Goal: Task Accomplishment & Management: Manage account settings

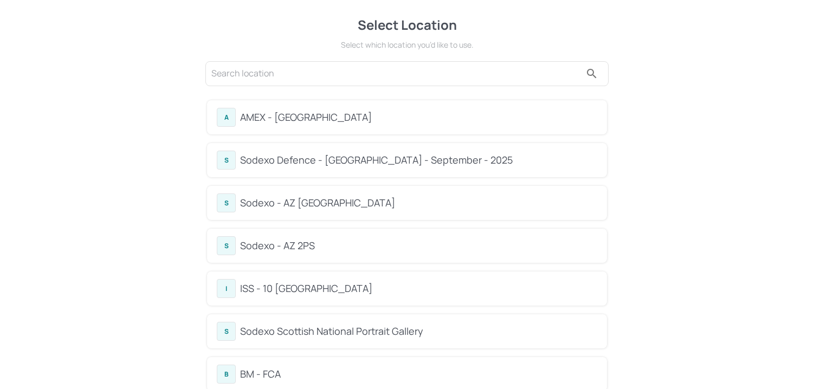
click at [235, 375] on div "B" at bounding box center [226, 374] width 19 height 19
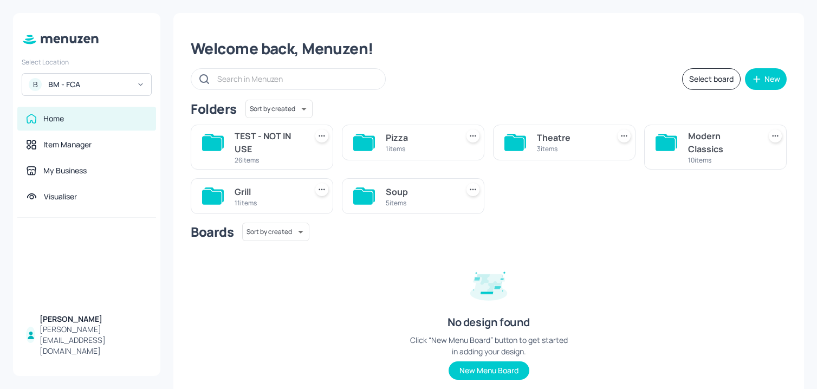
click at [481, 67] on div "Welcome back, Menuzen! Select board New Folders Sort by created id ​ TEST - NOT…" at bounding box center [488, 218] width 631 height 410
click at [408, 195] on div "Soup" at bounding box center [420, 191] width 68 height 13
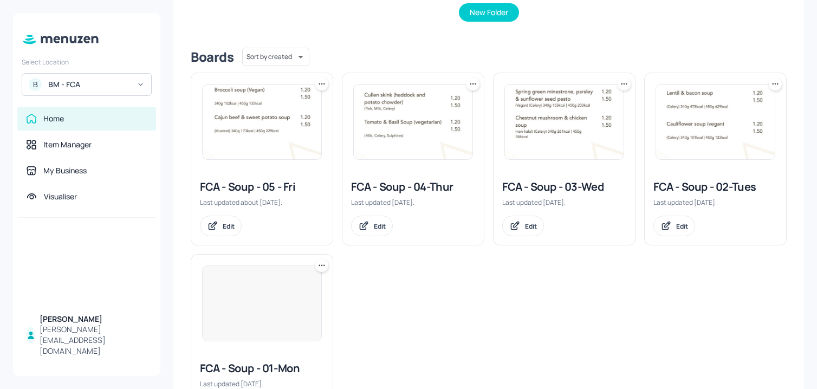
scroll to position [274, 0]
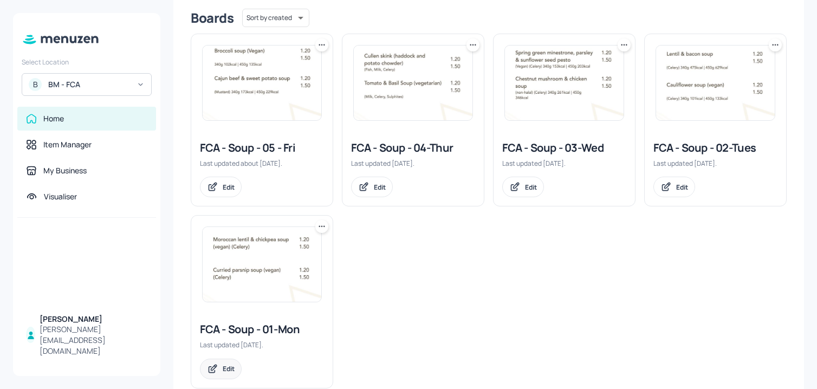
click at [234, 364] on div "Edit" at bounding box center [229, 368] width 12 height 9
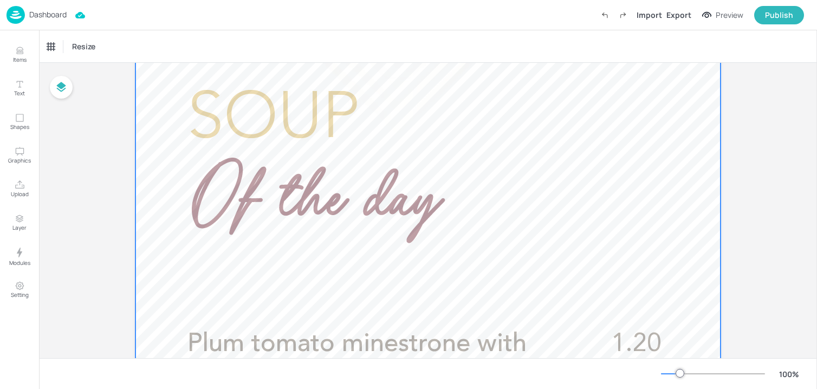
scroll to position [260, 0]
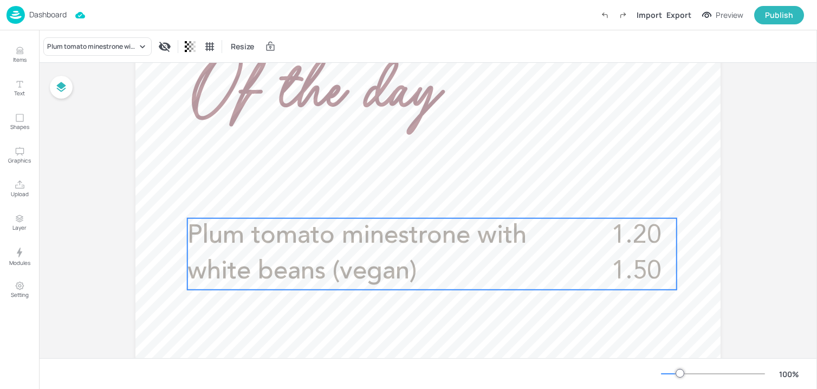
click at [351, 247] on span "Plum tomato minestrone with white beans (vegan)" at bounding box center [356, 253] width 339 height 61
click at [421, 204] on icon "Edit Item" at bounding box center [424, 200] width 9 height 9
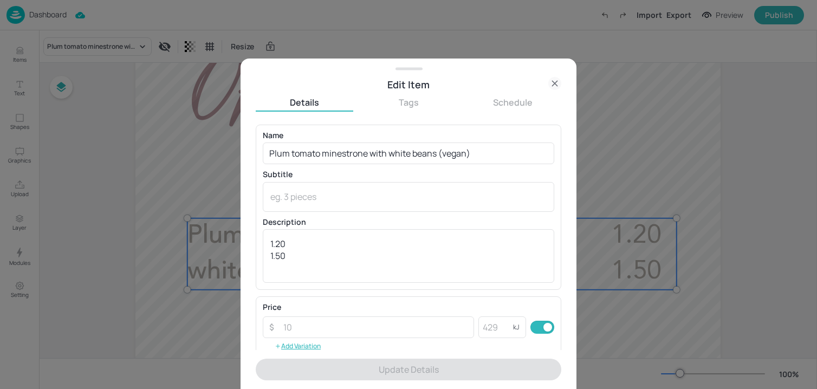
click at [380, 169] on div "Name Plum tomato minestrone with white beans (vegan) ​ Subtitle x ​ Description…" at bounding box center [409, 207] width 292 height 151
click at [380, 158] on input "Plum tomato minestrone with white beans (vegan)" at bounding box center [409, 154] width 292 height 22
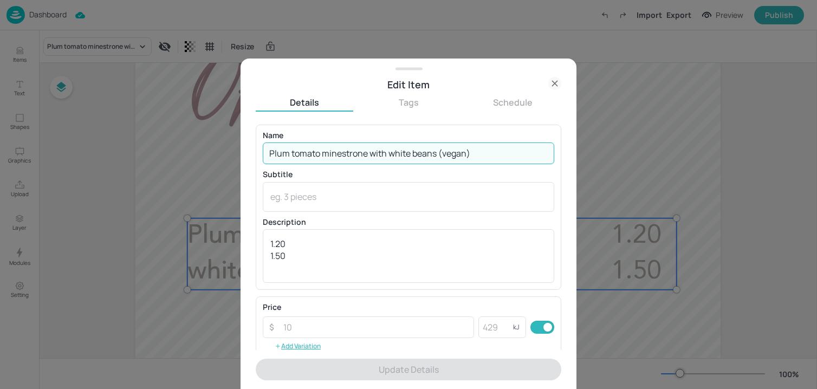
click at [380, 158] on input "Plum tomato minestrone with white beans (vegan)" at bounding box center [409, 154] width 292 height 22
paste input "(Celery, Wheat, Sulphites) (May contain: Soya, Mustard)"
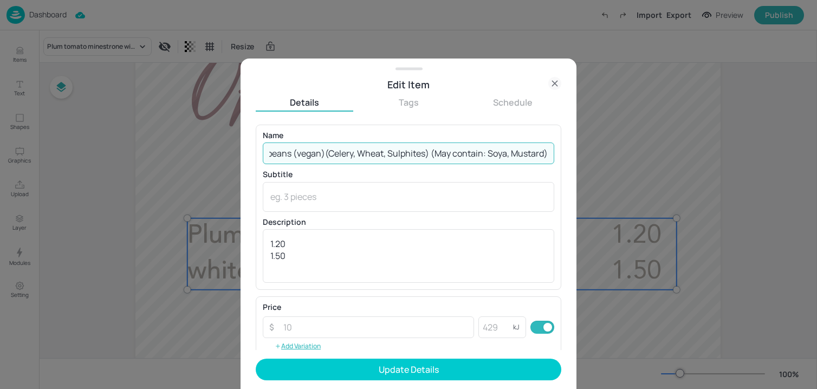
drag, startPoint x: 321, startPoint y: 153, endPoint x: 736, endPoint y: 215, distance: 419.6
click at [736, 215] on div "Edit Item Details Tags Schedule Name Plum tomato minestrone with white beans (v…" at bounding box center [408, 194] width 817 height 389
type input "Plum tomato minestrone with white beans (vegan)"
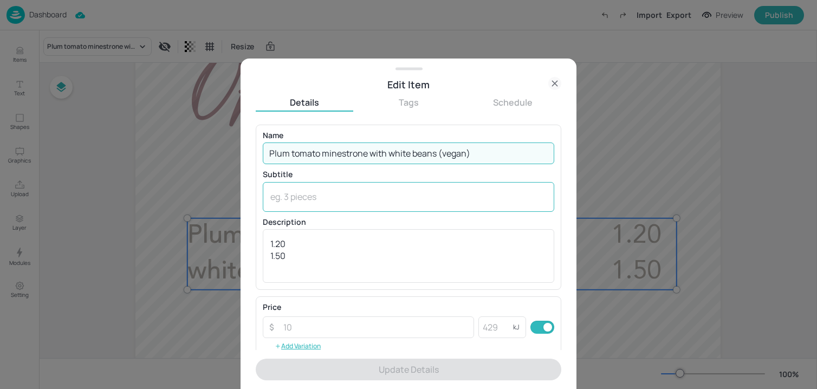
click at [394, 193] on textarea at bounding box center [408, 197] width 276 height 12
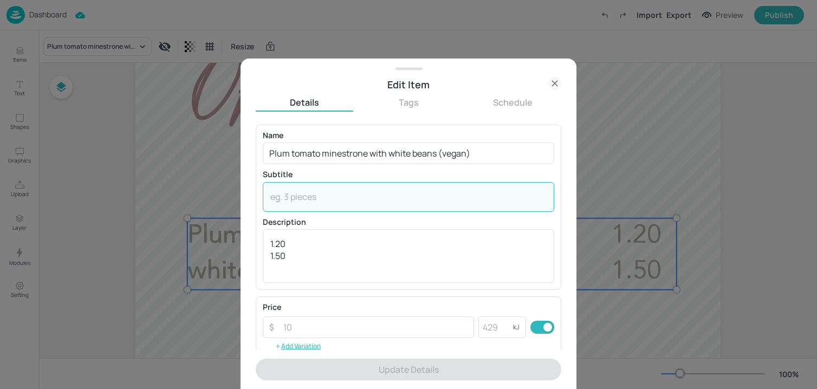
paste textarea "(Celery, Wheat, Sulphites) (May contain: Soya, Mustard)"
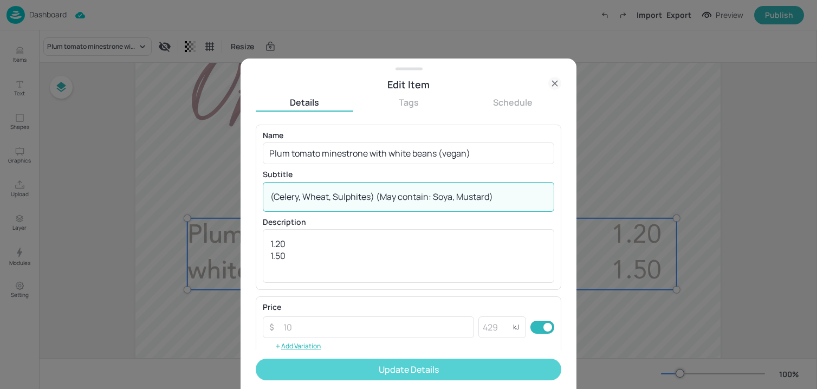
type textarea "(Celery, Wheat, Sulphites) (May contain: Soya, Mustard)"
click at [362, 373] on button "Update Details" at bounding box center [409, 370] width 306 height 22
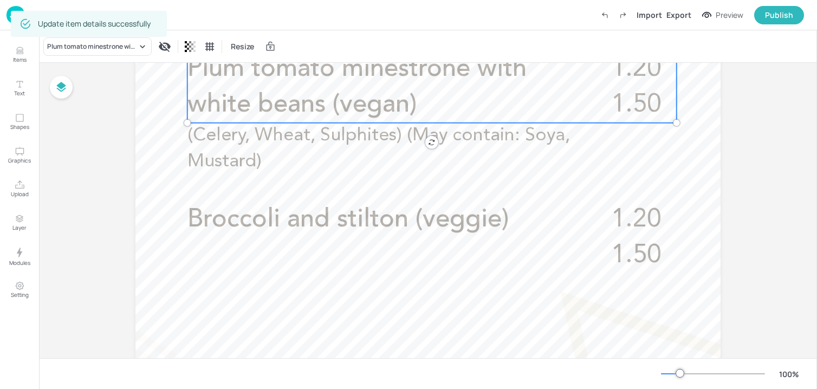
scroll to position [454, 0]
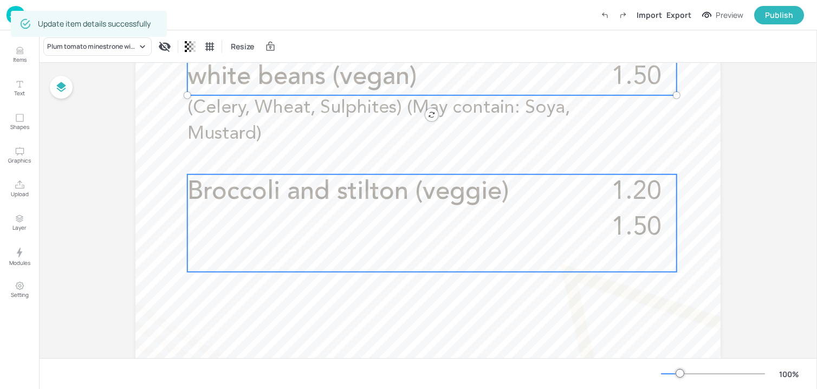
click at [364, 211] on div "Broccoli and stilton (veggie) 1.20 1.50" at bounding box center [431, 223] width 489 height 98
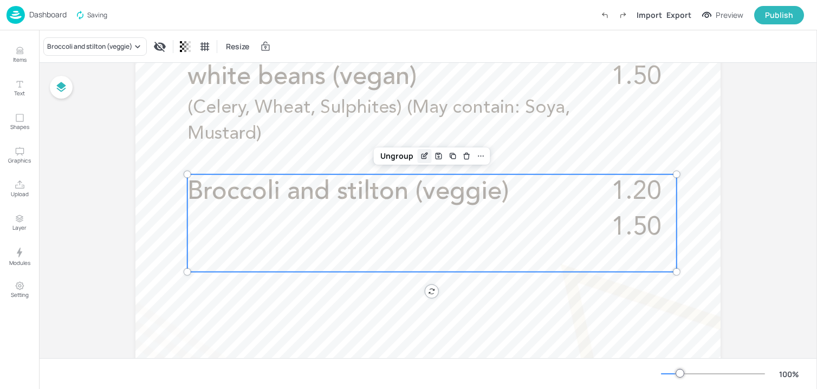
click at [424, 155] on icon "Edit Item" at bounding box center [425, 155] width 4 height 4
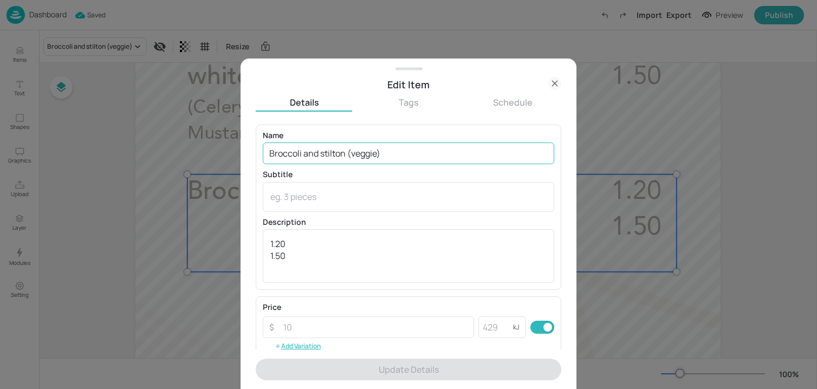
click at [368, 150] on input "Broccoli and stilton (veggie)" at bounding box center [409, 154] width 292 height 22
paste input "& stilton soup (vegetarian) (Celery, Milk"
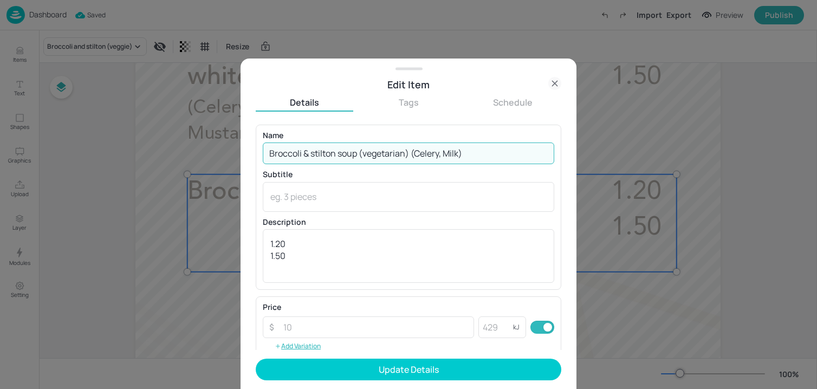
drag, startPoint x: 412, startPoint y: 153, endPoint x: 504, endPoint y: 154, distance: 92.1
click at [504, 154] on input "Broccoli & stilton soup (vegetarian) (Celery, Milk)" at bounding box center [409, 154] width 292 height 22
drag, startPoint x: 504, startPoint y: 154, endPoint x: 412, endPoint y: 155, distance: 92.1
click at [412, 155] on input "Broccoli & stilton soup (vegetarian) (Celery, Milk)" at bounding box center [409, 154] width 292 height 22
type input "Broccoli & stilton soup (vegetarian)"
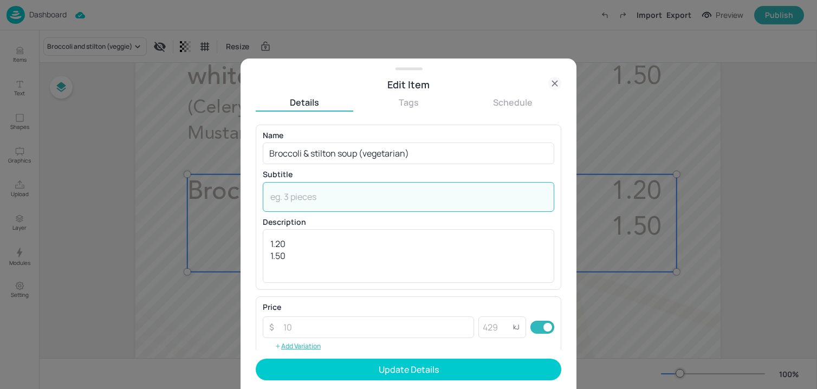
click at [357, 193] on textarea at bounding box center [408, 197] width 276 height 12
paste textarea "(Celery, Milk)"
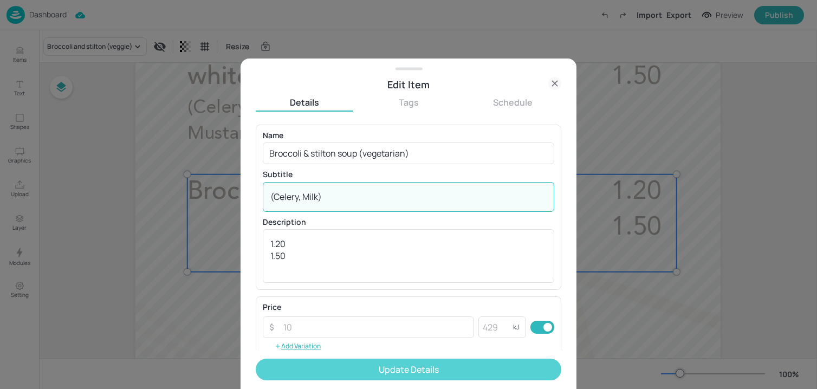
type textarea "(Celery, Milk)"
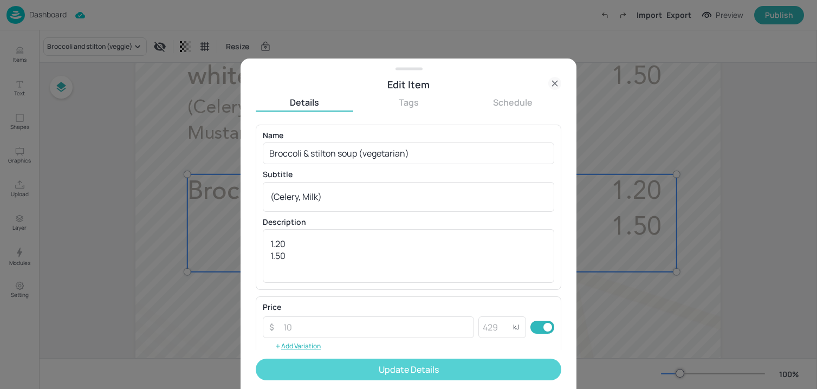
click at [313, 373] on button "Update Details" at bounding box center [409, 370] width 306 height 22
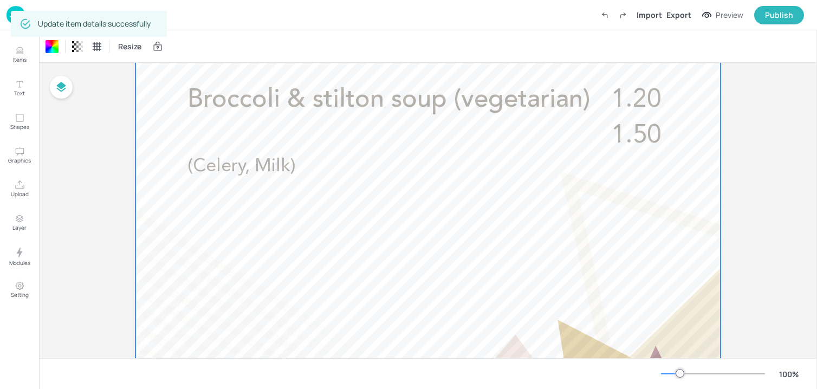
scroll to position [571, 0]
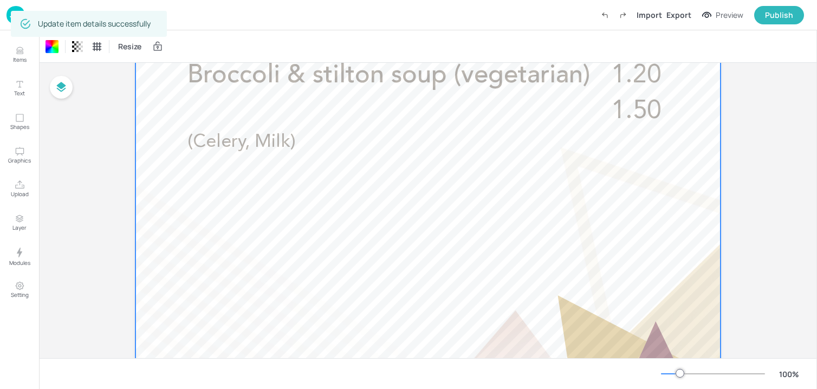
click at [7, 18] on img at bounding box center [16, 15] width 18 height 18
click at [8, 22] on img at bounding box center [16, 15] width 18 height 18
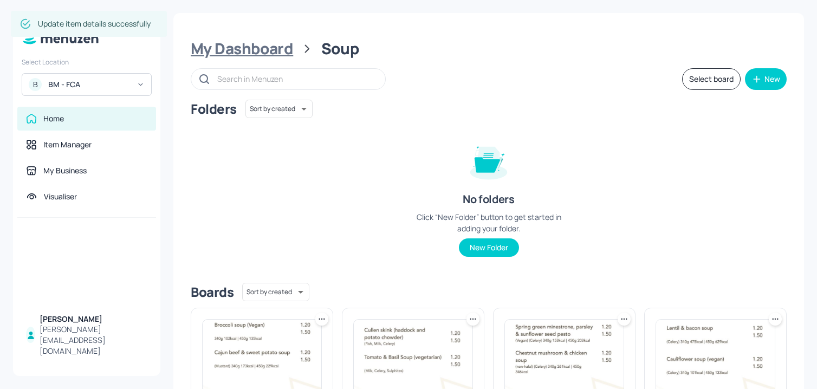
click at [250, 50] on div "My Dashboard" at bounding box center [242, 49] width 102 height 20
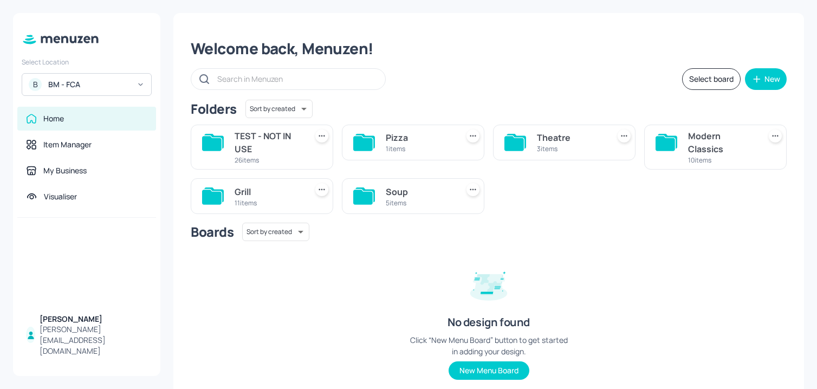
click at [677, 151] on div "Modern Classics 10 items" at bounding box center [715, 147] width 143 height 45
click at [712, 135] on div "Modern Classics" at bounding box center [722, 142] width 68 height 26
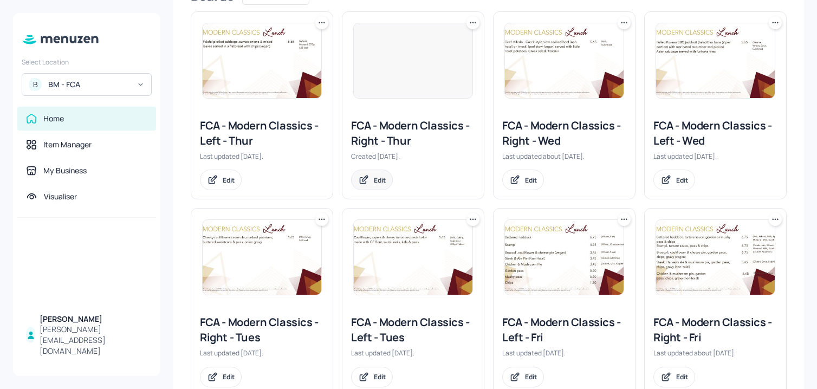
scroll to position [527, 0]
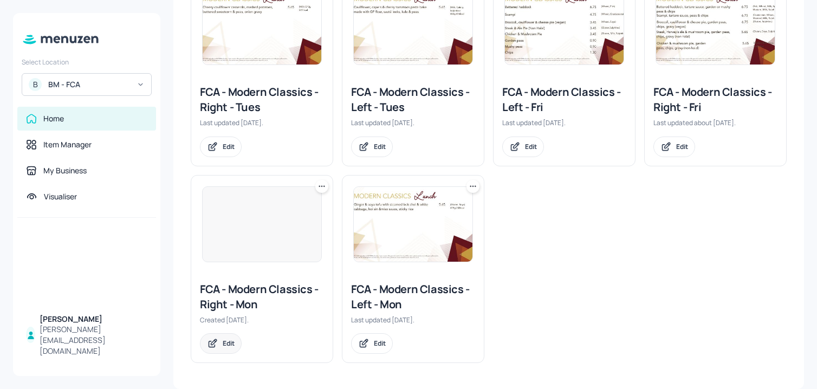
click at [206, 340] on div "Edit" at bounding box center [221, 343] width 42 height 21
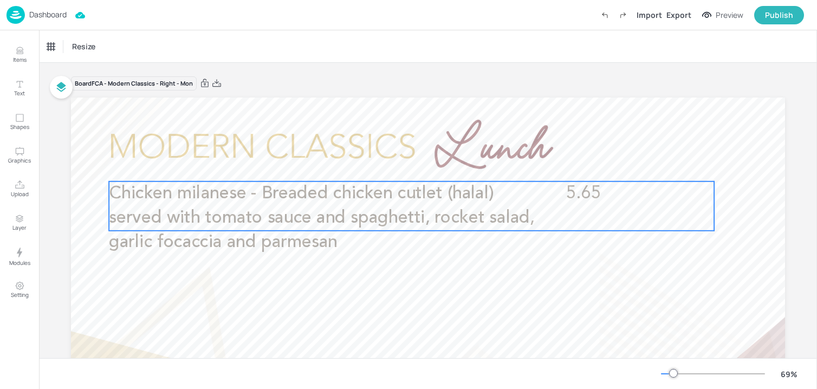
click at [228, 237] on span "Chicken milanese - Breaded chicken cutlet (halal) served with tomato sauce and …" at bounding box center [322, 218] width 426 height 67
click at [400, 159] on icon "Edit Item" at bounding box center [404, 163] width 9 height 9
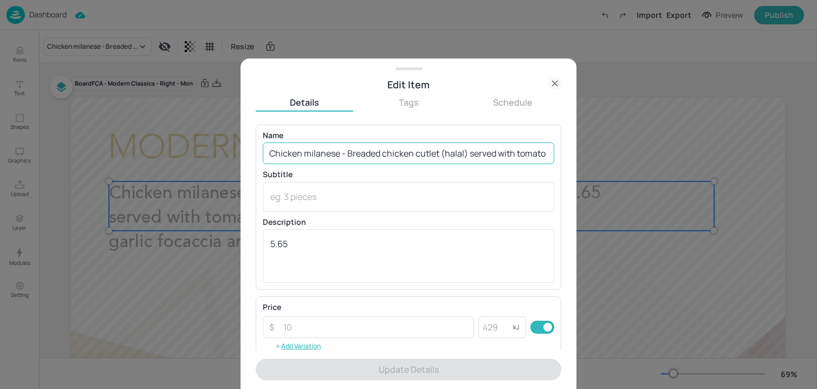
click at [369, 152] on input "Chicken milanese - Breaded chicken cutlet (halal) served with tomato sauce and …" at bounding box center [409, 154] width 292 height 22
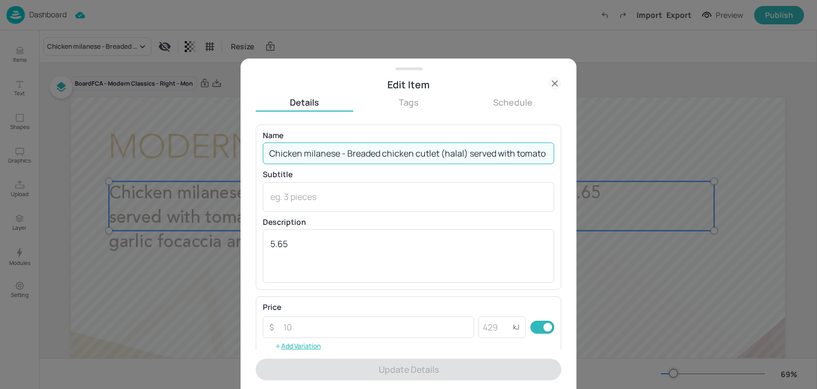
click at [369, 152] on input "Chicken milanese - Breaded chicken cutlet (halal) served with tomato sauce and …" at bounding box center [409, 154] width 292 height 22
paste input "Milanese-Breaded chicken cutlet (halal), tomato sauce & spaghetti, rocket salad…"
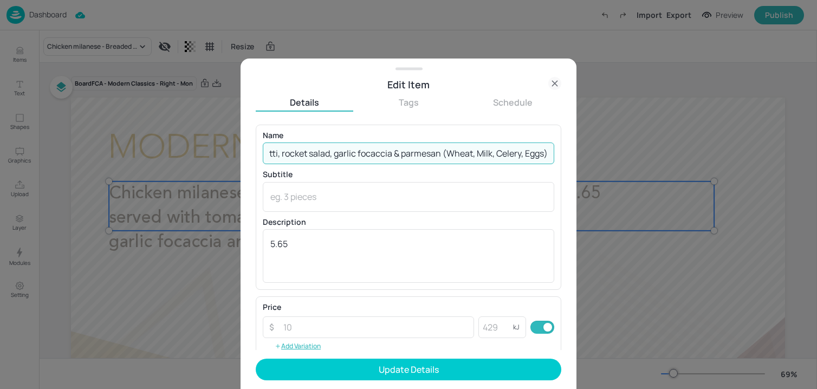
click at [440, 156] on input "Chicken Milanese-Breaded chicken cutlet (halal), tomato sauce & spaghetti, rock…" at bounding box center [409, 154] width 292 height 22
drag, startPoint x: 439, startPoint y: 156, endPoint x: 606, endPoint y: 158, distance: 166.9
click at [606, 158] on div "Edit Item Details Tags Schedule Name Chicken Milanese-Breaded chicken cutlet (h…" at bounding box center [408, 194] width 817 height 389
type input "Chicken Milanese-Breaded chicken cutlet (halal), tomato sauce & spaghetti, rock…"
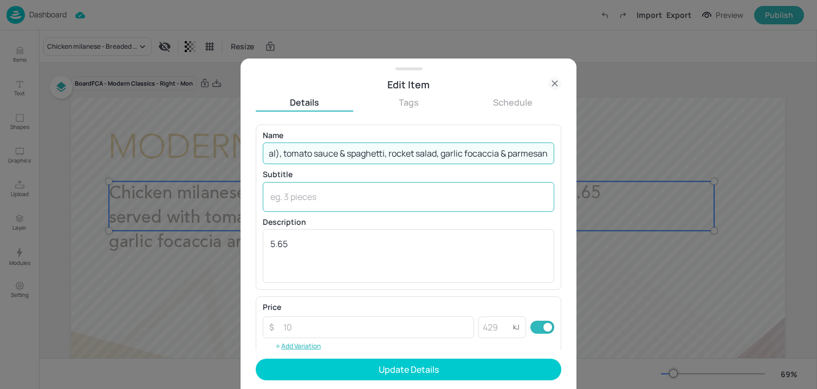
scroll to position [0, 0]
click at [392, 199] on textarea at bounding box center [408, 197] width 276 height 12
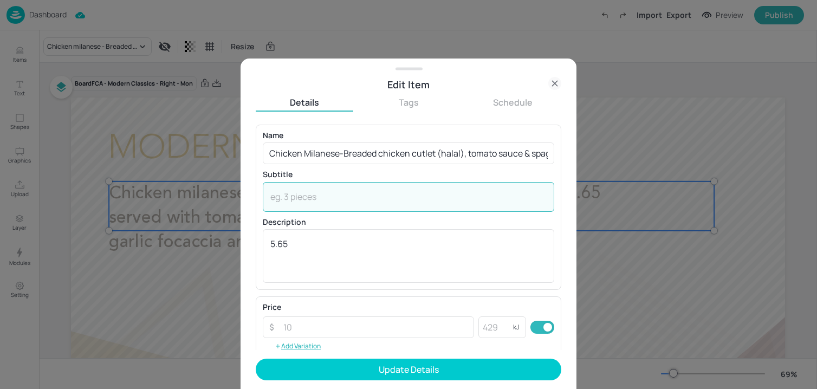
paste textarea "(Wheat, Milk, Celery, Eggs)"
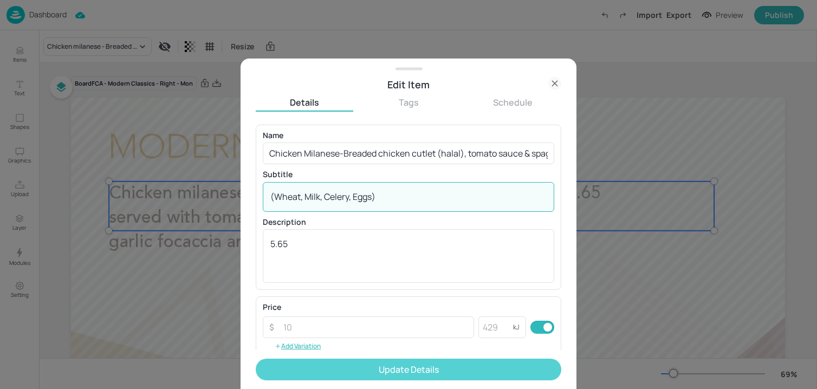
type textarea "(Wheat, Milk, Celery, Eggs)"
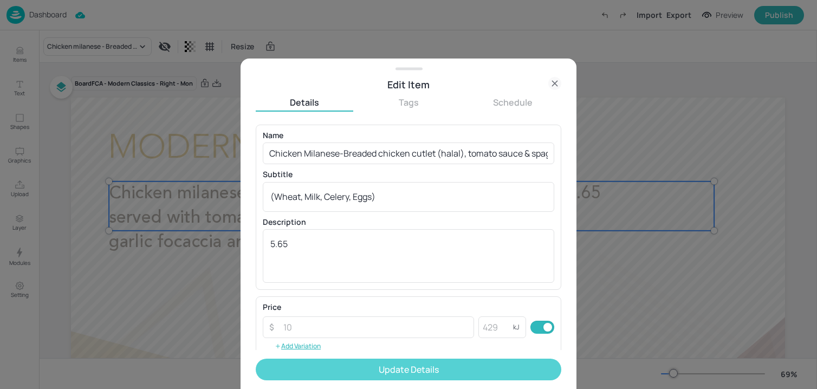
click at [338, 367] on button "Update Details" at bounding box center [409, 370] width 306 height 22
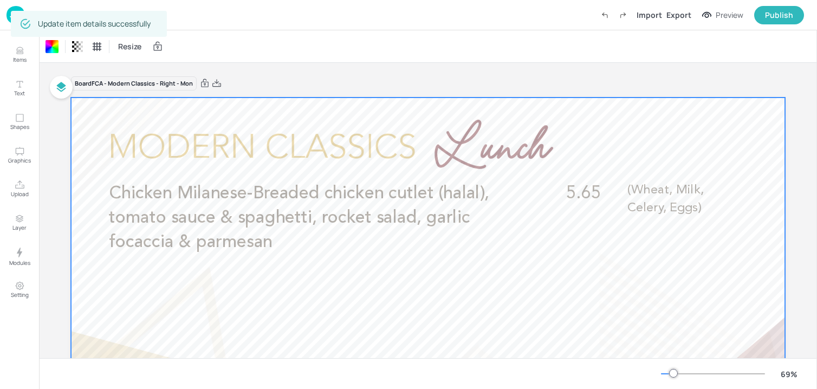
click at [8, 19] on img at bounding box center [16, 15] width 18 height 18
click at [8, 17] on img at bounding box center [16, 15] width 18 height 18
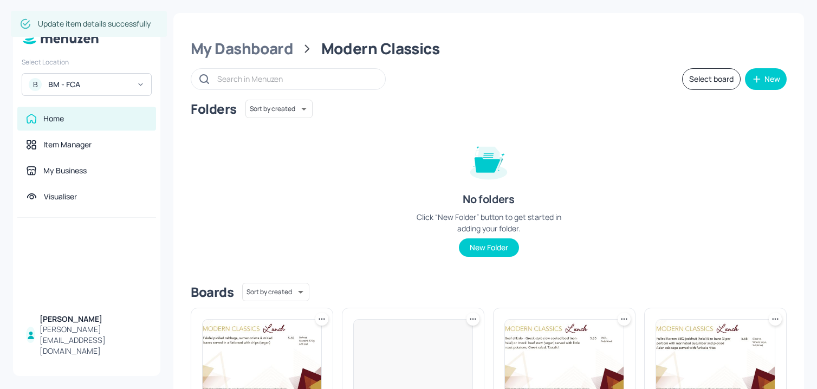
scroll to position [527, 0]
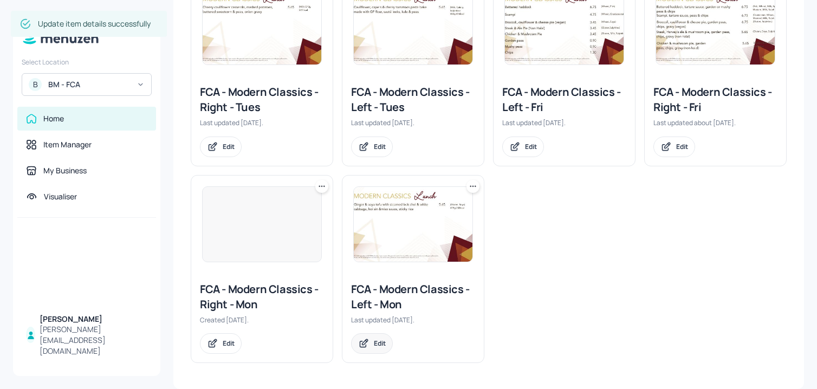
click at [374, 352] on div "Edit" at bounding box center [372, 343] width 42 height 21
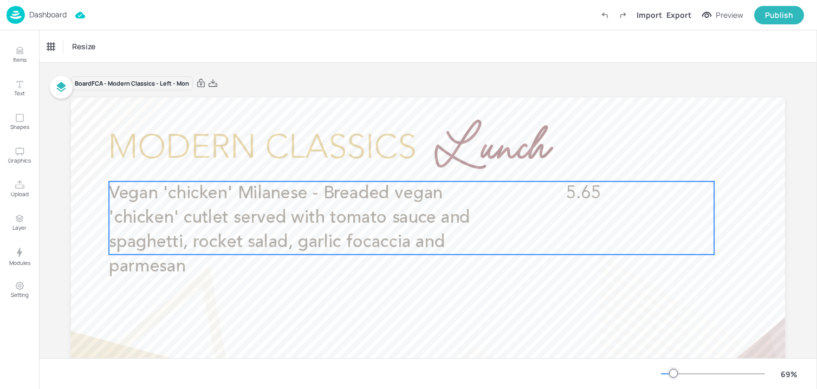
click at [306, 235] on span "Vegan 'chicken' Milanese - Breaded vegan 'chicken' cutlet served with tomato sa…" at bounding box center [289, 230] width 361 height 91
click at [400, 164] on icon "Edit Item" at bounding box center [404, 163] width 9 height 9
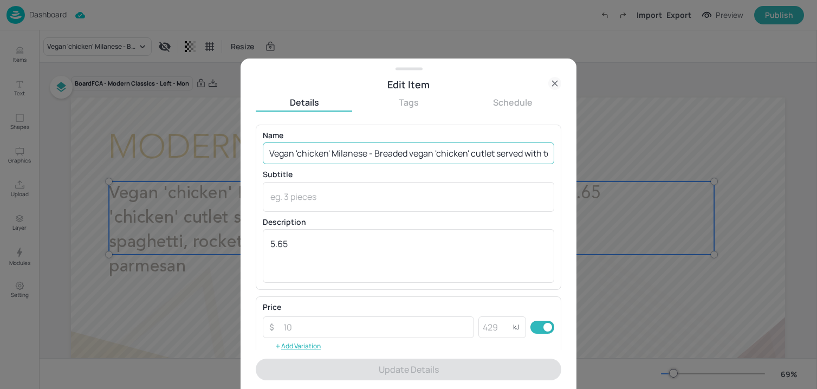
click at [375, 150] on input "Vegan 'chicken' Milanese - Breaded vegan 'chicken' cutlet served with tomato sa…" at bounding box center [409, 154] width 292 height 22
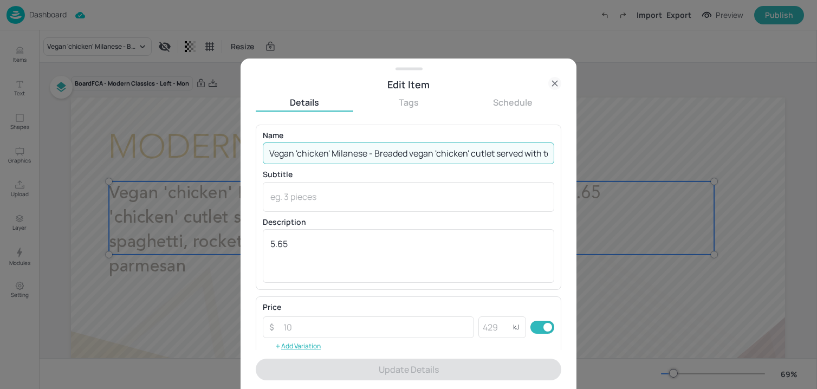
click at [375, 150] on input "Vegan 'chicken' Milanese - Breaded vegan 'chicken' cutlet served with tomato sa…" at bounding box center [409, 154] width 292 height 22
paste input "‘chicken’ Milanese- Breaded vegan ‘chicken’ cutlet, tomato sauce & spaghetti, r…"
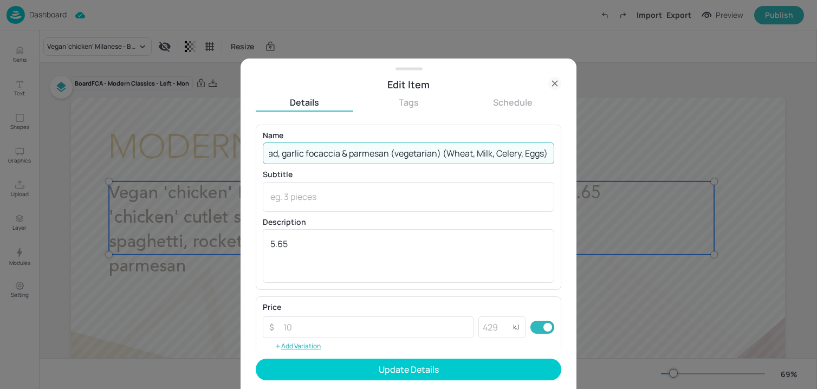
drag, startPoint x: 439, startPoint y: 156, endPoint x: 628, endPoint y: 157, distance: 189.1
click at [628, 157] on div "Edit Item Details Tags Schedule Name Vegan ‘chicken’ Milanese- Breaded vegan ‘c…" at bounding box center [408, 194] width 817 height 389
type input "Vegan ‘chicken’ Milanese- Breaded vegan ‘chicken’ cutlet, tomato sauce & spaghe…"
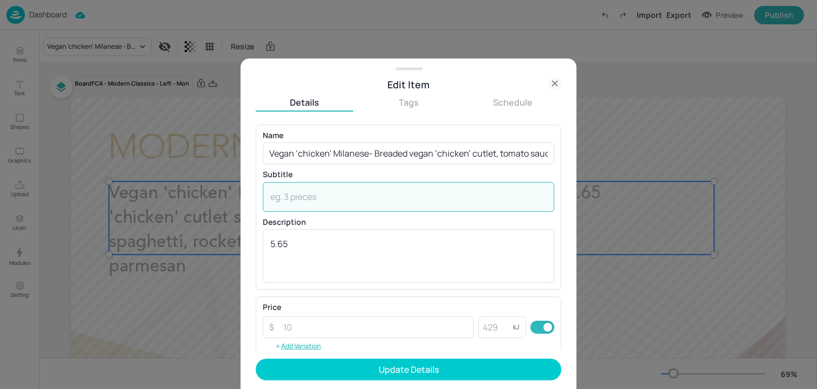
click at [328, 197] on textarea at bounding box center [408, 197] width 276 height 12
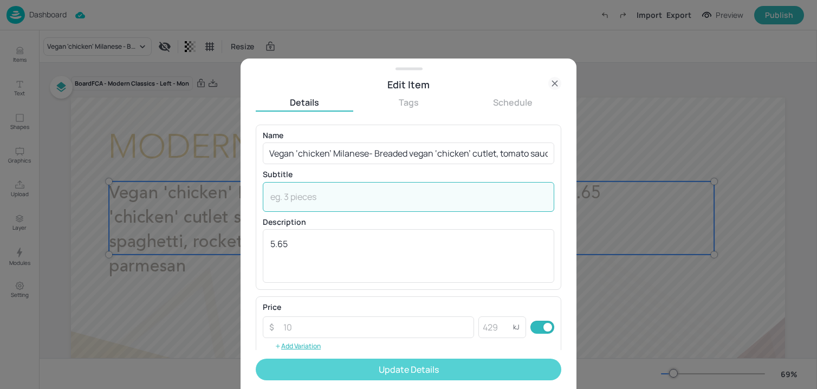
paste textarea "(Wheat, Milk, Celery, Eggs)"
type textarea "(Wheat, Milk, Celery, Eggs)"
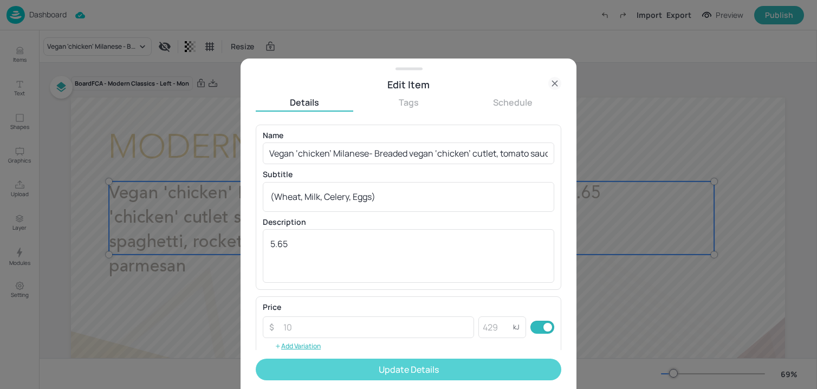
click at [308, 371] on button "Update Details" at bounding box center [409, 370] width 306 height 22
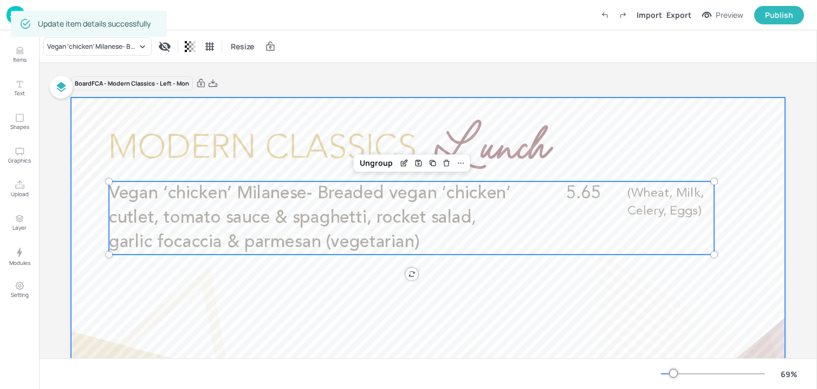
click at [520, 132] on div at bounding box center [428, 299] width 714 height 402
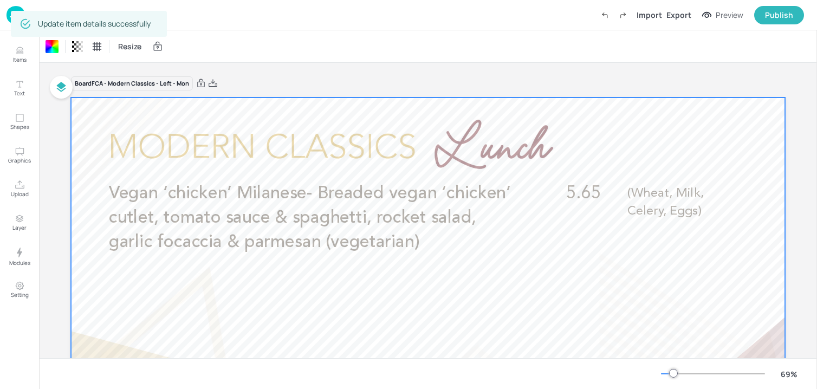
click at [7, 17] on img at bounding box center [16, 15] width 18 height 18
click at [9, 19] on img at bounding box center [16, 15] width 18 height 18
click at [8, 17] on img at bounding box center [16, 15] width 18 height 18
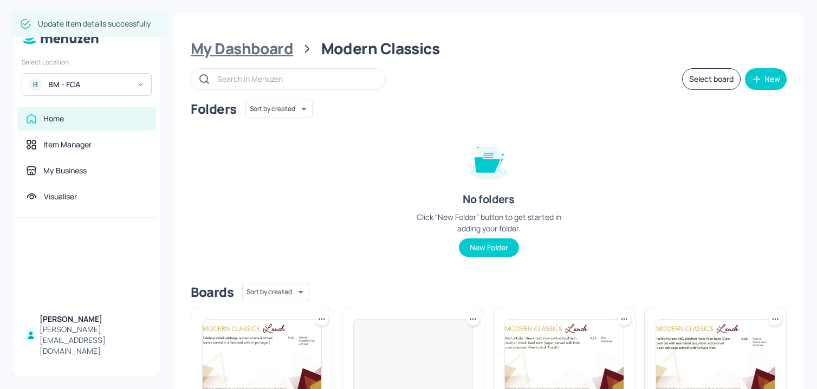
click at [260, 50] on div "My Dashboard" at bounding box center [242, 49] width 102 height 20
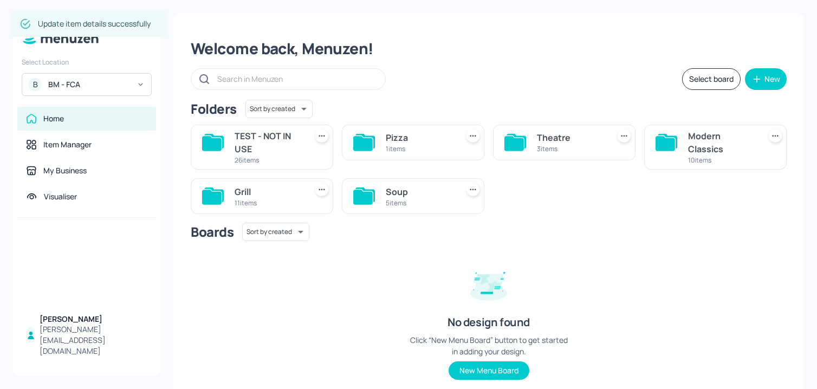
click at [281, 186] on div "Grill" at bounding box center [269, 191] width 68 height 13
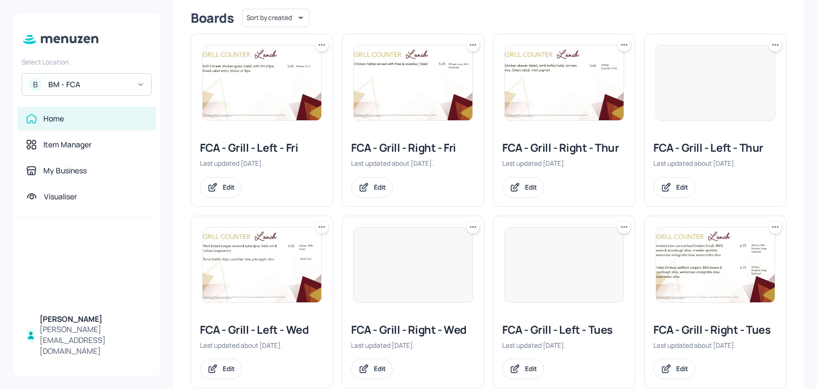
scroll to position [377, 0]
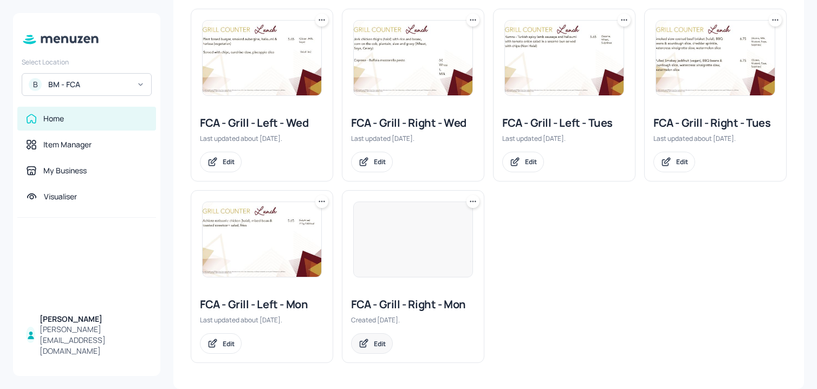
click at [374, 345] on div "Edit" at bounding box center [380, 343] width 12 height 9
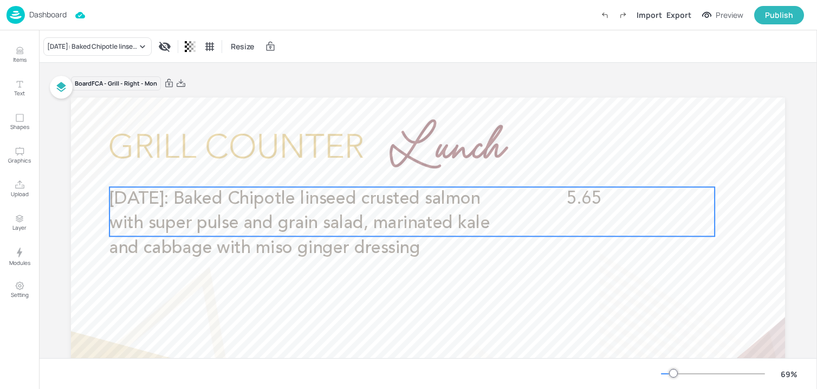
click at [422, 219] on span "World heart day: Baked Chipotle linseed crusted salmon with super pulse and gra…" at bounding box center [299, 223] width 380 height 67
click at [405, 166] on icon "Edit Item" at bounding box center [404, 168] width 9 height 9
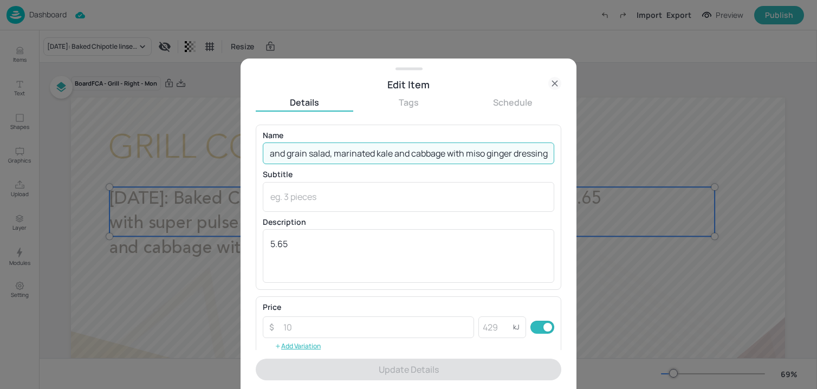
drag, startPoint x: 337, startPoint y: 154, endPoint x: 736, endPoint y: 173, distance: 399.8
click at [736, 173] on div "Edit Item Details Tags Schedule Name World heart day: Baked Chipotle linseed cr…" at bounding box center [408, 194] width 817 height 389
paste input "chipotle linseed crusted salmon, super pulse & grain salad, marinated kale & ca…"
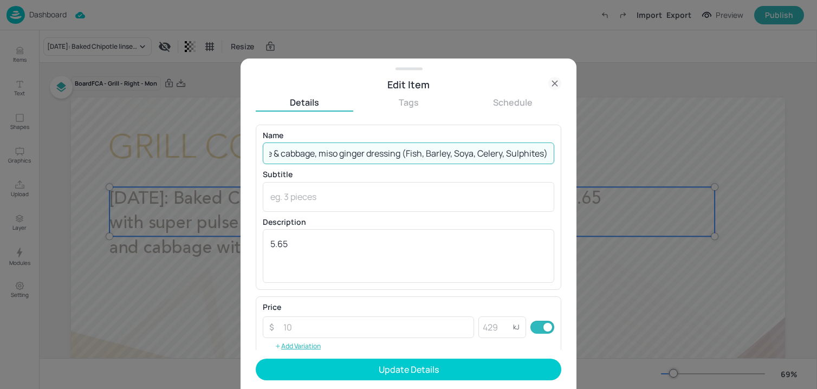
drag, startPoint x: 400, startPoint y: 157, endPoint x: 662, endPoint y: 165, distance: 262.4
click at [662, 165] on div "Edit Item Details Tags Schedule Name World heart day: Baked chipotle linseed cr…" at bounding box center [408, 194] width 817 height 389
type input "[DATE]: Baked chipotle linseed crusted salmon, super pulse & grain salad, marin…"
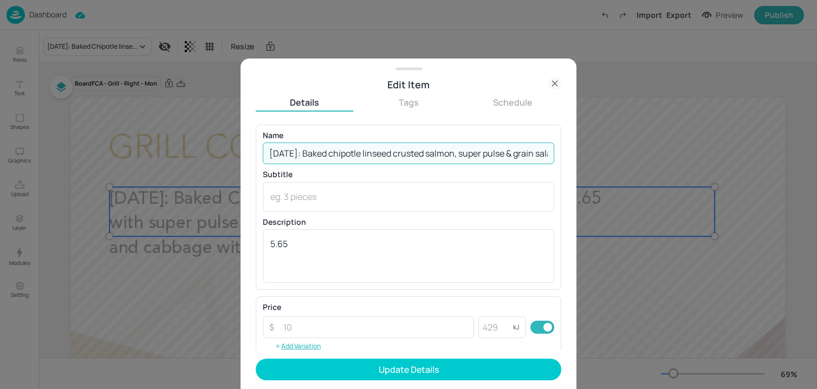
click at [383, 211] on div "Name World heart day: Baked chipotle linseed crusted salmon, super pulse & grai…" at bounding box center [409, 207] width 292 height 151
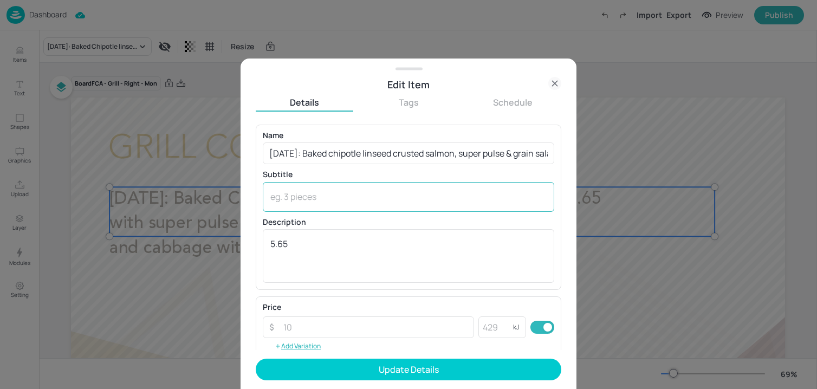
click at [381, 202] on div "x ​" at bounding box center [409, 197] width 292 height 30
paste textarea "(Fish, [PERSON_NAME], Soya, Celery, Sulphites)"
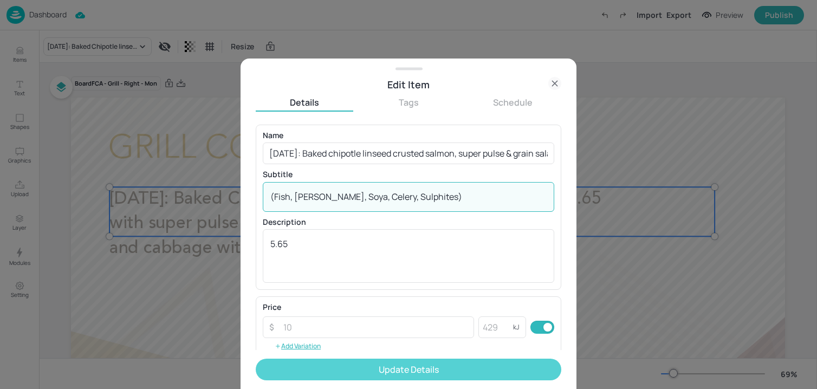
type textarea "(Fish, [PERSON_NAME], Soya, Celery, Sulphites)"
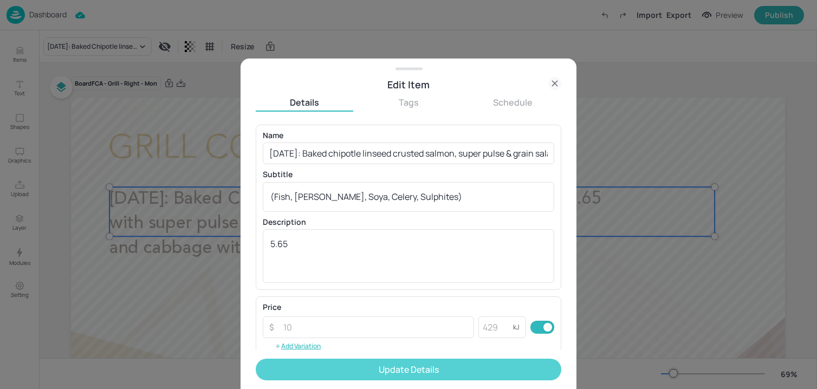
click at [342, 378] on button "Update Details" at bounding box center [409, 370] width 306 height 22
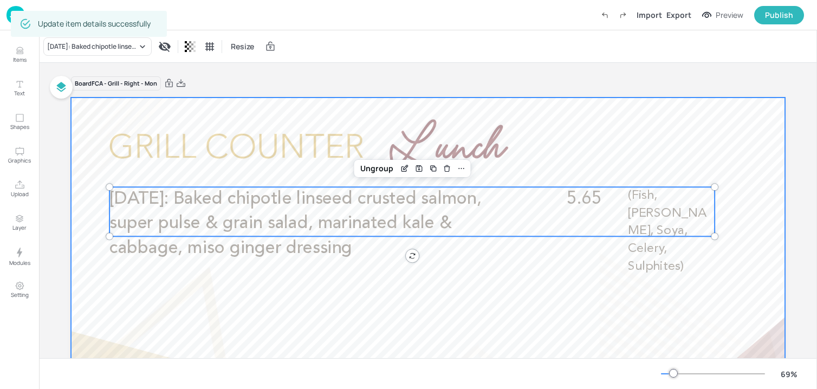
click at [546, 122] on div at bounding box center [428, 299] width 714 height 402
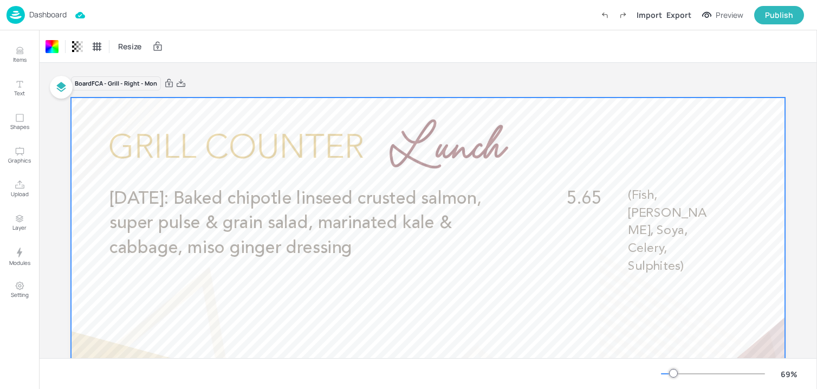
click at [17, 16] on img at bounding box center [16, 15] width 18 height 18
click at [16, 14] on img at bounding box center [16, 15] width 18 height 18
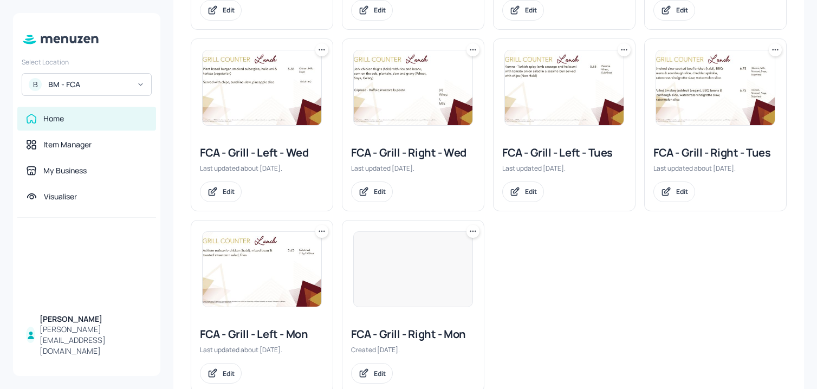
scroll to position [377, 0]
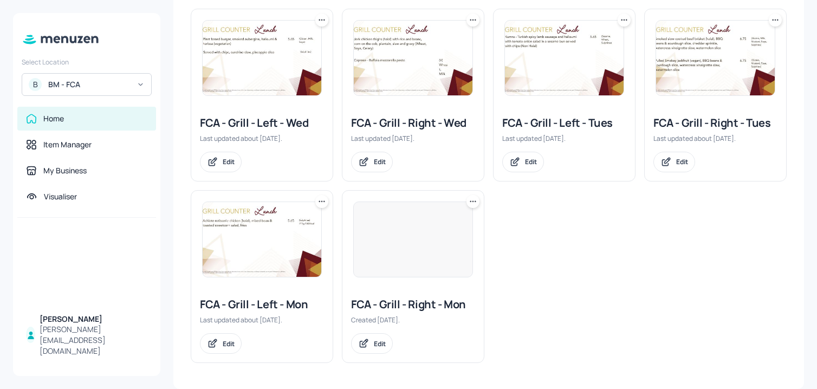
click at [243, 345] on div "Edit" at bounding box center [262, 343] width 124 height 21
click at [232, 345] on div "Edit" at bounding box center [229, 343] width 12 height 9
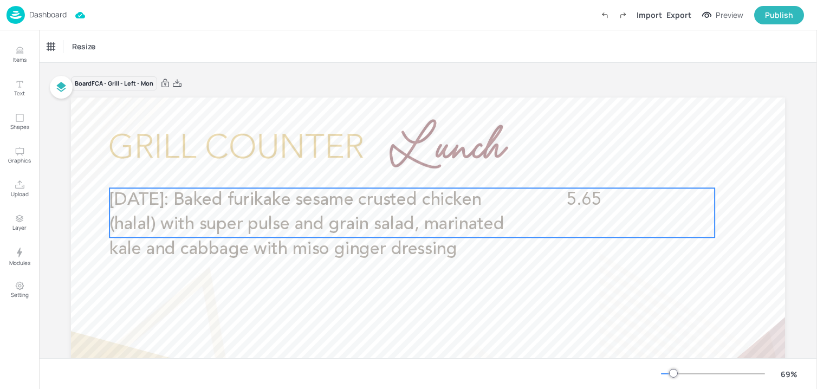
click at [413, 238] on p "World heart day: Baked furikake sesame crusted chicken (halal) with super pulse…" at bounding box center [311, 225] width 404 height 74
click at [403, 170] on icon "Edit Item" at bounding box center [404, 169] width 9 height 9
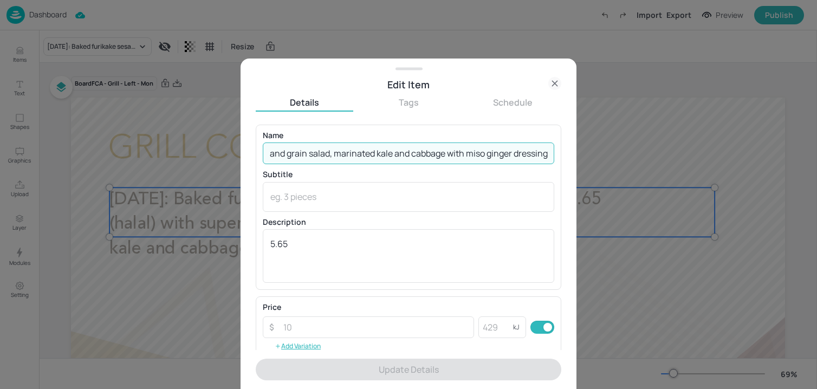
drag, startPoint x: 337, startPoint y: 154, endPoint x: 732, endPoint y: 165, distance: 395.1
click at [732, 165] on div "Edit Item Details Tags Schedule Name World heart day: Baked furikake sesame cru…" at bounding box center [408, 194] width 817 height 389
paste input ", super pulse & grain salad, marinated kale & cabbage, miso ginger dressing (Se…"
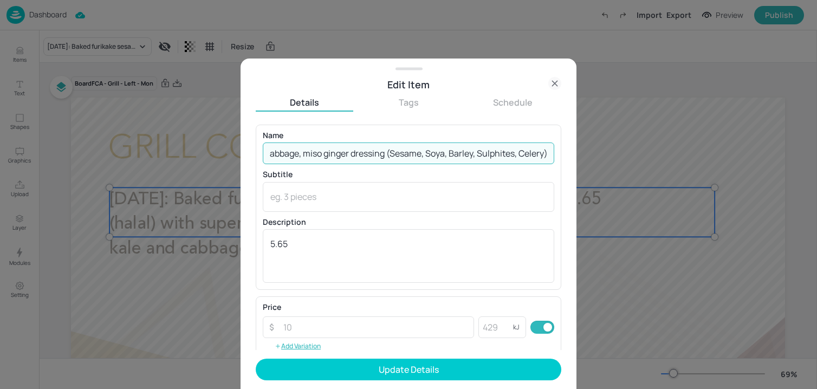
drag, startPoint x: 384, startPoint y: 154, endPoint x: 660, endPoint y: 154, distance: 276.9
click at [660, 154] on div "Edit Item Details Tags Schedule Name World heart day: Baked furikake sesame cru…" at bounding box center [408, 194] width 817 height 389
drag, startPoint x: 382, startPoint y: 155, endPoint x: 722, endPoint y: 151, distance: 339.8
click at [722, 151] on div "Edit Item Details Tags Schedule Name World heart day: Baked furikake sesame cru…" at bounding box center [408, 194] width 817 height 389
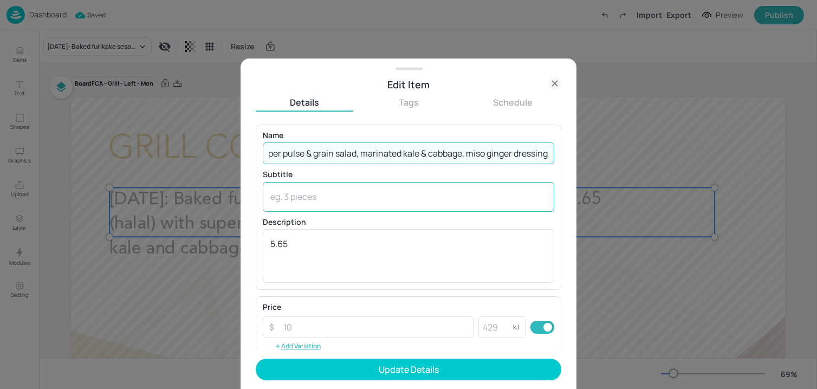
type input "World heart day: Baked furikake sesame crusted chicken (halal), super pulse & g…"
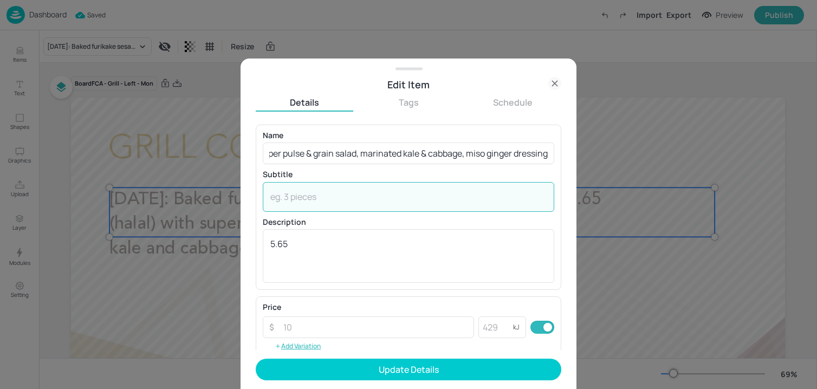
scroll to position [0, 0]
click at [407, 192] on textarea at bounding box center [408, 197] width 276 height 12
paste textarea "(Sesame, Soya, Barley, Sulphites, Celery)"
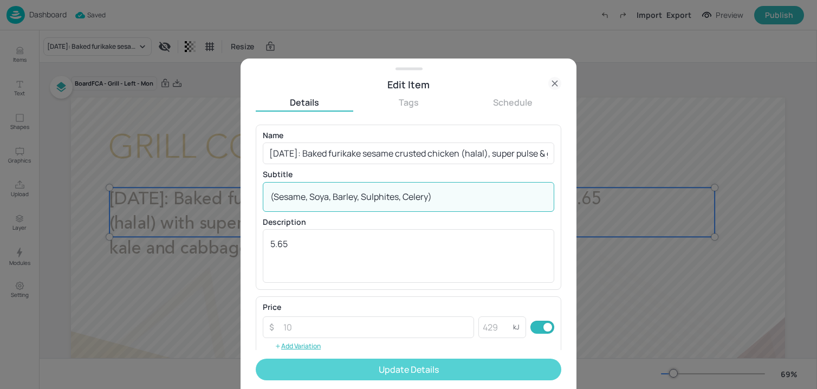
type textarea "(Sesame, Soya, Barley, Sulphites, Celery)"
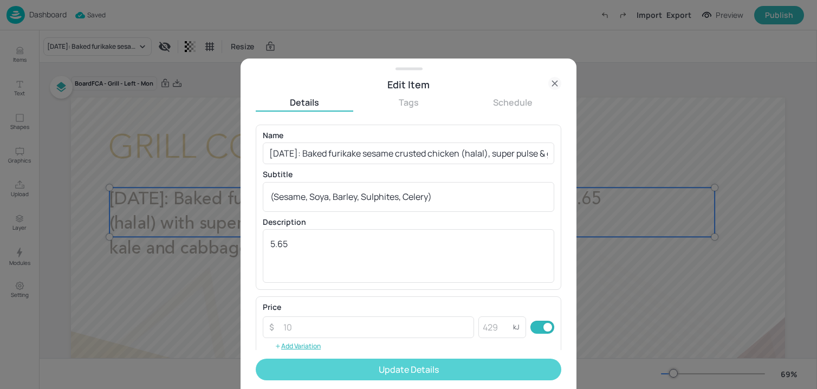
click at [344, 371] on button "Update Details" at bounding box center [409, 370] width 306 height 22
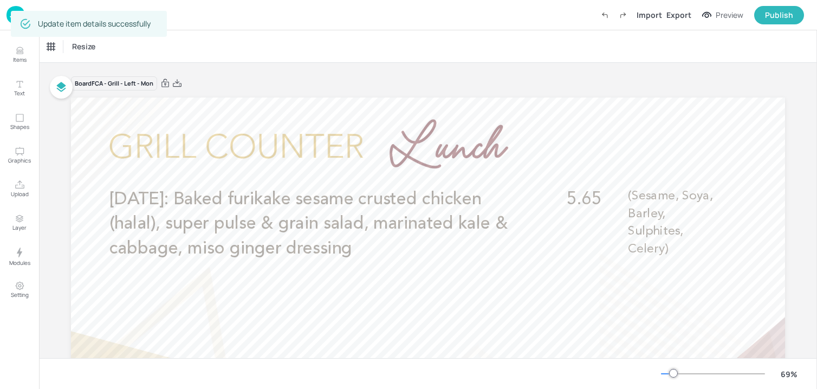
click at [8, 17] on img at bounding box center [16, 15] width 18 height 18
click at [8, 18] on img at bounding box center [16, 15] width 18 height 18
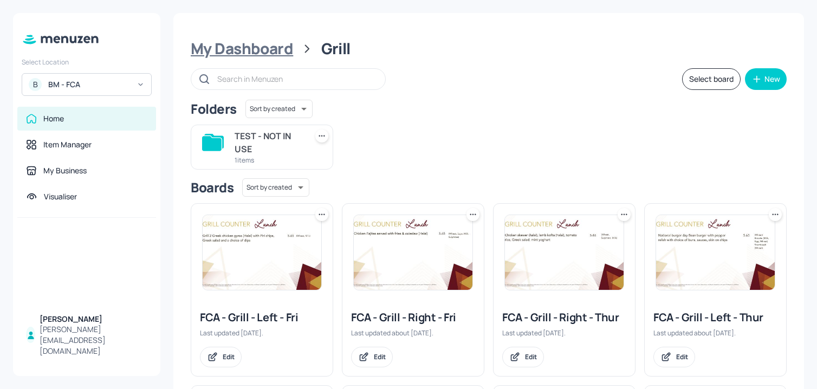
click at [225, 51] on div "My Dashboard" at bounding box center [242, 49] width 102 height 20
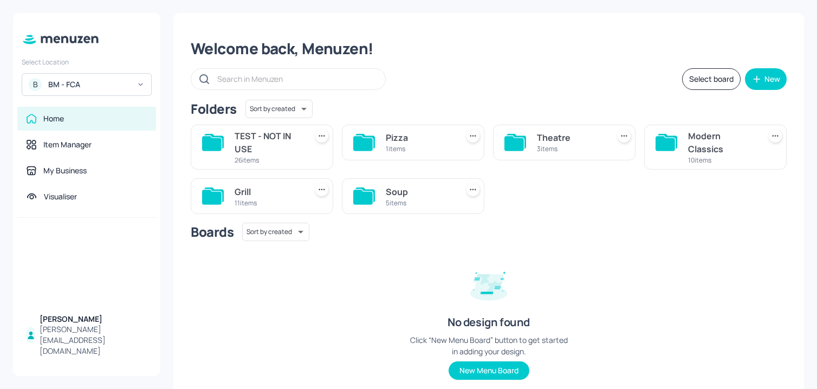
click at [584, 142] on div "Theatre" at bounding box center [571, 137] width 68 height 13
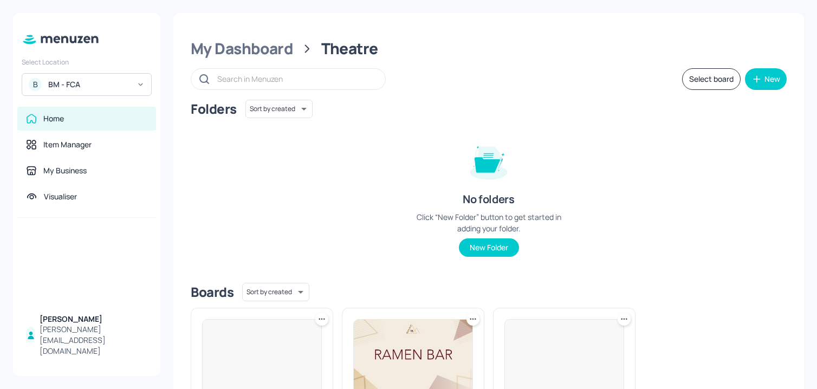
scroll to position [133, 0]
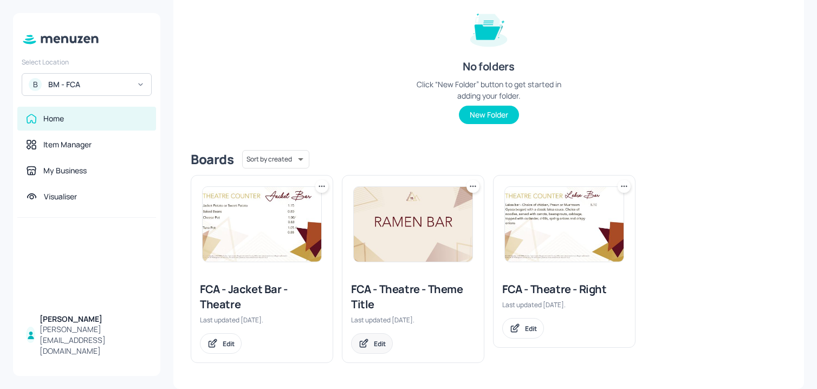
click at [385, 341] on div "Edit" at bounding box center [372, 343] width 42 height 21
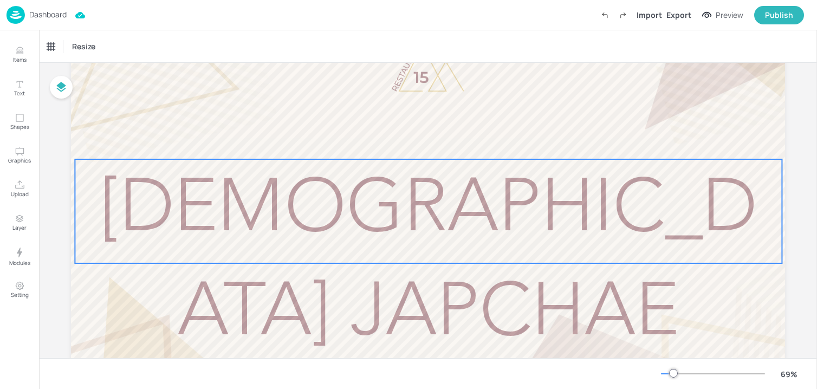
scroll to position [168, 0]
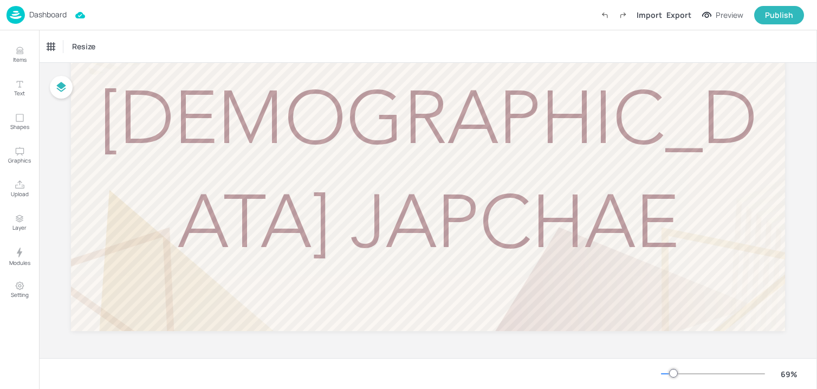
click at [40, 16] on p "Dashboard" at bounding box center [47, 15] width 37 height 8
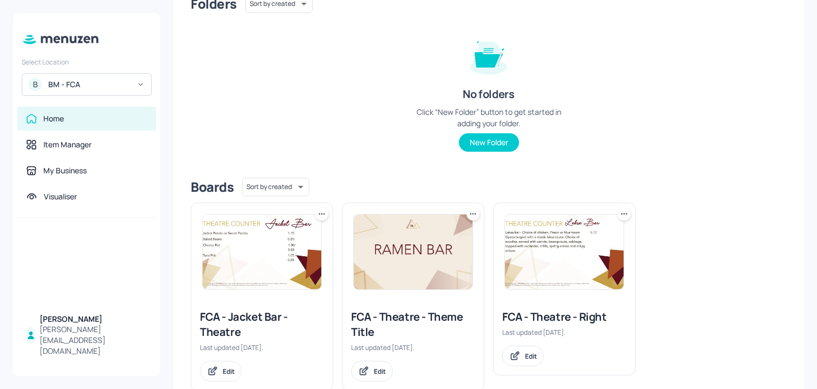
scroll to position [131, 0]
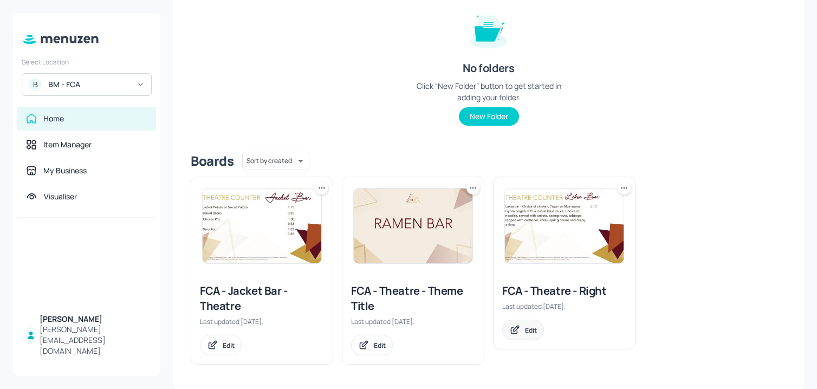
click at [516, 330] on icon at bounding box center [514, 330] width 11 height 11
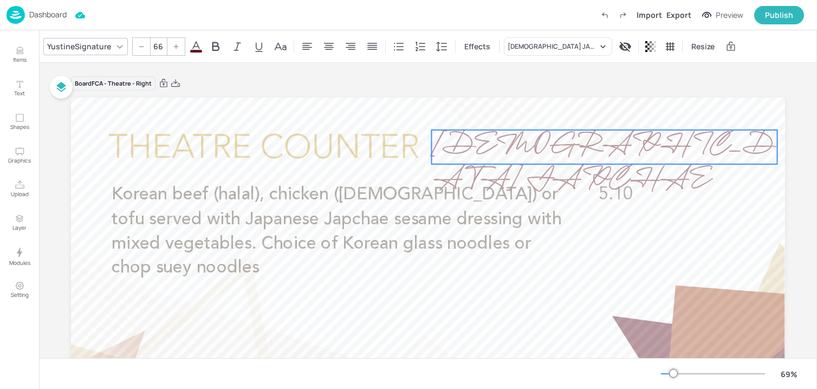
click at [544, 167] on span "KOREAN JAPCHAE" at bounding box center [604, 164] width 344 height 76
click at [72, 41] on div "YustineSignature" at bounding box center [79, 46] width 68 height 16
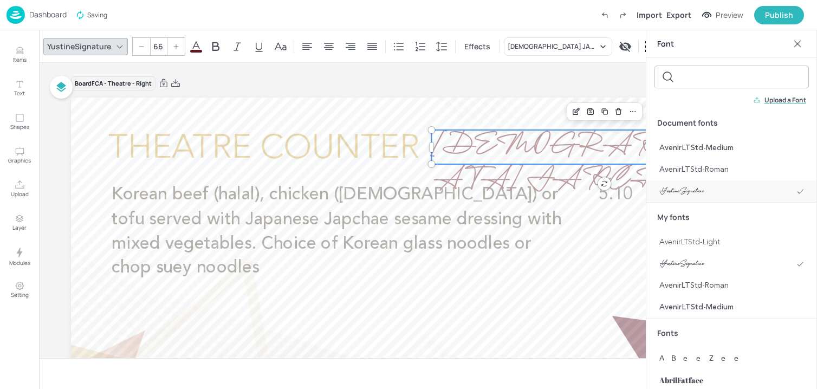
click at [692, 188] on span "YustineSignature" at bounding box center [681, 191] width 44 height 11
click at [578, 113] on icon "Edit Item" at bounding box center [576, 111] width 9 height 9
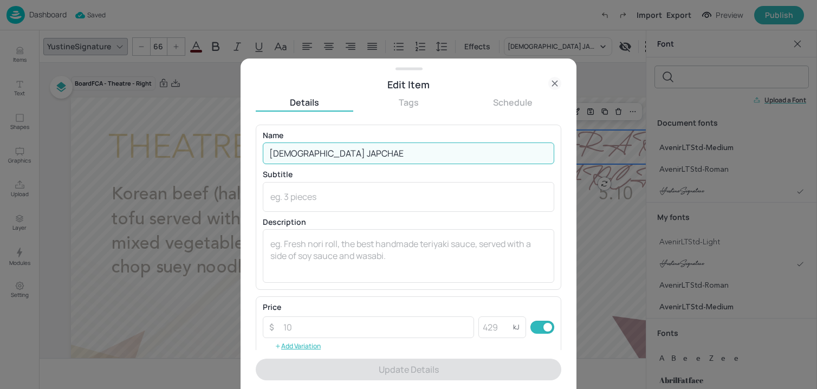
click at [348, 149] on input "KOREAN JAPCHAE" at bounding box center [409, 154] width 292 height 22
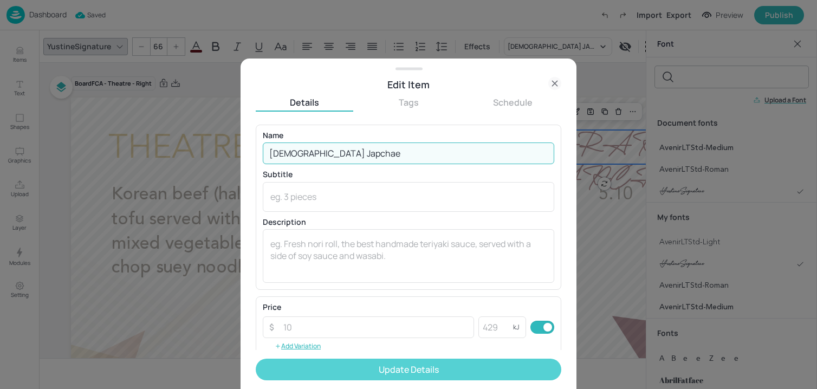
type input "Korean Japchae"
click at [365, 370] on button "Update Details" at bounding box center [409, 370] width 306 height 22
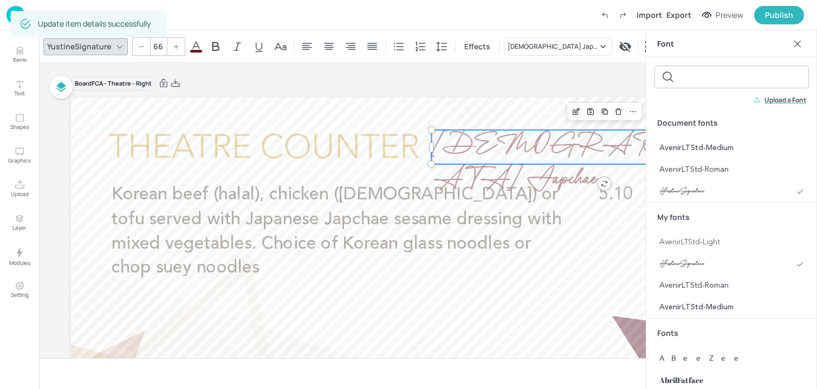
click at [796, 44] on icon at bounding box center [797, 43] width 11 height 11
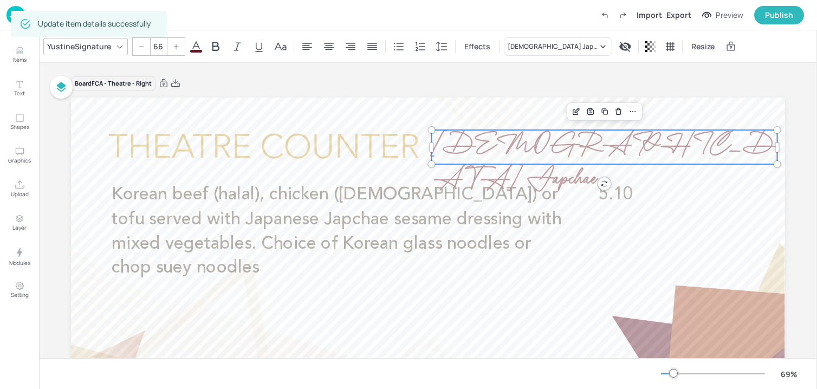
click at [629, 78] on div "Board FCA - Theatre - Right" at bounding box center [428, 83] width 714 height 15
click at [177, 45] on icon at bounding box center [176, 46] width 7 height 7
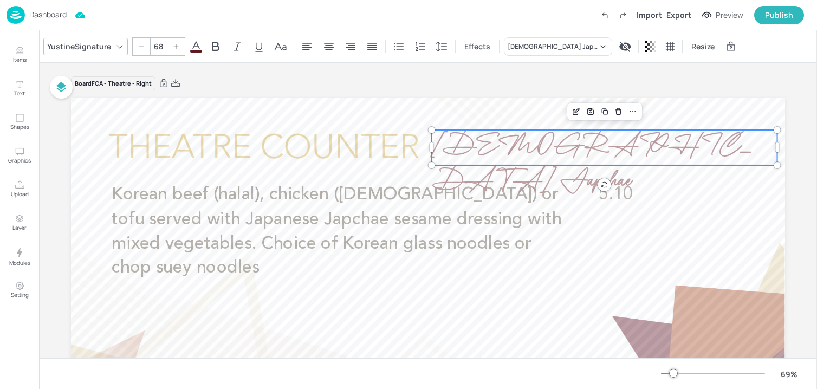
click at [177, 45] on icon at bounding box center [176, 46] width 7 height 7
click at [145, 46] on div at bounding box center [141, 46] width 17 height 17
type input "70"
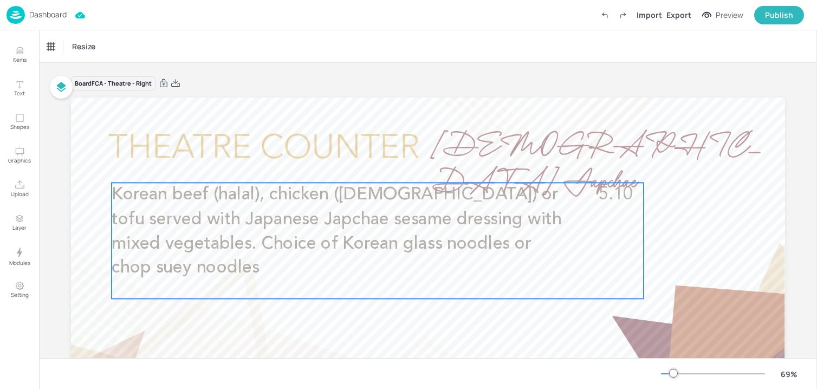
click at [296, 263] on p "Korean beef (halal), chicken (halal) or tofu served with Japanese Japchae sesam…" at bounding box center [338, 232] width 452 height 98
click at [368, 164] on icon "Edit Item" at bounding box center [370, 164] width 9 height 9
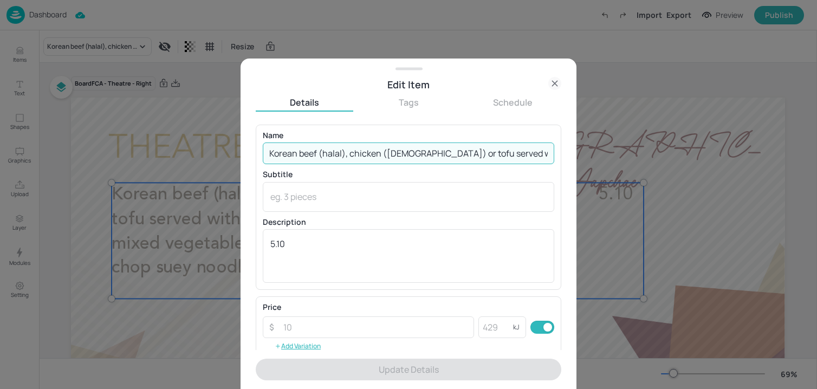
click at [438, 158] on input "Korean beef (halal), chicken (halal) or tofu served with Japanese Japchae sesam…" at bounding box center [409, 154] width 292 height 22
paste input "(vegan) (Soya)"
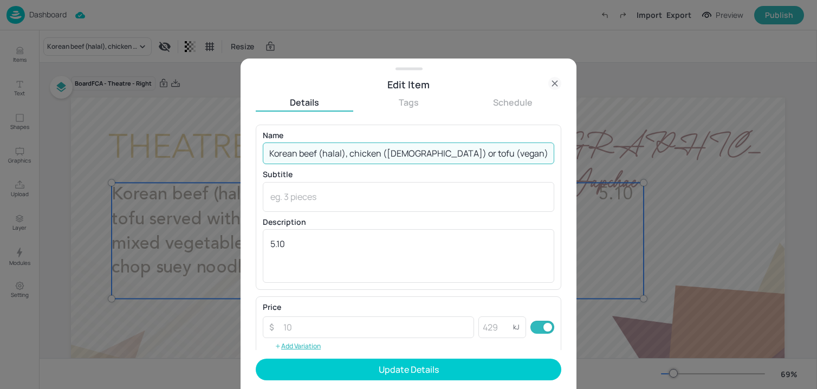
click at [534, 147] on input "Korean beef (halal), chicken (halal) or tofu (vegan) (Soya) served with Japanes…" at bounding box center [409, 154] width 292 height 22
drag, startPoint x: 410, startPoint y: 155, endPoint x: 749, endPoint y: 163, distance: 338.7
click at [749, 163] on div "Edit Item Details Tags Schedule Name Korean beef (halal), chicken (halal) or to…" at bounding box center [408, 194] width 817 height 389
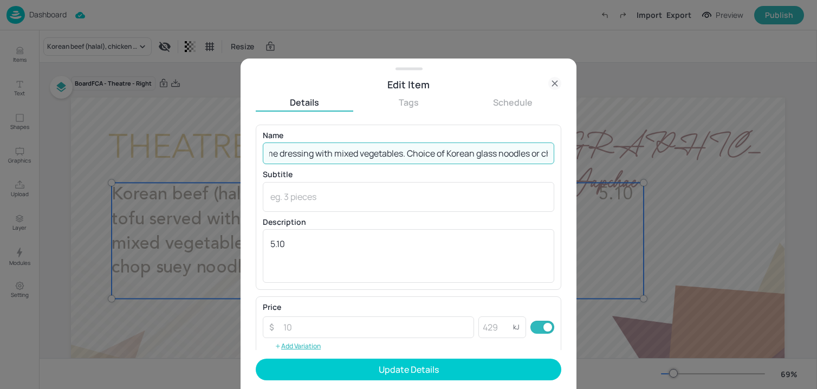
paste input "(Sesame, Soya)"
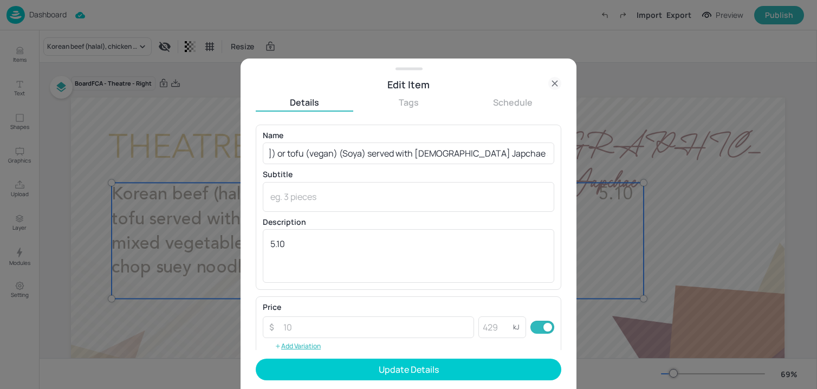
scroll to position [0, 0]
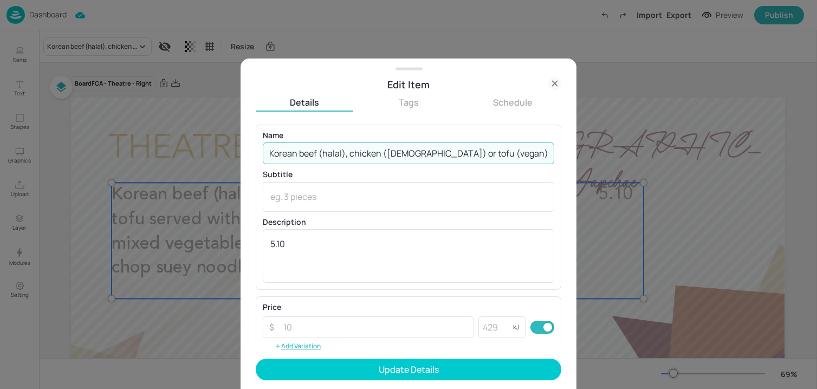
click at [535, 153] on input "Korean beef (halal), chicken (halal) or tofu (vegan) (Soya) served with Japanes…" at bounding box center [409, 154] width 292 height 22
paste input "Mixed Vegetables"
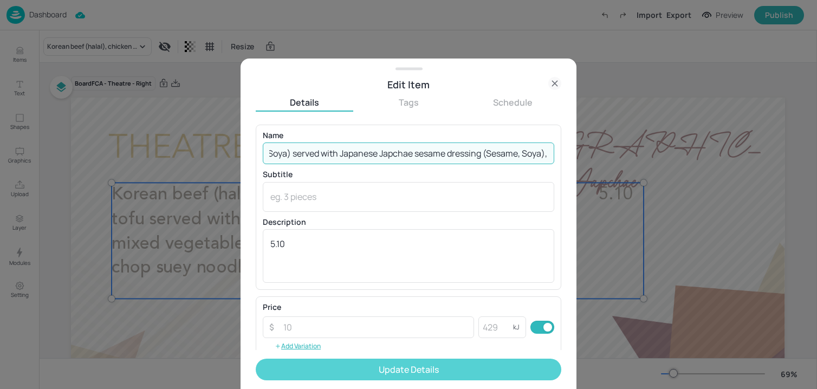
type input "Korean beef (halal), chicken (halal) or tofu (vegan) (Soya) served with Japanes…"
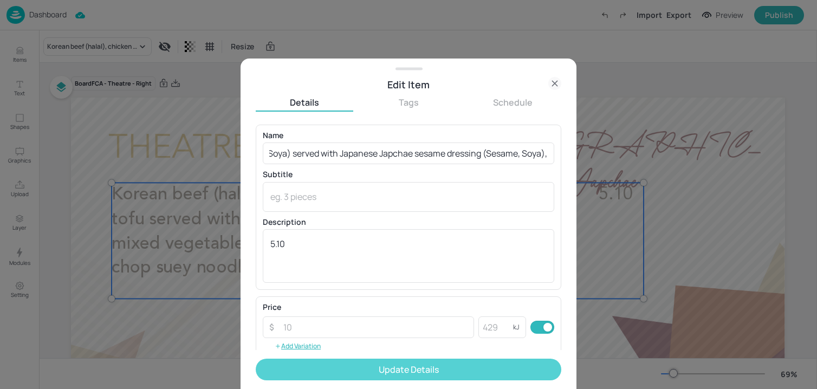
scroll to position [0, 0]
click at [409, 369] on button "Update Details" at bounding box center [409, 370] width 306 height 22
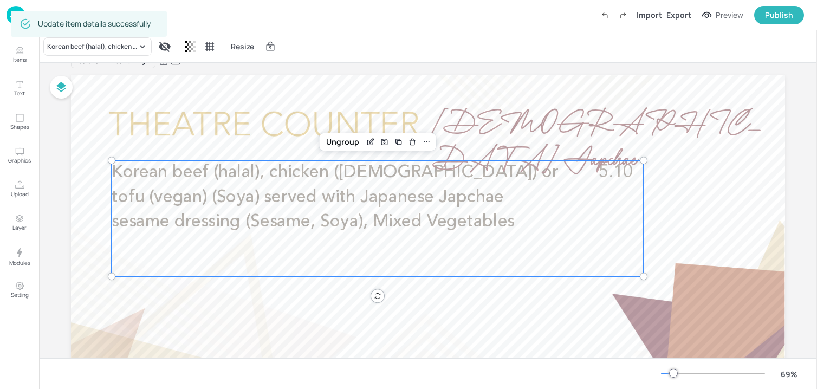
scroll to position [54, 0]
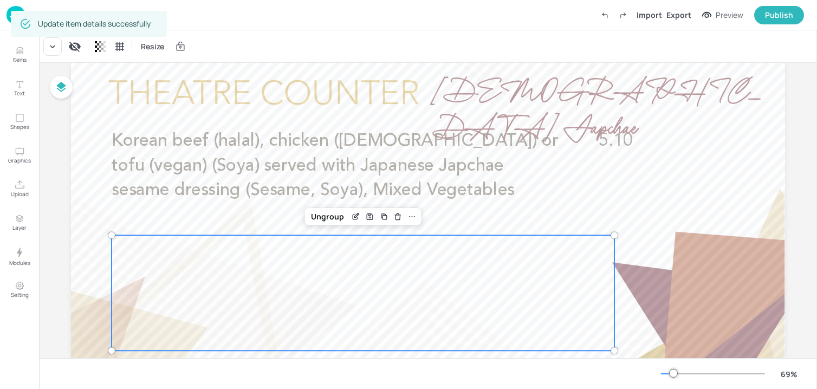
click at [244, 273] on div at bounding box center [363, 292] width 503 height 115
click at [354, 217] on icon "Edit Item" at bounding box center [356, 215] width 4 height 4
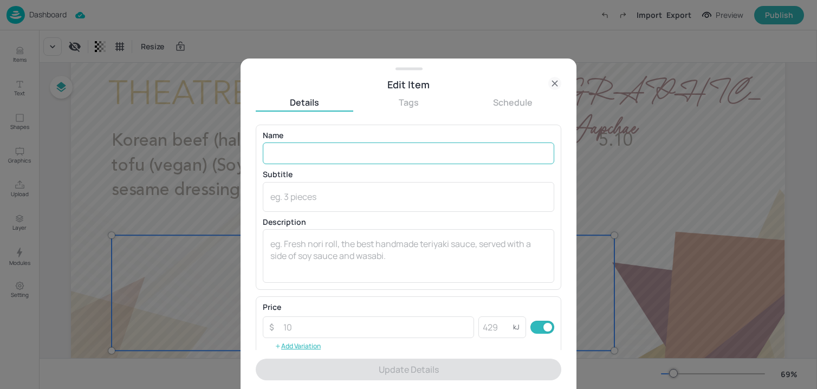
click at [341, 152] on input "text" at bounding box center [409, 154] width 292 height 22
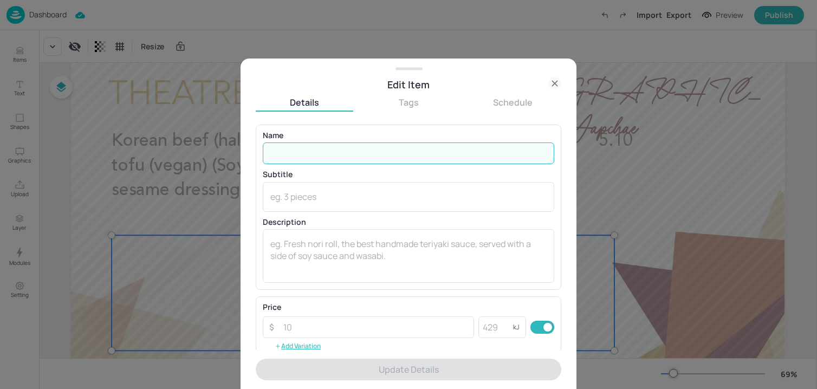
paste input "Served with choice of chop suey noodles (Wheat) or Korean glass noodles"
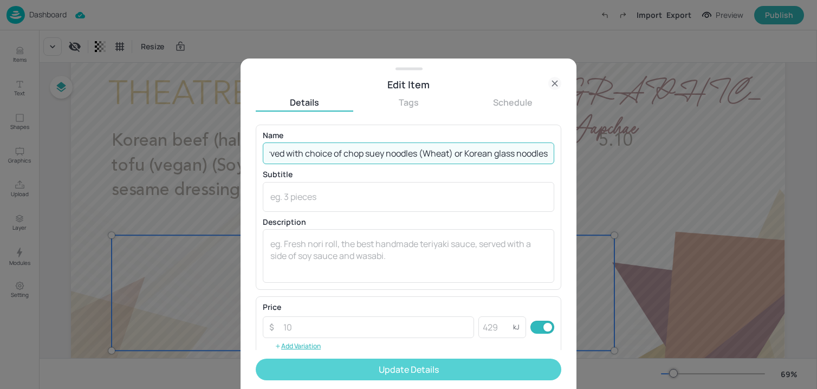
type input "Served with choice of chop suey noodles (Wheat) or Korean glass noodles"
click at [386, 368] on button "Update Details" at bounding box center [409, 370] width 306 height 22
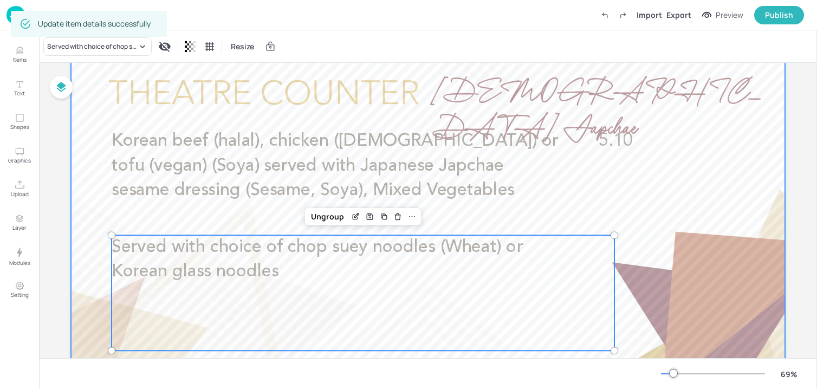
click at [752, 158] on div at bounding box center [428, 245] width 714 height 402
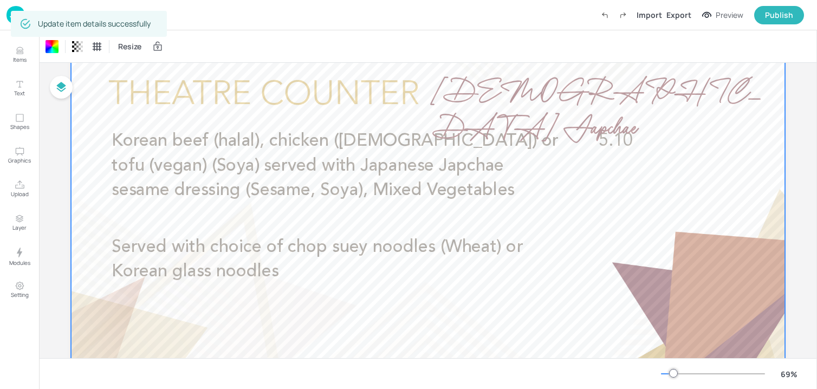
click at [739, 149] on div at bounding box center [428, 245] width 714 height 402
click at [47, 17] on p "Dashboard" at bounding box center [47, 15] width 37 height 8
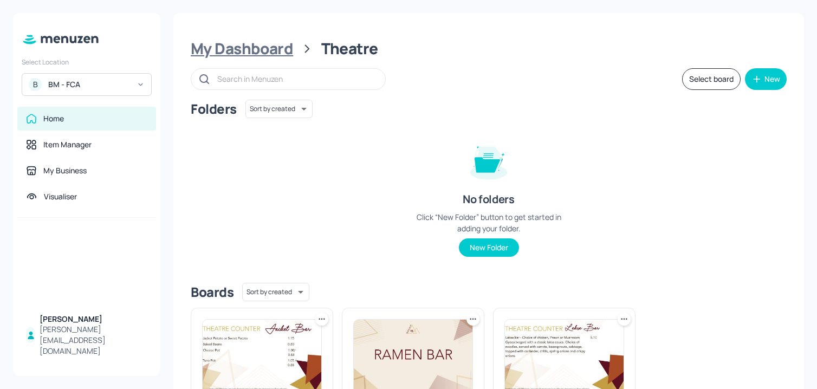
click at [220, 41] on div "My Dashboard" at bounding box center [242, 49] width 102 height 20
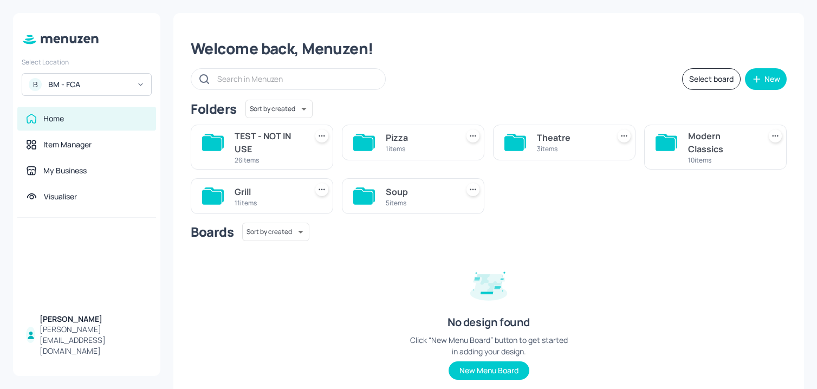
click at [412, 133] on div "Pizza" at bounding box center [420, 137] width 68 height 13
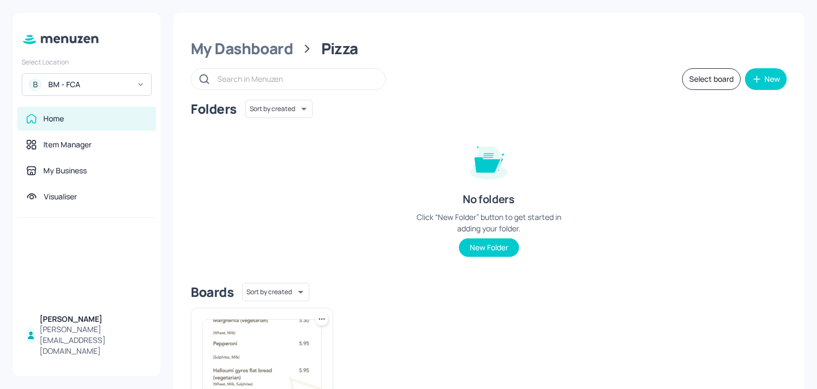
scroll to position [118, 0]
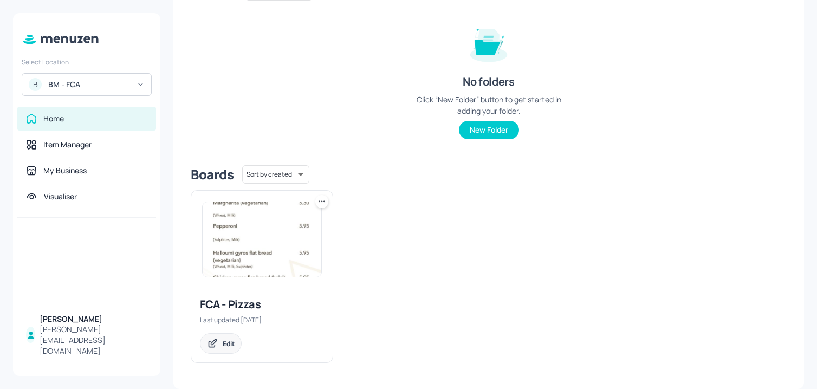
click at [217, 347] on icon at bounding box center [212, 343] width 11 height 11
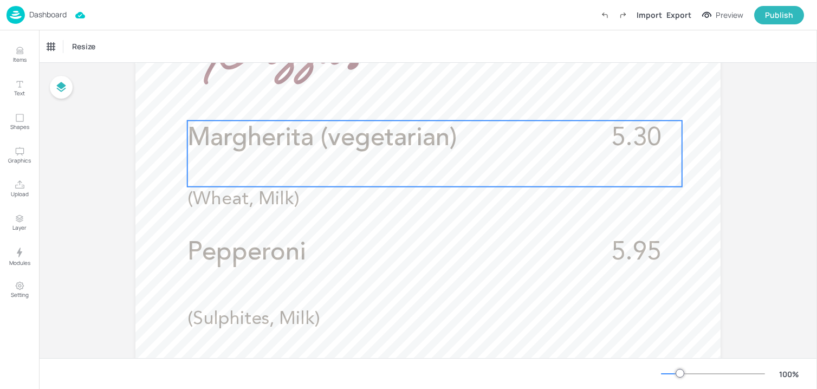
scroll to position [336, 0]
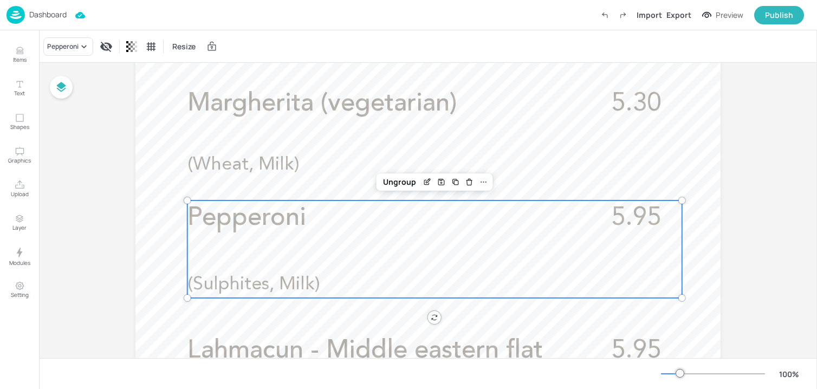
click at [326, 213] on p "Pepperoni" at bounding box center [386, 218] width 398 height 36
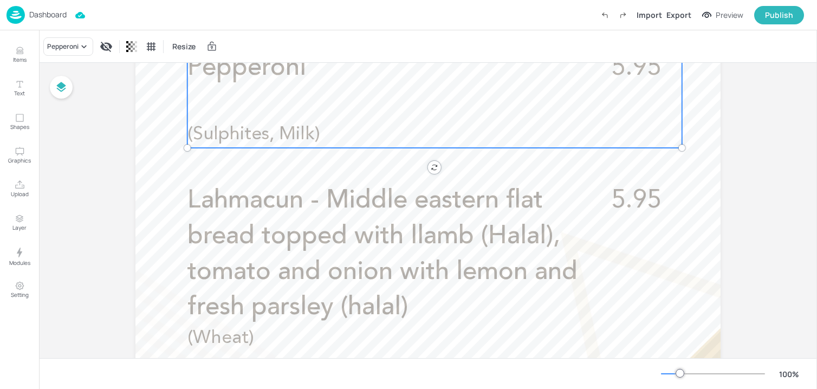
scroll to position [515, 0]
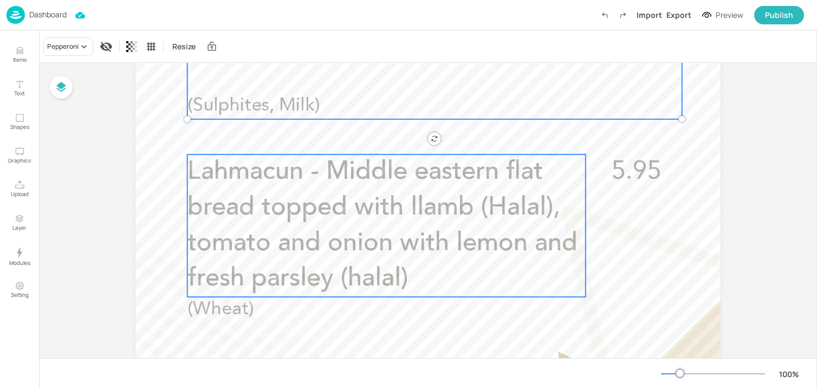
click at [401, 184] on span "Lahmacun - Middle eastern flat bread topped with llamb (Halal), tomato and onio…" at bounding box center [382, 225] width 390 height 132
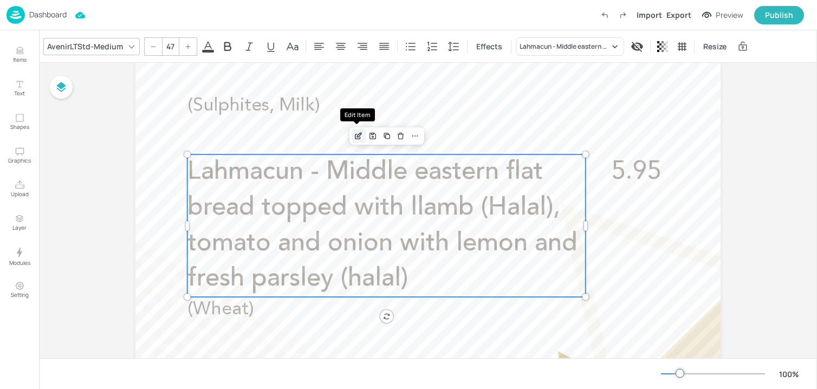
click at [361, 135] on div "Edit Item" at bounding box center [359, 136] width 14 height 14
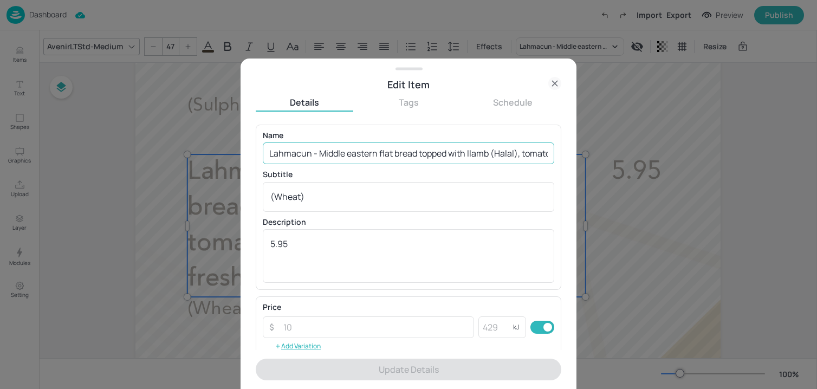
click at [354, 144] on input "Lahmacun - Middle eastern flat bread topped with llamb (Halal), tomato and onio…" at bounding box center [409, 154] width 292 height 22
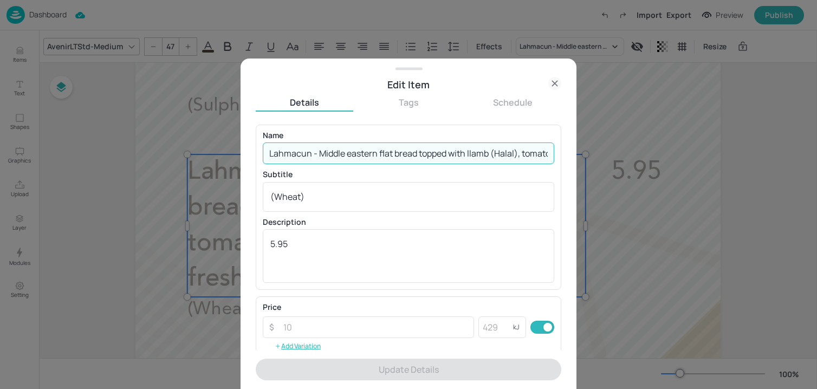
click at [354, 144] on input "Lahmacun - Middle eastern flat bread topped with llamb (Halal), tomato and onio…" at bounding box center [409, 154] width 292 height 22
paste input "Parma ham, parmesan, cherry tomato & rocket (Wheat, Milk, Eggs, Sulphites) £5.95"
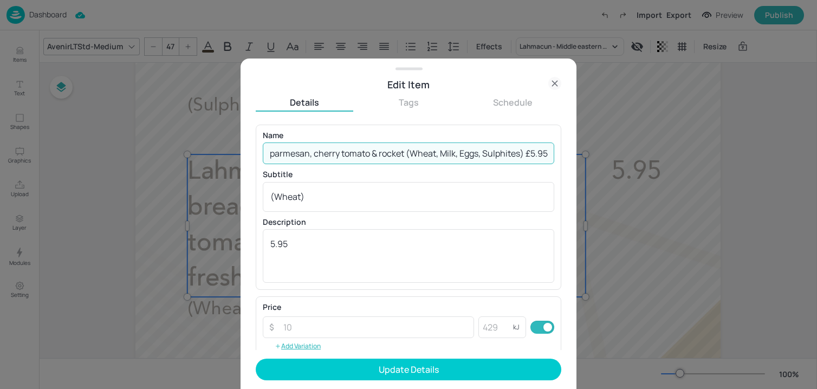
drag, startPoint x: 521, startPoint y: 151, endPoint x: 611, endPoint y: 151, distance: 89.4
click at [607, 151] on div "Edit Item Details Tags Schedule Name Parma ham, parmesan, cherry tomato & rocke…" at bounding box center [408, 194] width 817 height 389
drag, startPoint x: 428, startPoint y: 152, endPoint x: 585, endPoint y: 154, distance: 157.1
click at [585, 154] on div "Edit Item Details Tags Schedule Name Parma ham, parmesan, cherry tomato & rocke…" at bounding box center [408, 194] width 817 height 389
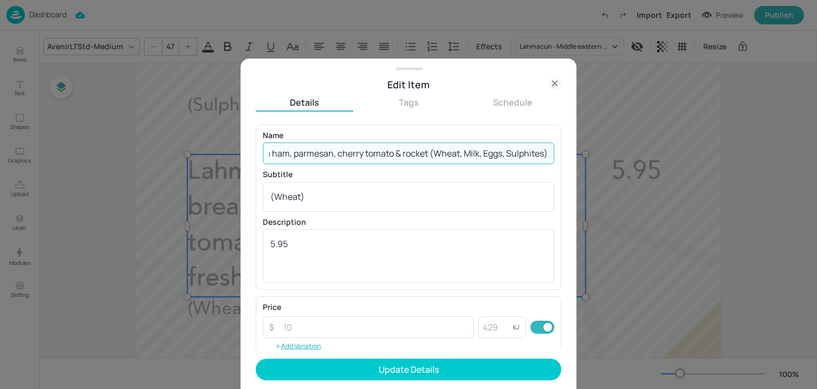
drag, startPoint x: 425, startPoint y: 153, endPoint x: 641, endPoint y: 153, distance: 216.2
click at [641, 153] on div "Edit Item Details Tags Schedule Name Parma ham, parmesan, cherry tomato & rocke…" at bounding box center [408, 194] width 817 height 389
type input "Parma ham, parmesan, cherry tomato & rocket"
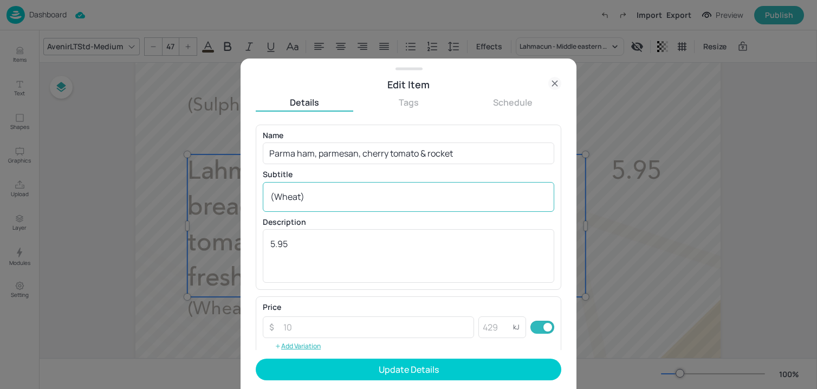
click at [424, 187] on div "(Wheat) x ​" at bounding box center [409, 197] width 292 height 30
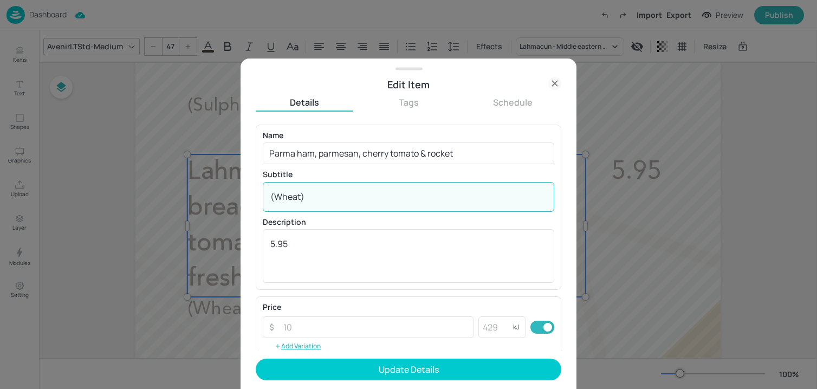
click at [424, 187] on div "(Wheat) x ​" at bounding box center [409, 197] width 292 height 30
paste textarea ", Milk, Eggs, Sulphites"
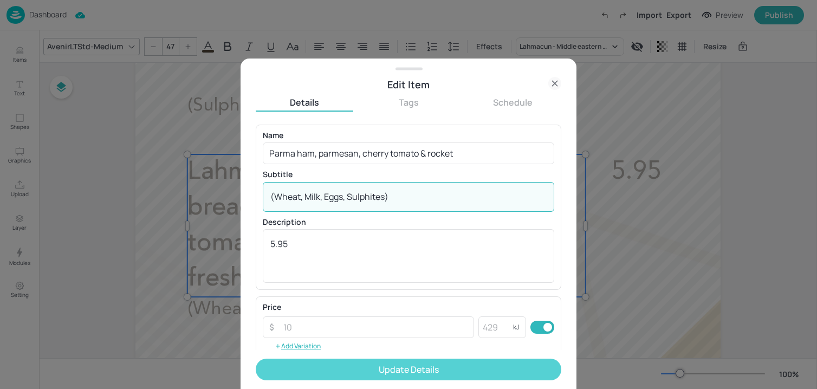
type textarea "(Wheat, Milk, Eggs, Sulphites)"
click at [392, 371] on button "Update Details" at bounding box center [409, 370] width 306 height 22
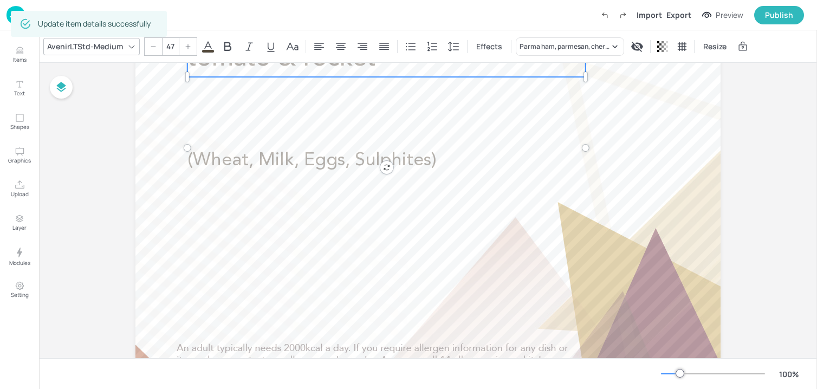
scroll to position [734, 0]
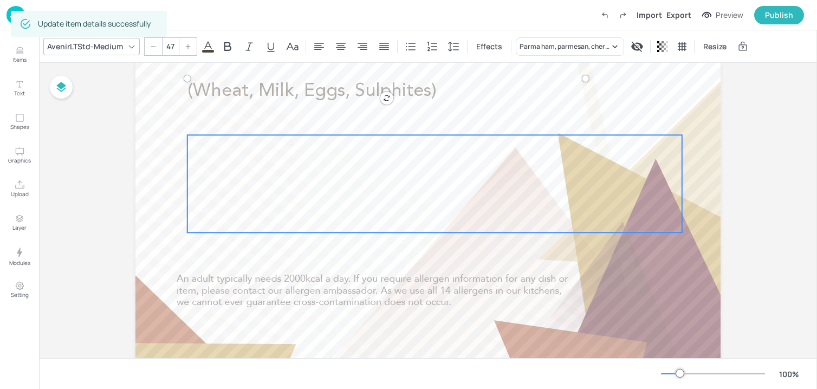
click at [368, 172] on div at bounding box center [434, 184] width 495 height 98
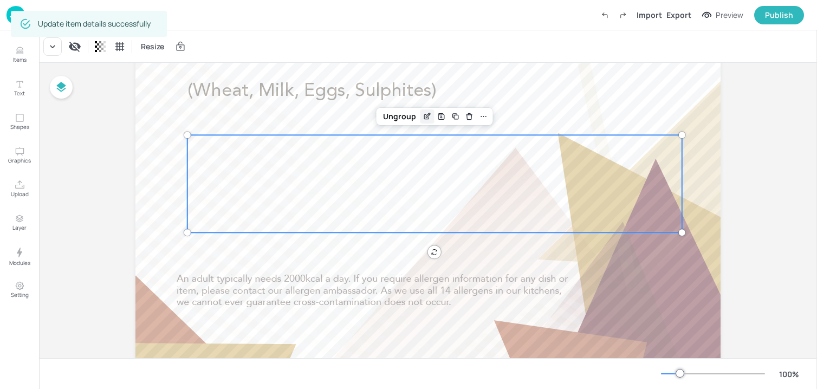
click at [425, 118] on icon "Edit Item" at bounding box center [427, 116] width 9 height 9
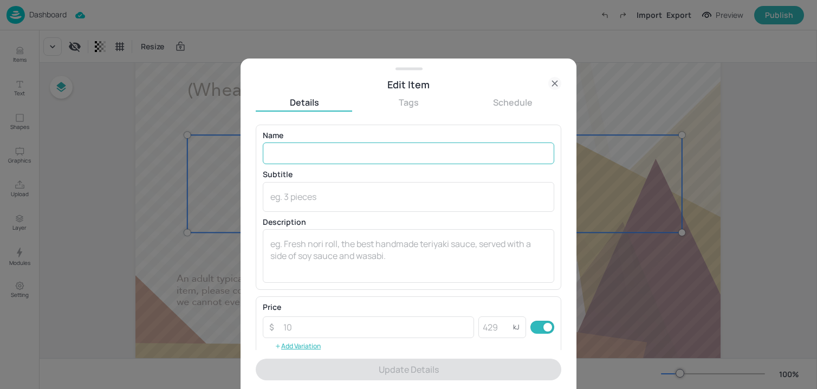
click at [378, 146] on input "text" at bounding box center [409, 154] width 292 height 22
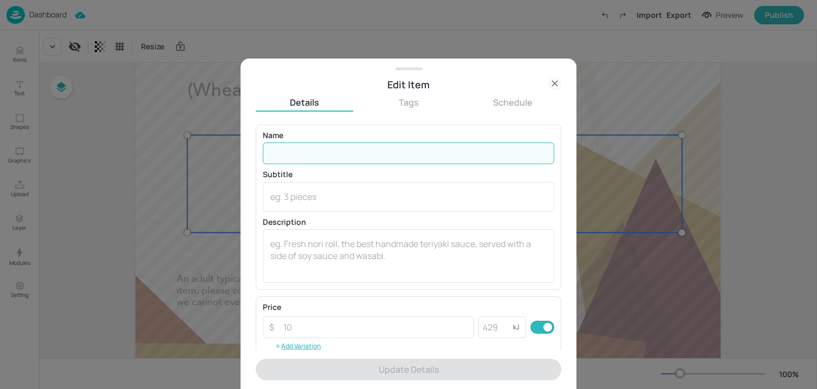
paste input "Goats cheese, red onion chutney & rocket (vegetarian) (Wheat, Mustard, Milk) £5…"
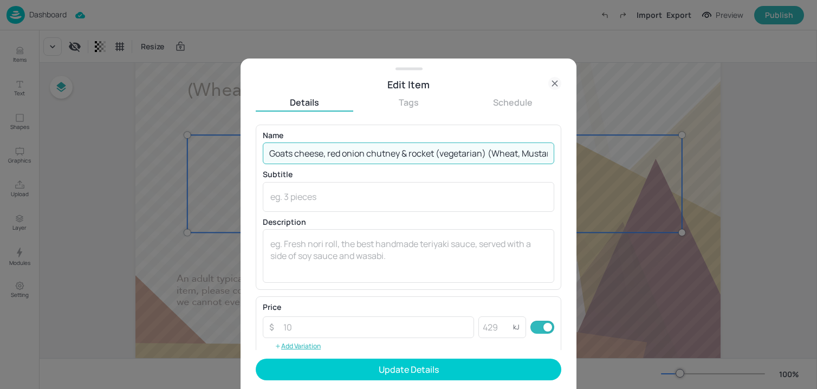
scroll to position [0, 63]
drag, startPoint x: 429, startPoint y: 154, endPoint x: 520, endPoint y: 158, distance: 91.6
click at [520, 158] on input "Goats cheese, red onion chutney & rocket (vegetarian) (Wheat, Mustard, Milk) £5…" at bounding box center [409, 154] width 292 height 22
drag, startPoint x: 487, startPoint y: 151, endPoint x: 552, endPoint y: 149, distance: 65.0
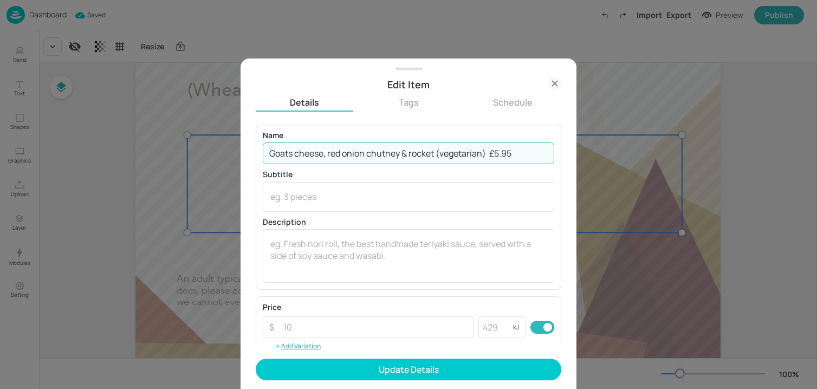
click at [552, 149] on div "Name Goats cheese, red onion chutney & rocket (vegetarian) £5.95 ​ Subtitle x ​…" at bounding box center [409, 207] width 306 height 165
type input "Goats cheese, red onion chutney & rocket (vegetarian)"
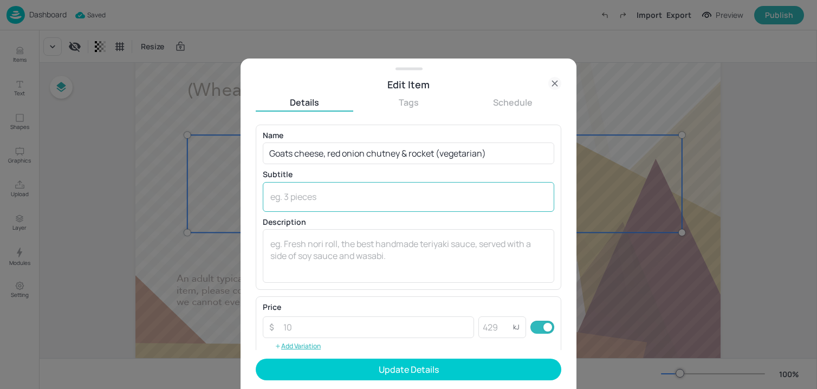
click at [456, 183] on div "x ​" at bounding box center [409, 197] width 292 height 30
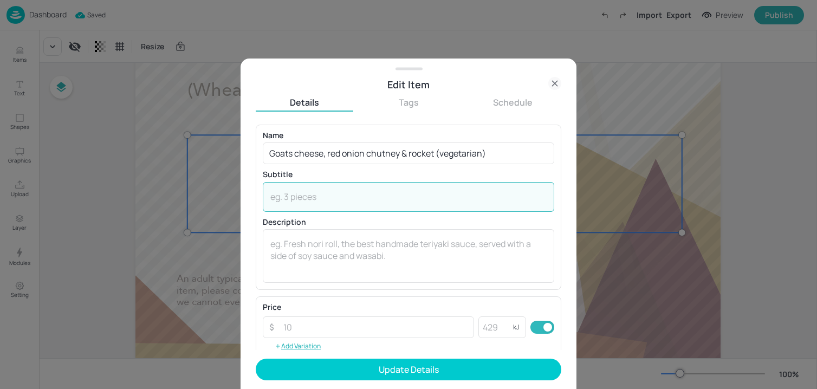
paste textarea "(Wheat, Mustard, Milk)"
type textarea "(Wheat, Mustard, Milk)"
click at [371, 247] on textarea at bounding box center [408, 256] width 276 height 36
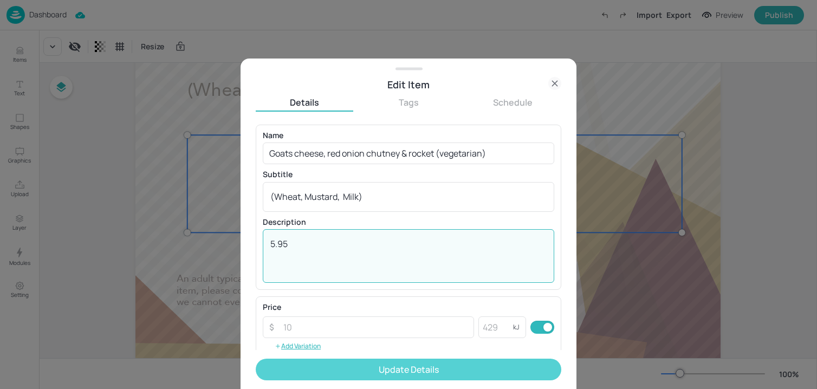
type textarea "5.95"
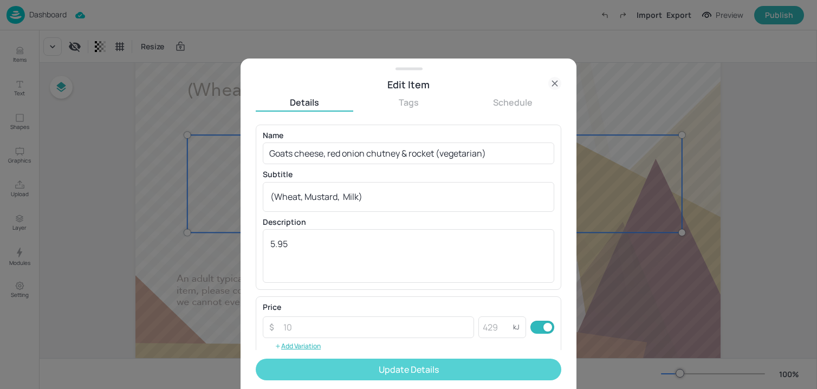
click at [329, 366] on button "Update Details" at bounding box center [409, 370] width 306 height 22
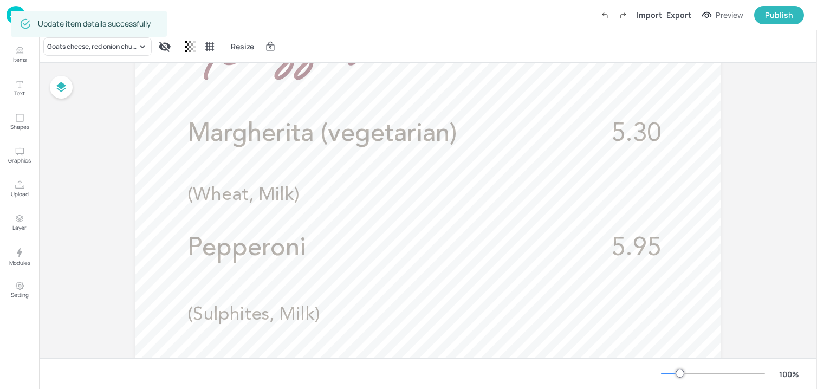
scroll to position [807, 0]
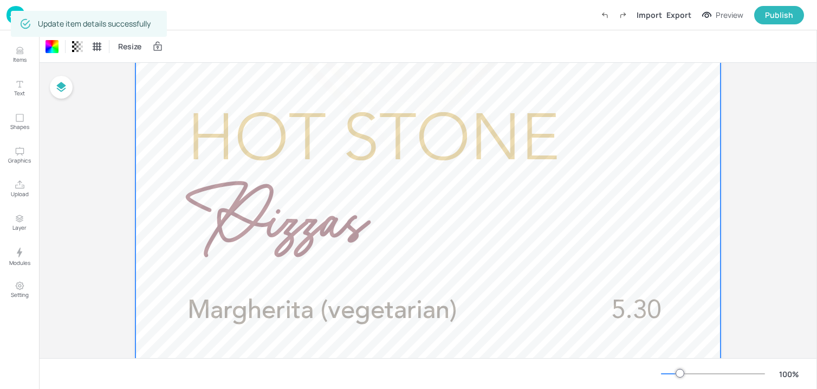
scroll to position [0, 0]
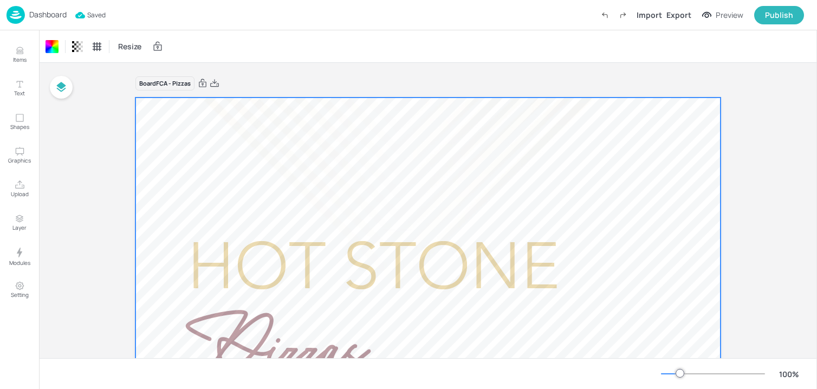
click at [56, 14] on p "Dashboard" at bounding box center [47, 15] width 37 height 8
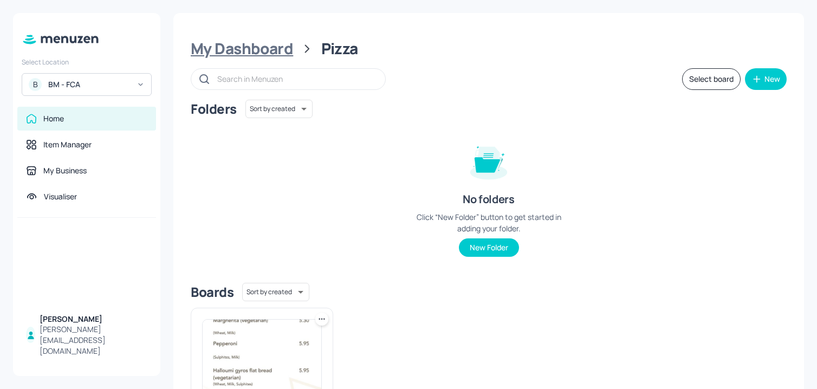
click at [251, 43] on div "My Dashboard" at bounding box center [242, 49] width 102 height 20
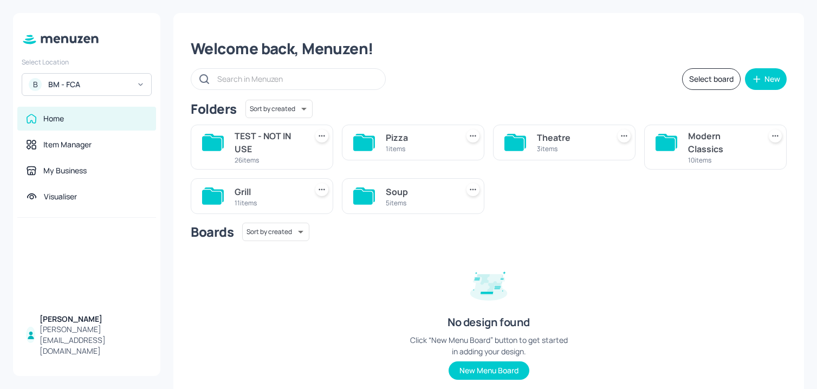
click at [578, 153] on div "3 items" at bounding box center [571, 148] width 68 height 9
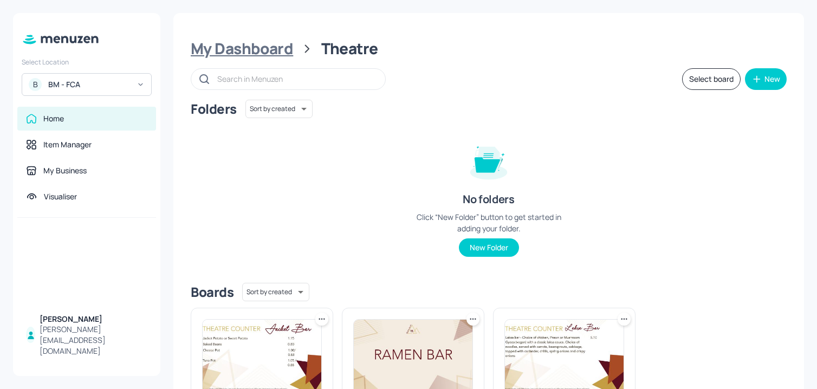
click at [276, 52] on div "My Dashboard" at bounding box center [242, 49] width 102 height 20
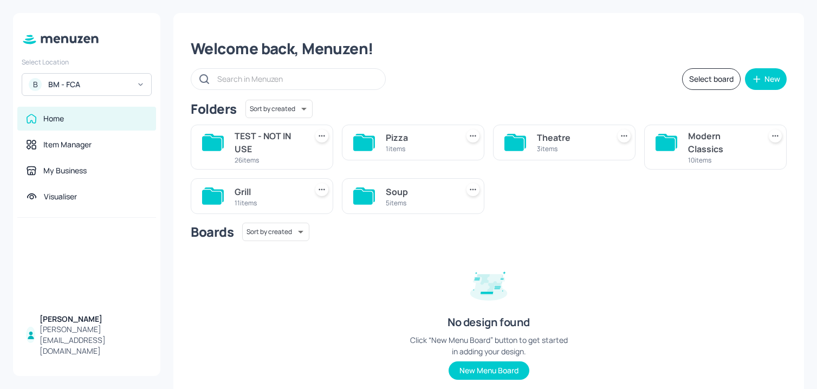
click at [335, 49] on div "Welcome back, Menuzen!" at bounding box center [489, 49] width 596 height 20
click at [589, 140] on div "Theatre" at bounding box center [571, 137] width 68 height 13
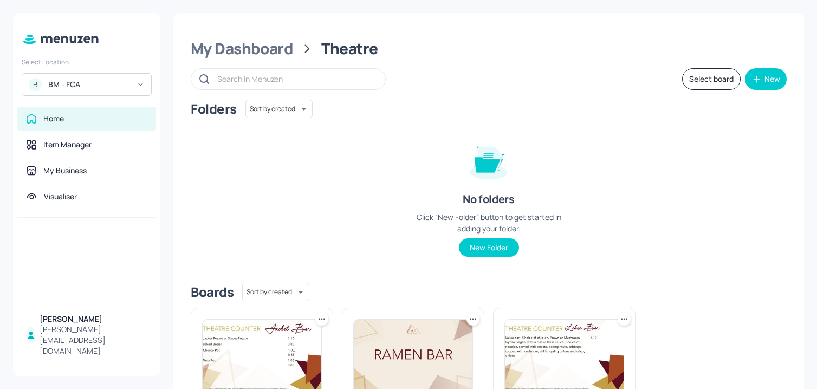
scroll to position [133, 0]
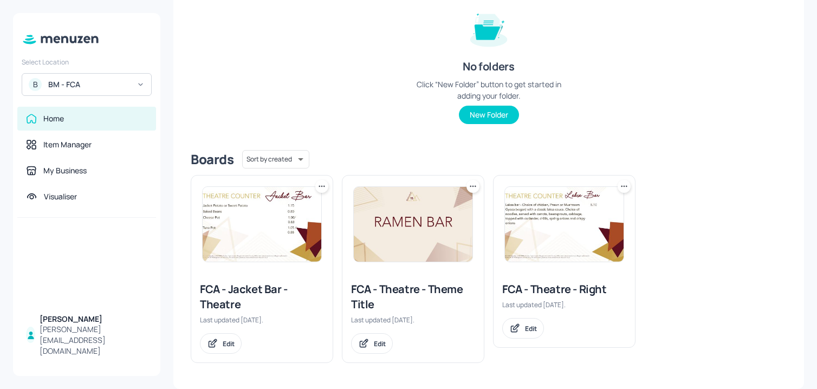
click at [529, 347] on div "FCA - Theatre - Right Last updated 13 days ago. Edit" at bounding box center [564, 310] width 141 height 74
click at [216, 345] on icon at bounding box center [212, 343] width 11 height 11
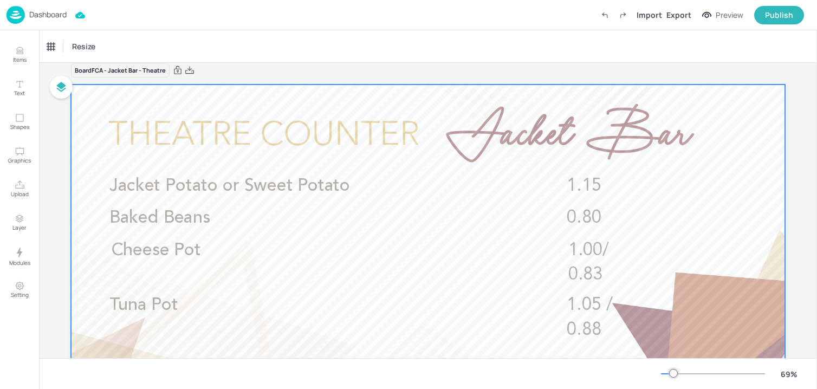
scroll to position [9, 0]
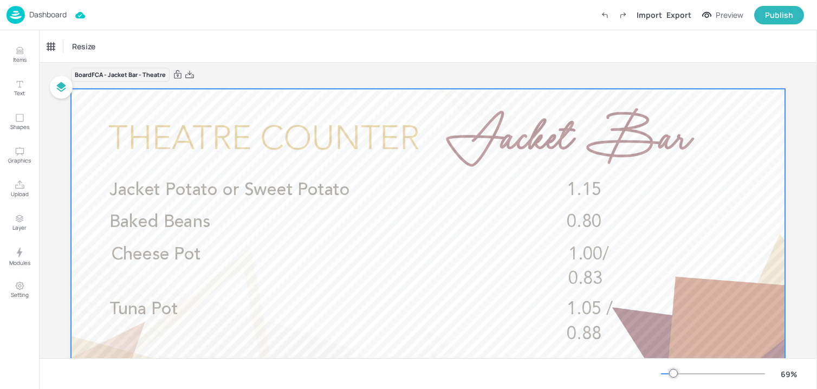
click at [509, 132] on div at bounding box center [428, 290] width 714 height 402
click at [513, 57] on div "Resize" at bounding box center [428, 46] width 778 height 32
click at [525, 147] on div at bounding box center [428, 290] width 714 height 402
click at [43, 17] on p "Dashboard" at bounding box center [47, 15] width 37 height 8
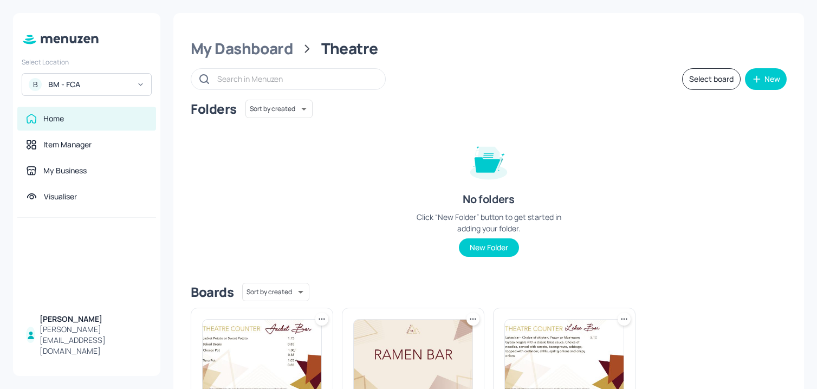
click at [529, 353] on img at bounding box center [564, 357] width 119 height 75
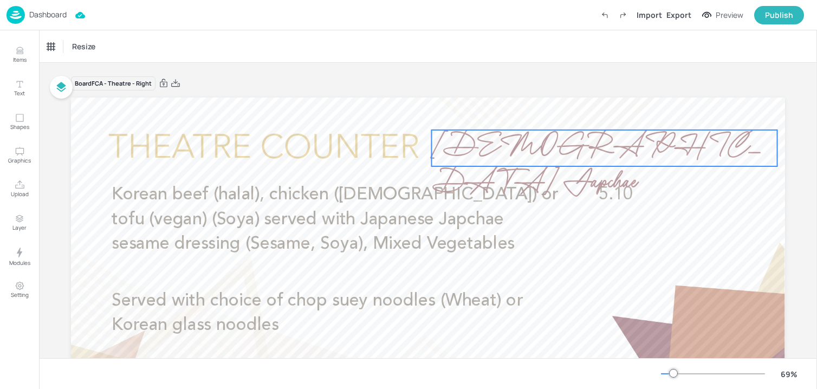
click at [555, 140] on span "Korean Japchae" at bounding box center [597, 166] width 331 height 80
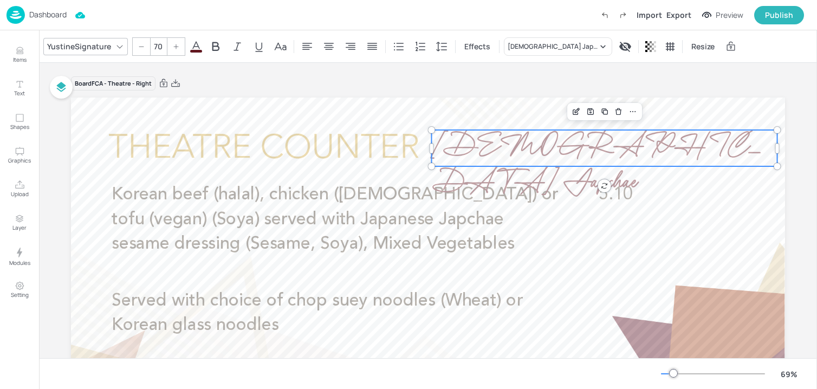
click at [176, 49] on icon at bounding box center [176, 46] width 7 height 7
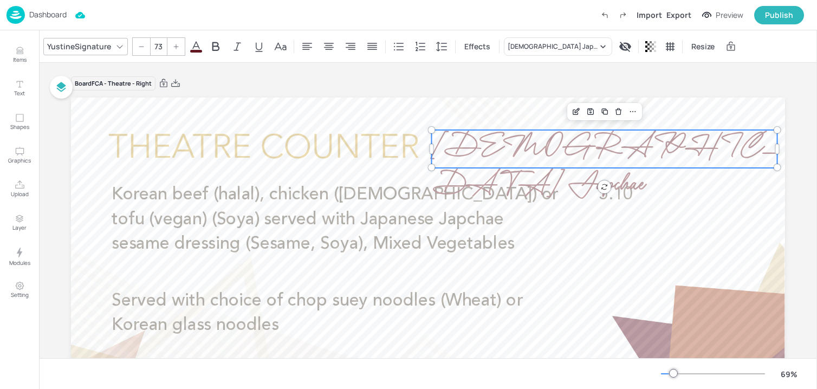
click at [176, 49] on icon at bounding box center [176, 46] width 7 height 7
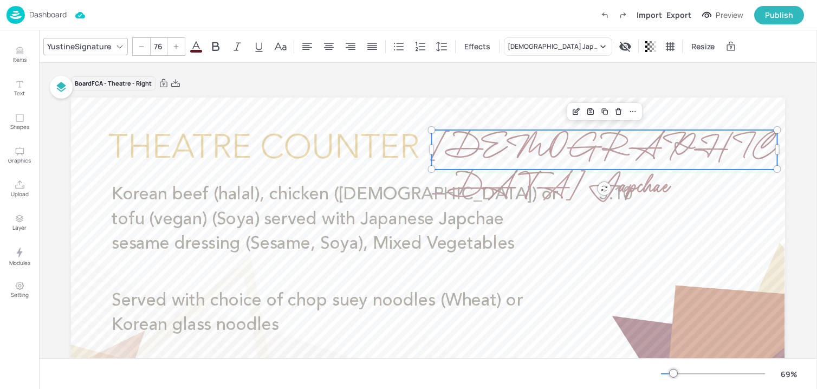
click at [176, 49] on icon at bounding box center [176, 46] width 7 height 7
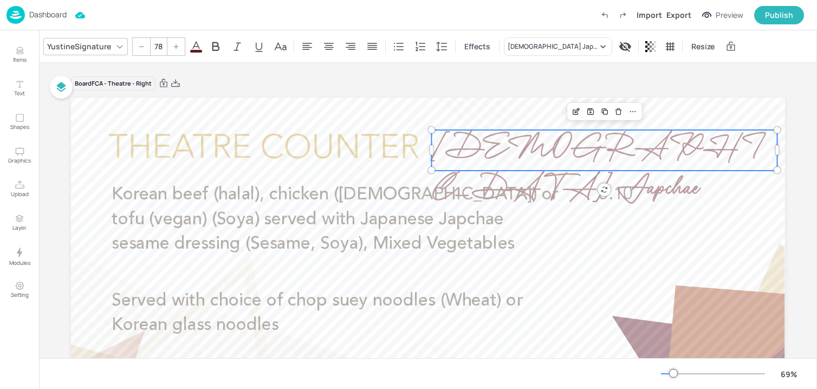
click at [176, 49] on icon at bounding box center [176, 46] width 7 height 7
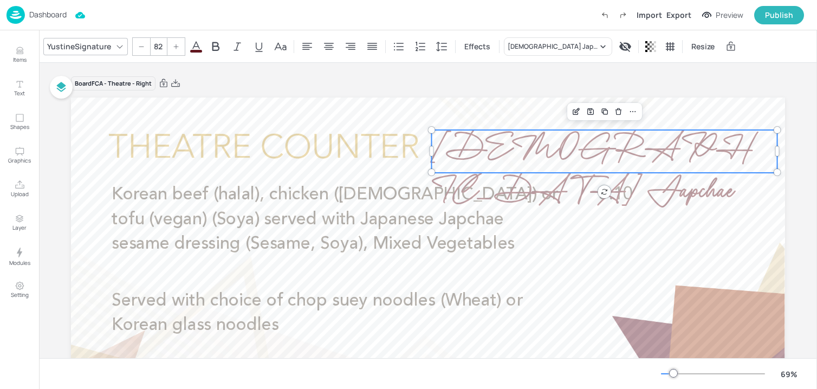
click at [176, 49] on icon at bounding box center [176, 46] width 7 height 7
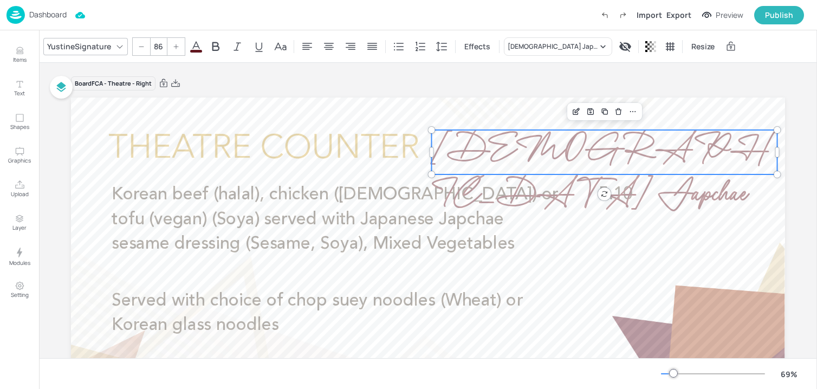
click at [176, 49] on icon at bounding box center [176, 46] width 7 height 7
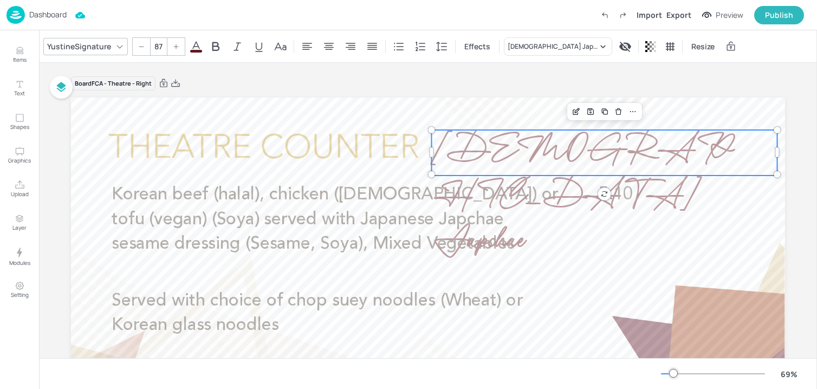
click at [176, 49] on icon at bounding box center [176, 46] width 7 height 7
type input "90"
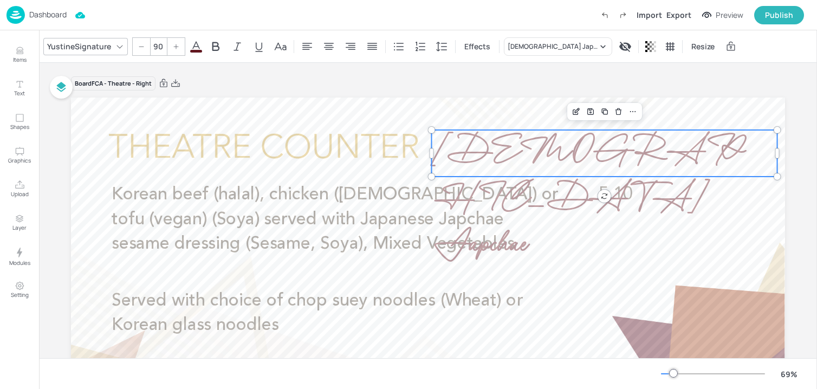
click at [327, 91] on div "Board FCA - Theatre - Right Korean beef (halal), chicken (halal) or tofu (vegan…" at bounding box center [428, 301] width 714 height 450
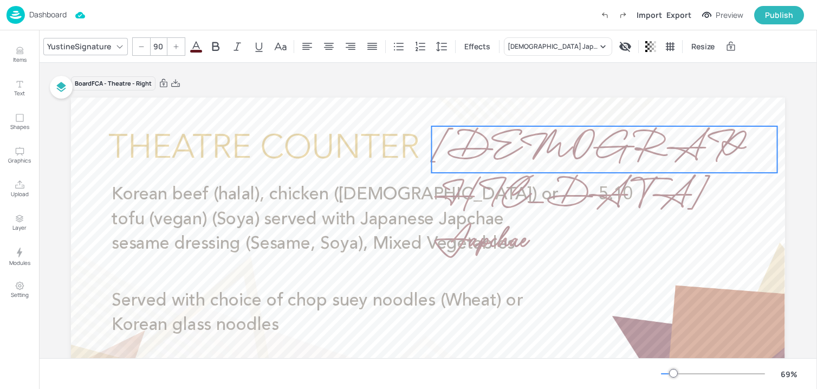
click at [481, 158] on span "Korean Japchae" at bounding box center [587, 196] width 311 height 150
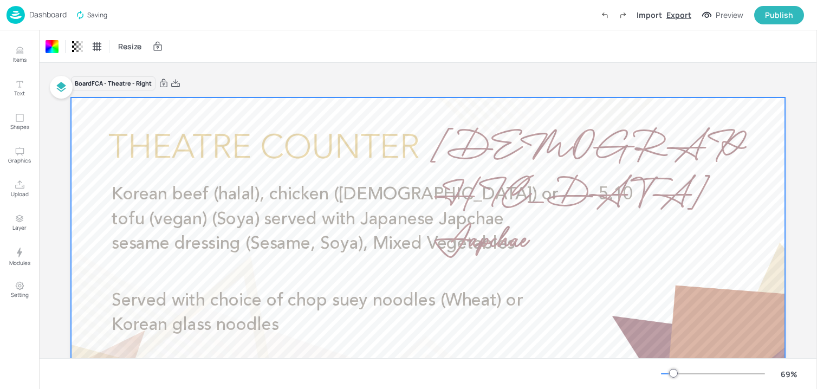
click at [675, 12] on div "Export" at bounding box center [678, 14] width 25 height 11
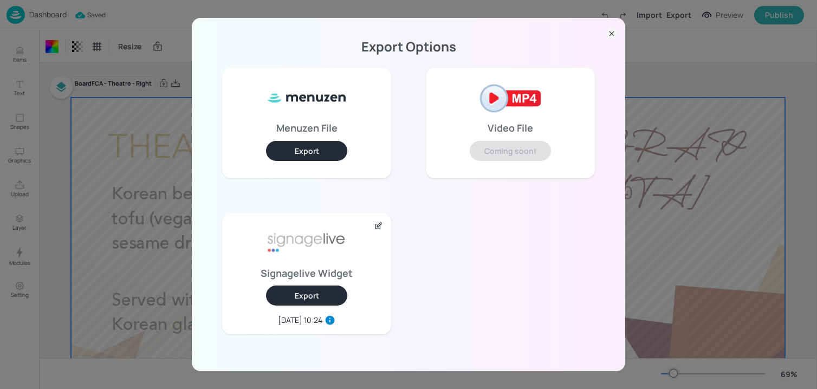
click at [294, 297] on button "Export" at bounding box center [306, 296] width 81 height 20
click at [141, 68] on div "Export Options Menuzen File Export Video File Coming soon! Signagelive Widget E…" at bounding box center [408, 194] width 817 height 389
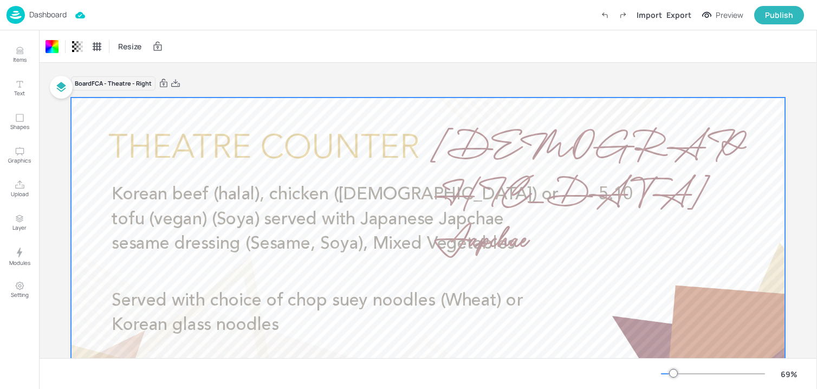
click at [54, 16] on p "Dashboard" at bounding box center [47, 15] width 37 height 8
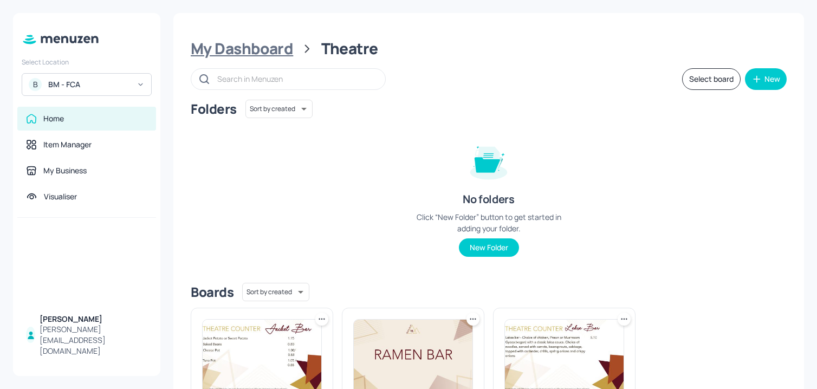
click at [211, 47] on div "My Dashboard" at bounding box center [242, 49] width 102 height 20
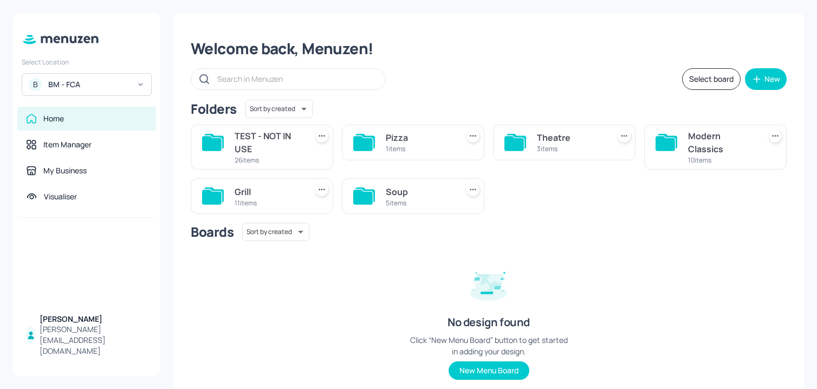
click at [508, 40] on div "Welcome back, Menuzen!" at bounding box center [489, 49] width 596 height 20
click at [267, 197] on div "Grill" at bounding box center [269, 191] width 68 height 13
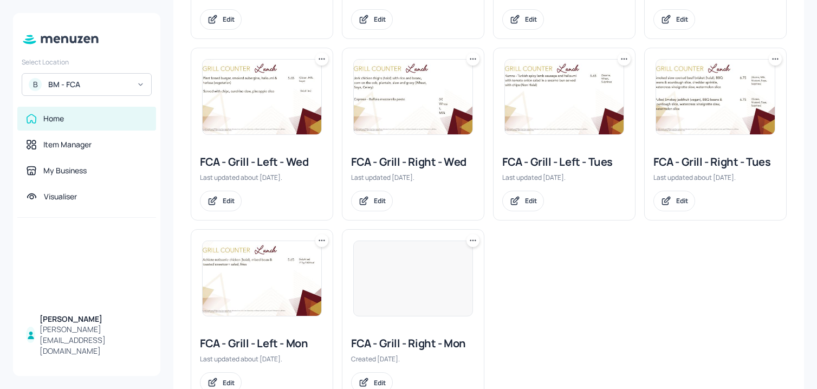
scroll to position [333, 0]
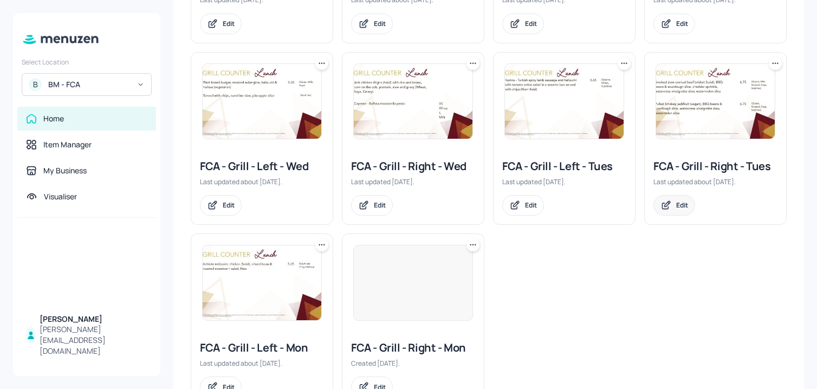
click at [669, 208] on div "Edit" at bounding box center [674, 205] width 42 height 21
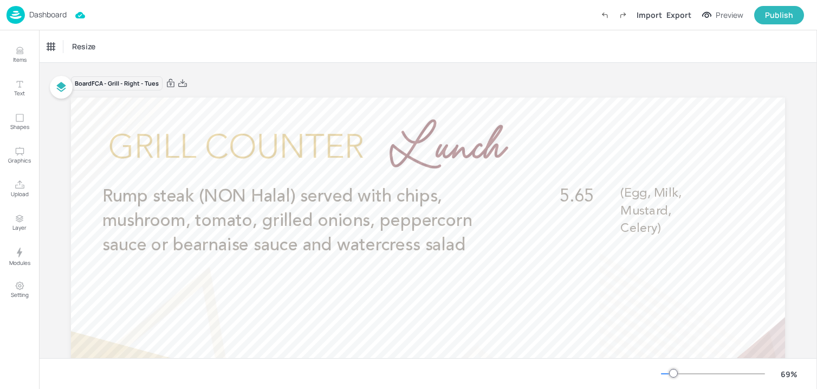
click at [55, 20] on div "Dashboard" at bounding box center [37, 15] width 60 height 18
click at [59, 14] on p "Dashboard" at bounding box center [47, 15] width 37 height 8
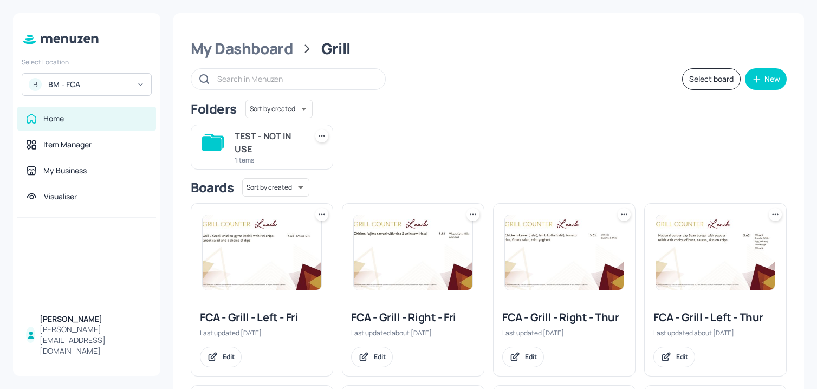
scroll to position [377, 0]
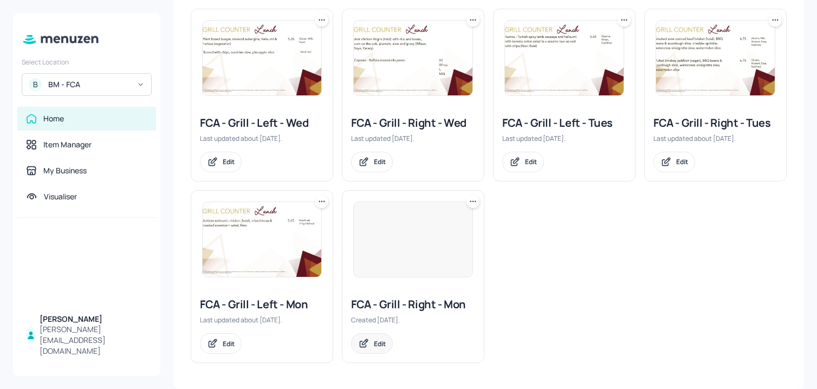
click at [385, 340] on div "Edit" at bounding box center [380, 343] width 12 height 9
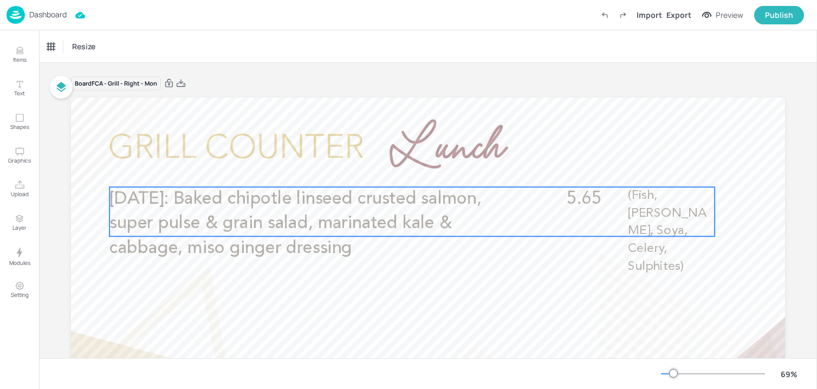
click at [387, 235] on p "[DATE]: Baked chipotle linseed crusted salmon, super pulse & grain salad, marin…" at bounding box center [311, 224] width 404 height 74
click at [398, 169] on div "Edit Item" at bounding box center [405, 168] width 14 height 14
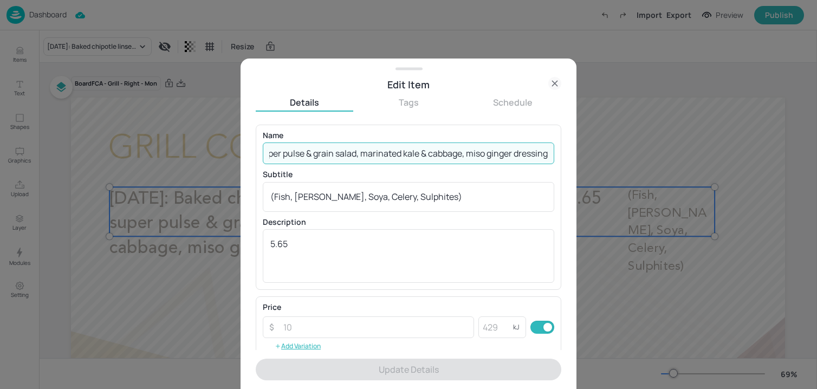
drag, startPoint x: 337, startPoint y: 158, endPoint x: 645, endPoint y: 165, distance: 307.8
click at [645, 165] on div "Edit Item Details Tags Schedule Name World heart day: Baked chipotle linseed cr…" at bounding box center [408, 194] width 817 height 389
paste input "(Fish, Barley, Soya, Celery, Sulphites) £6.45"
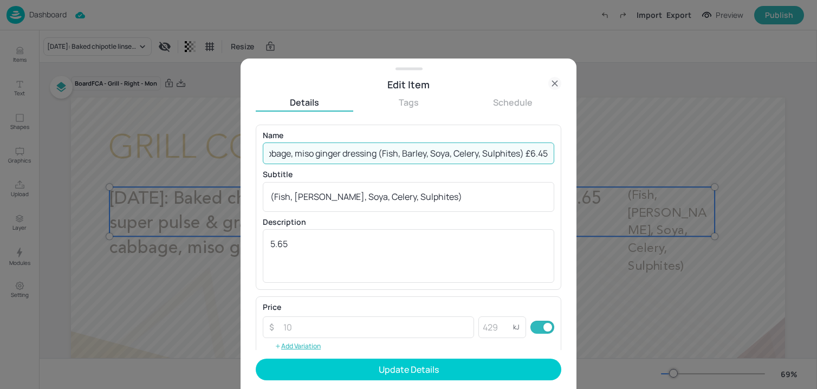
drag, startPoint x: 522, startPoint y: 156, endPoint x: 585, endPoint y: 156, distance: 62.3
click at [585, 156] on div "Edit Item Details Tags Schedule Name World heart day: Baked chipotle linseed cr…" at bounding box center [408, 194] width 817 height 389
drag, startPoint x: 399, startPoint y: 156, endPoint x: 626, endPoint y: 163, distance: 227.2
click at [626, 163] on div "Edit Item Details Tags Schedule Name World heart day: Baked chipotle linseed cr…" at bounding box center [408, 194] width 817 height 389
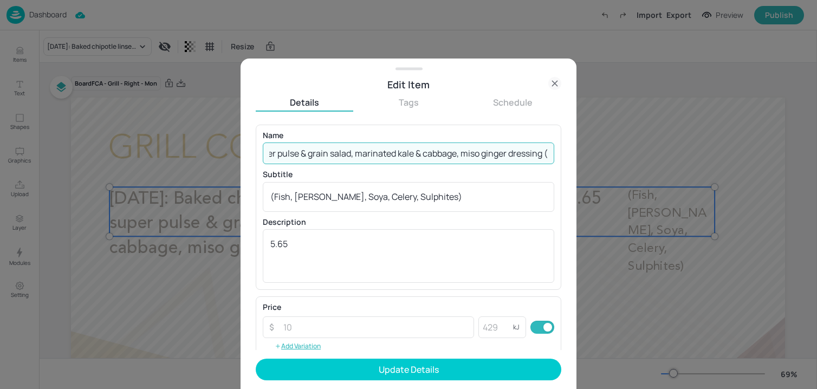
type input "[DATE]: Baked chipotle linseed crusted salmon, super pulse & grain salad, marin…"
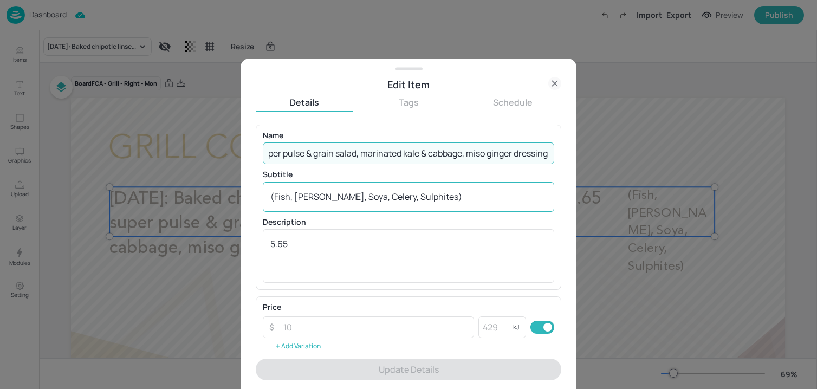
scroll to position [0, 0]
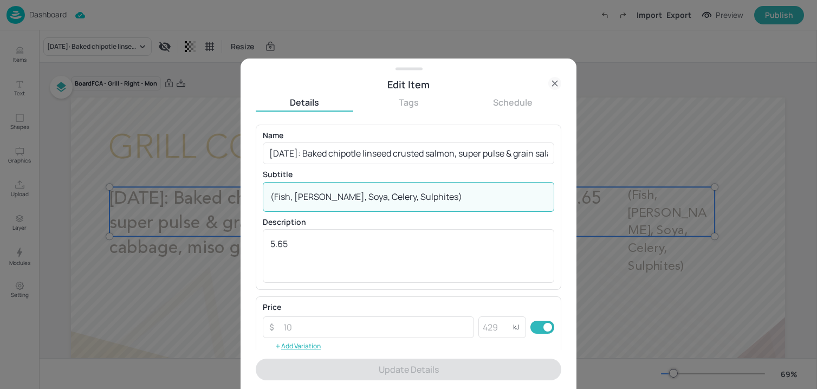
drag, startPoint x: 275, startPoint y: 199, endPoint x: 557, endPoint y: 196, distance: 282.3
click at [556, 196] on div "Name World heart day: Baked chipotle linseed crusted salmon, super pulse & grai…" at bounding box center [409, 207] width 306 height 165
paste textarea
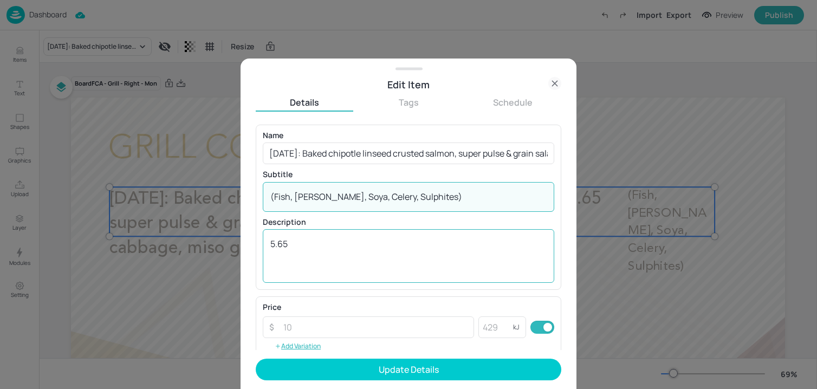
type textarea "(Fish, [PERSON_NAME], Soya, Celery, Sulphites)"
click at [349, 247] on textarea "5.65" at bounding box center [408, 256] width 276 height 36
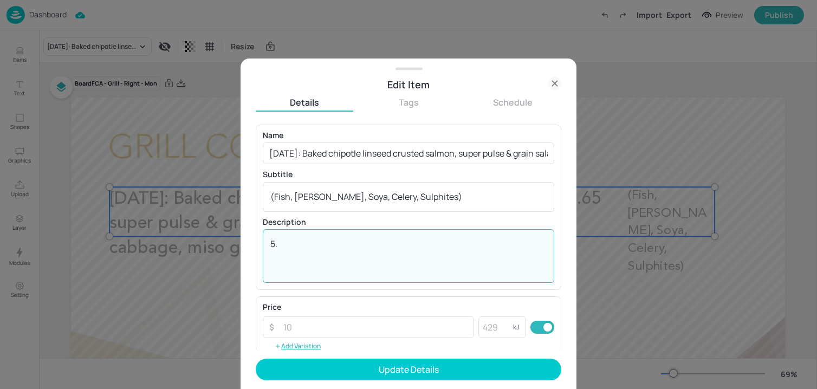
type textarea "5"
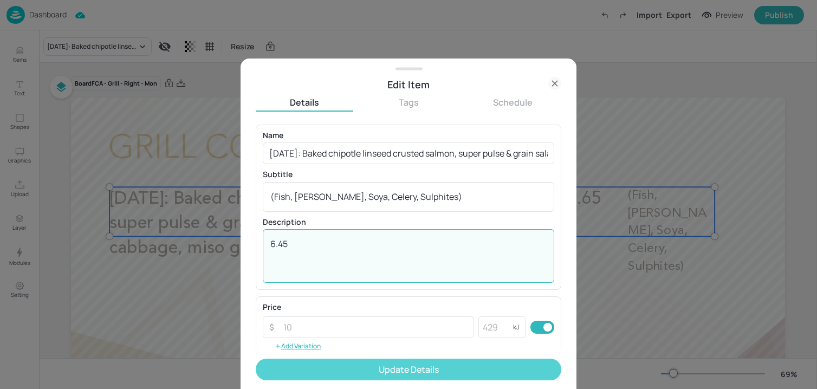
type textarea "6.45"
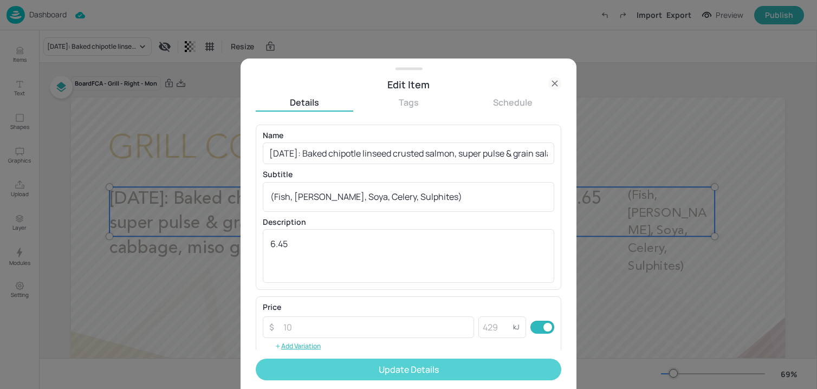
click at [291, 374] on button "Update Details" at bounding box center [409, 370] width 306 height 22
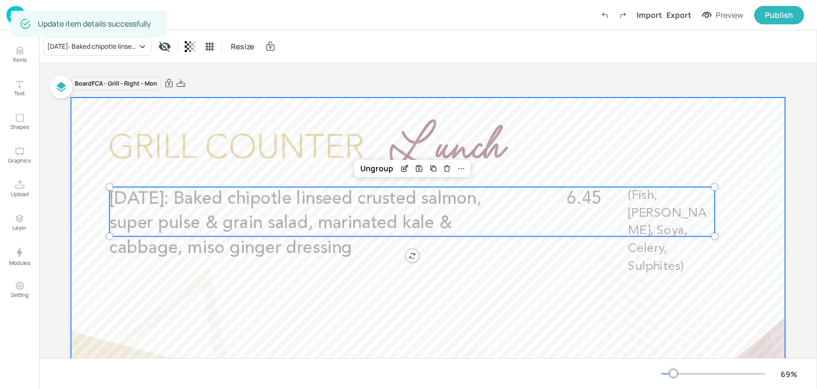
click at [182, 326] on div at bounding box center [428, 299] width 714 height 402
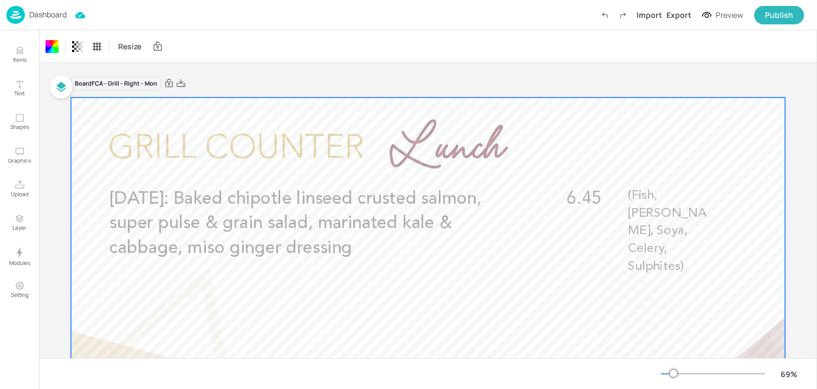
click at [18, 23] on img at bounding box center [16, 15] width 18 height 18
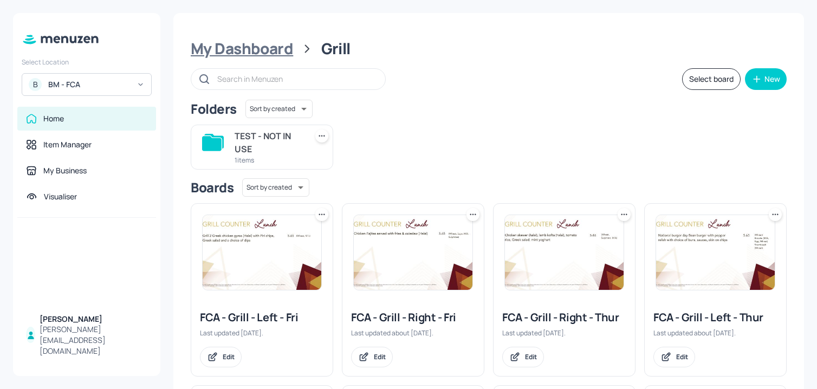
click at [224, 57] on div "My Dashboard" at bounding box center [242, 49] width 102 height 20
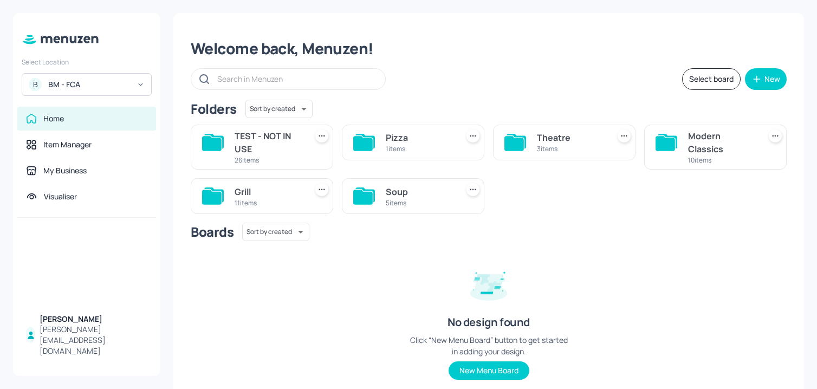
click at [111, 90] on div "B BM - FCA" at bounding box center [87, 84] width 130 height 23
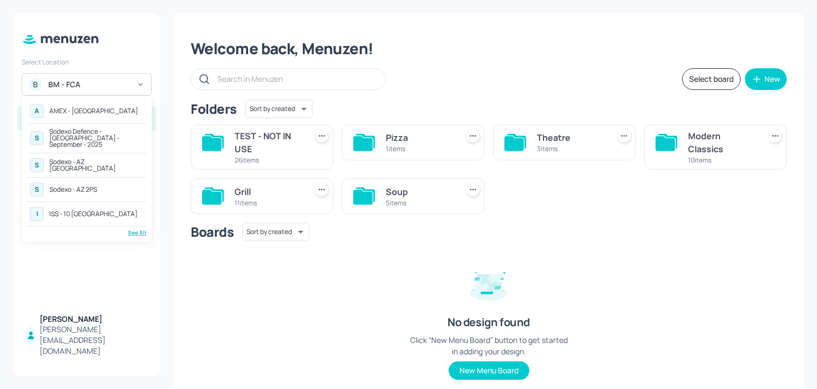
click at [134, 230] on div "See All" at bounding box center [86, 233] width 119 height 8
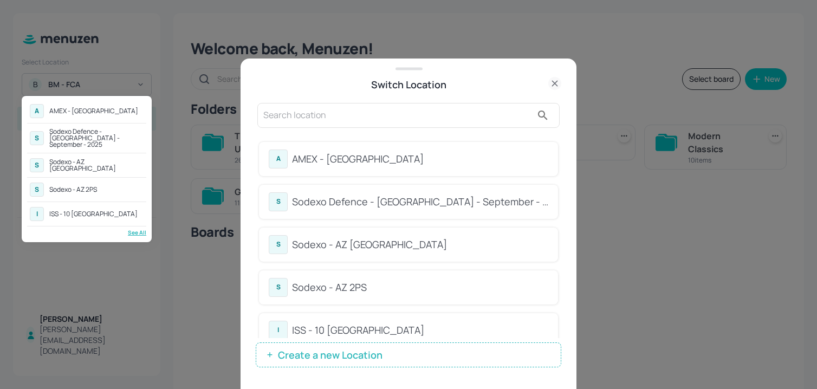
click at [409, 131] on div at bounding box center [408, 194] width 817 height 389
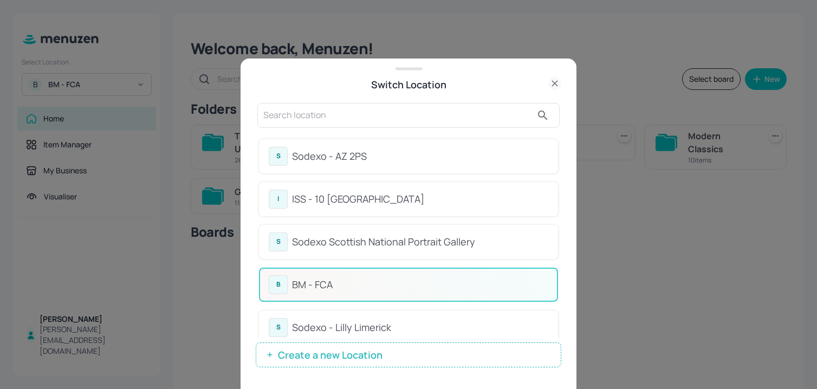
scroll to position [148, 0]
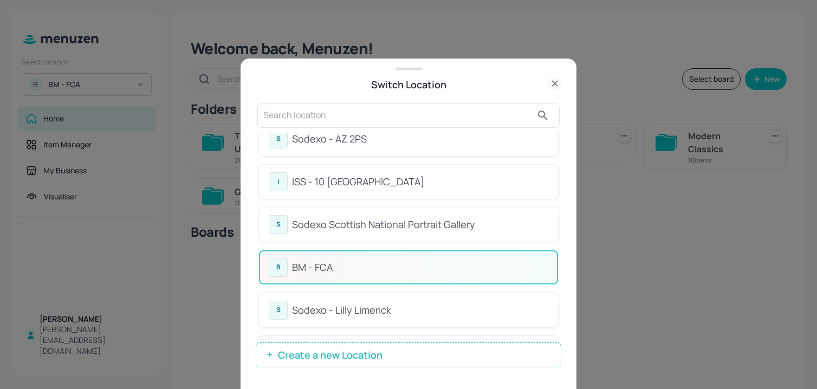
click at [377, 217] on div "Sodexo Scottish National Portrait Gallery" at bounding box center [420, 224] width 256 height 15
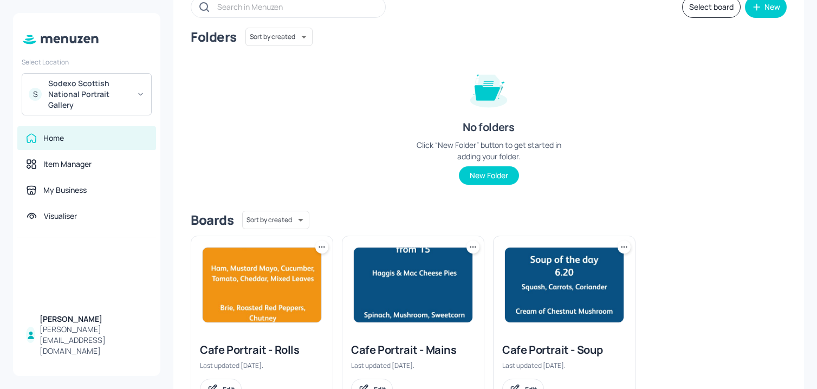
scroll to position [118, 0]
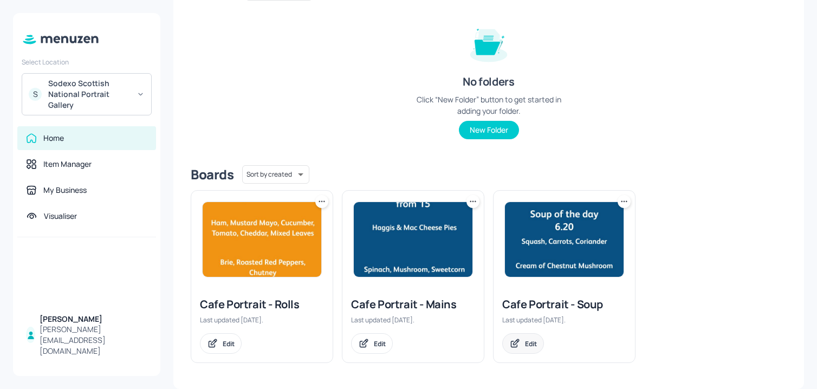
click at [522, 344] on div "Edit" at bounding box center [523, 343] width 42 height 21
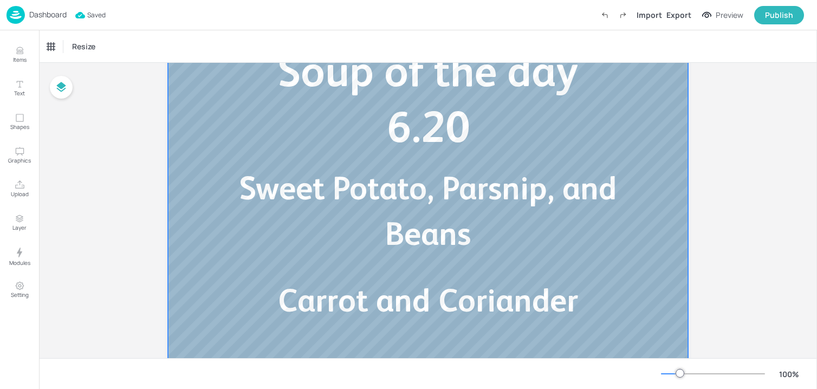
scroll to position [284, 0]
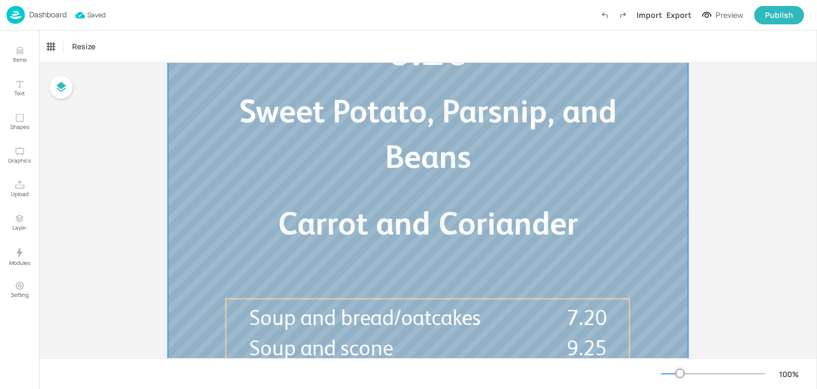
click at [449, 143] on span "Sweet Potato, Parsnip, and Beans" at bounding box center [428, 134] width 378 height 82
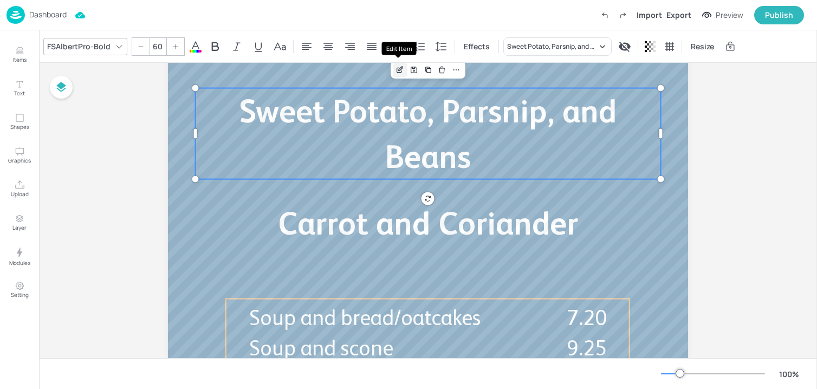
click at [402, 74] on div "Edit Item" at bounding box center [400, 70] width 14 height 14
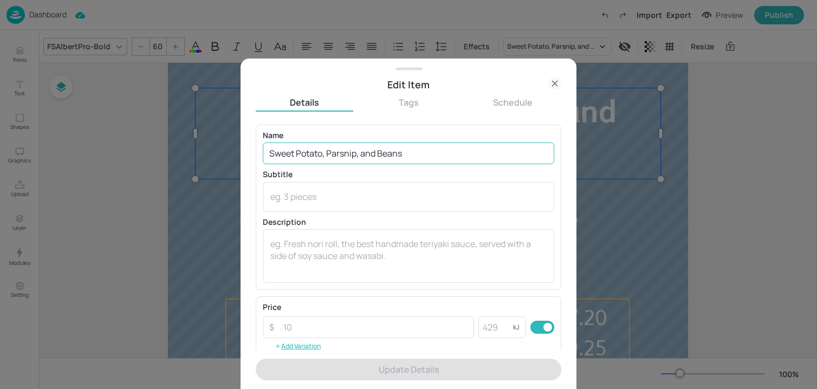
click at [385, 148] on input "Sweet Potato, Parsnip, and Beans" at bounding box center [409, 154] width 292 height 22
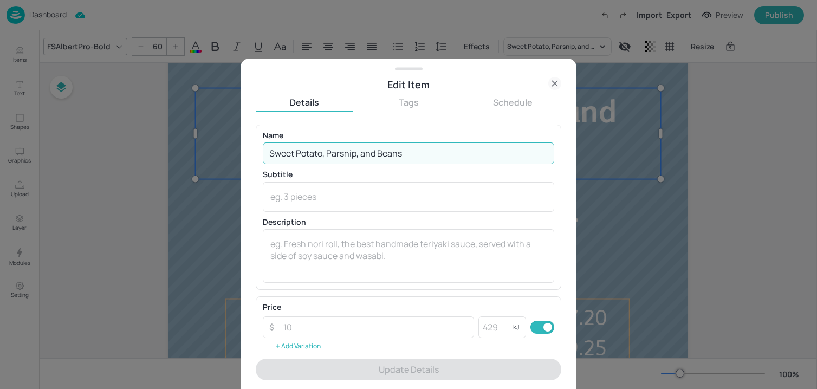
click at [385, 148] on input "Sweet Potato, Parsnip, and Beans" at bounding box center [409, 154] width 292 height 22
paste input "Chilli and Spinach Carrot and Coriander"
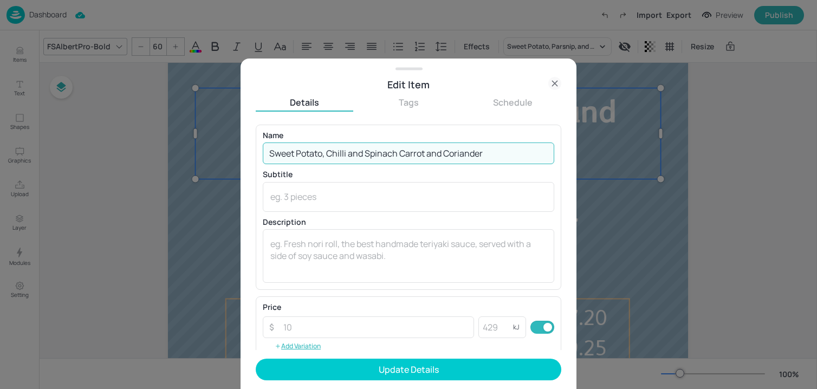
drag, startPoint x: 397, startPoint y: 152, endPoint x: 521, endPoint y: 154, distance: 124.1
click at [521, 154] on input "Sweet Potato, Chilli and Spinach Carrot and Coriander" at bounding box center [409, 154] width 292 height 22
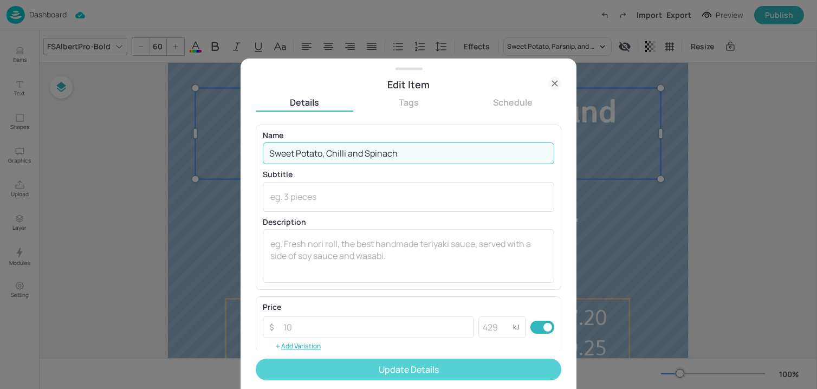
type input "Sweet Potato, Chilli and Spinach"
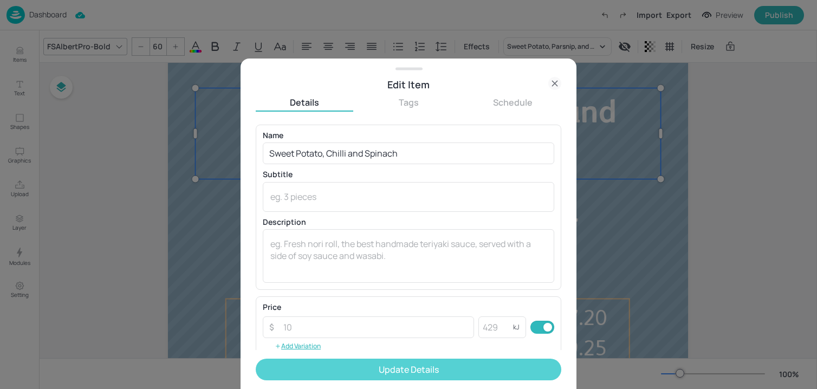
click at [455, 362] on button "Update Details" at bounding box center [409, 370] width 306 height 22
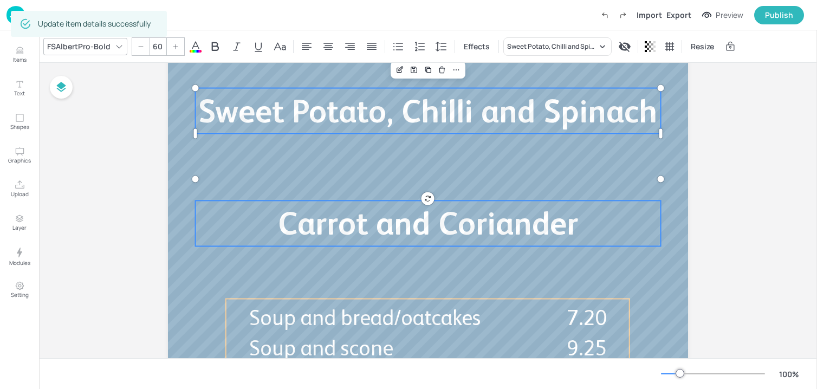
type input "60"
click at [219, 236] on p "Carrot and Coriander" at bounding box center [428, 223] width 465 height 46
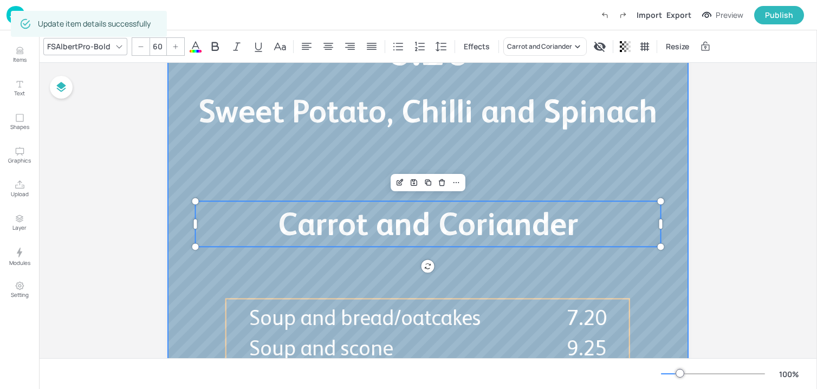
click at [185, 176] on div at bounding box center [428, 106] width 520 height 585
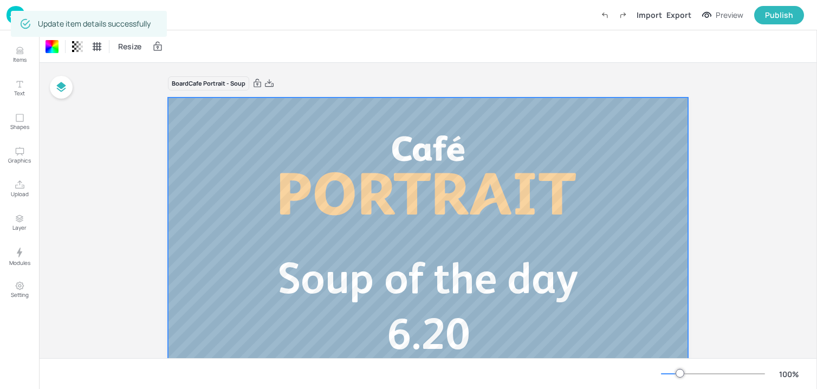
click at [9, 18] on img at bounding box center [16, 15] width 18 height 18
click at [5, 21] on div "Dashboard Saved Import Export Preview Publish" at bounding box center [408, 15] width 817 height 30
click at [13, 17] on img at bounding box center [16, 15] width 18 height 18
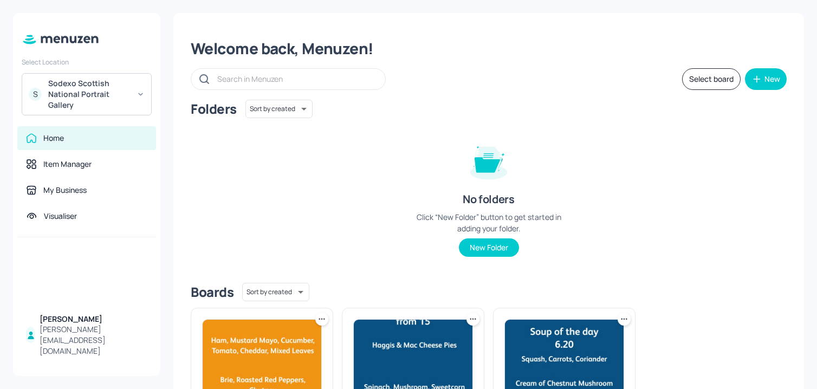
scroll to position [118, 0]
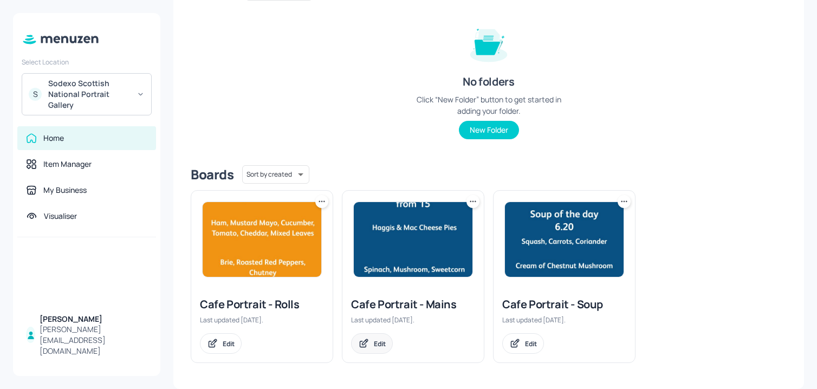
click at [374, 351] on div "Edit" at bounding box center [372, 343] width 42 height 21
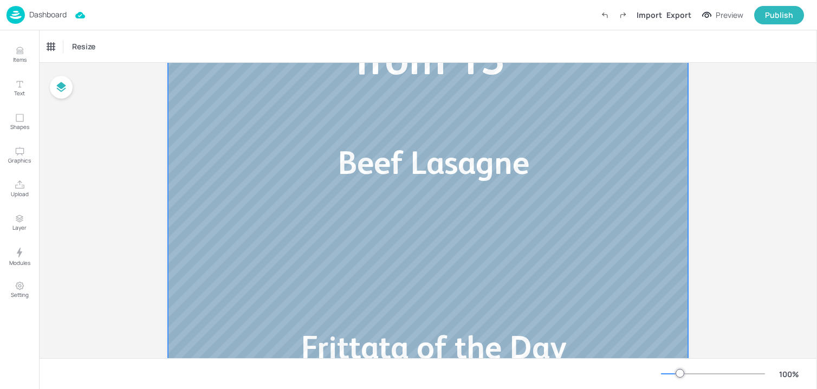
click at [321, 197] on div at bounding box center [428, 216] width 520 height 585
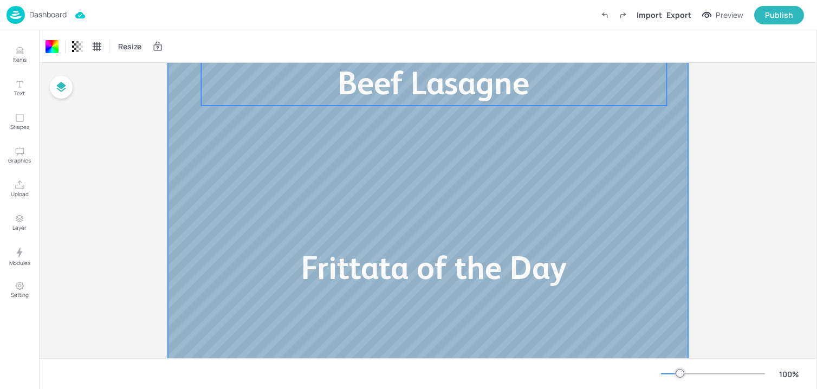
scroll to position [267, 0]
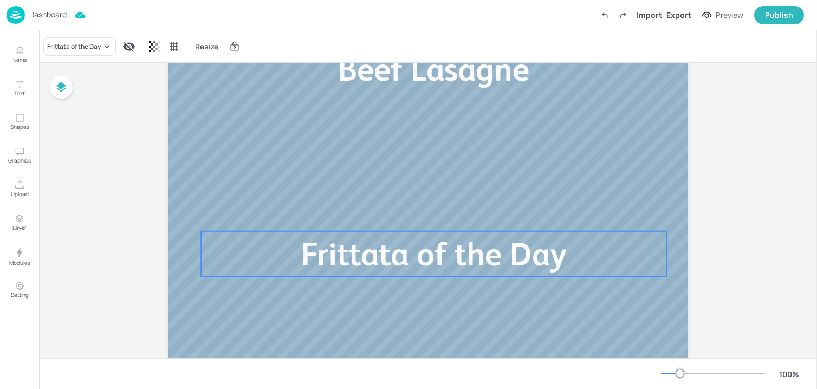
click at [492, 242] on span "Frittata of the Day" at bounding box center [433, 254] width 265 height 37
click at [424, 213] on icon "Edit Item" at bounding box center [426, 213] width 5 height 5
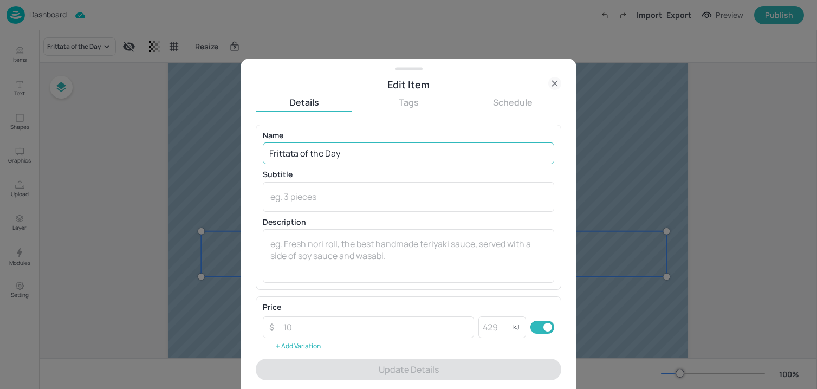
click at [419, 158] on input "Frittata of the Day" at bounding box center [409, 154] width 292 height 22
paste input "Mushroom, Leek and Mozzarella Frittata"
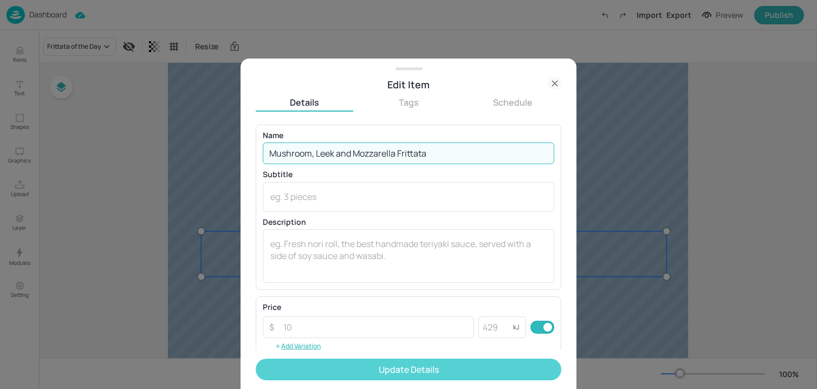
type input "Mushroom, Leek and Mozzarella Frittata"
click at [396, 367] on button "Update Details" at bounding box center [409, 370] width 306 height 22
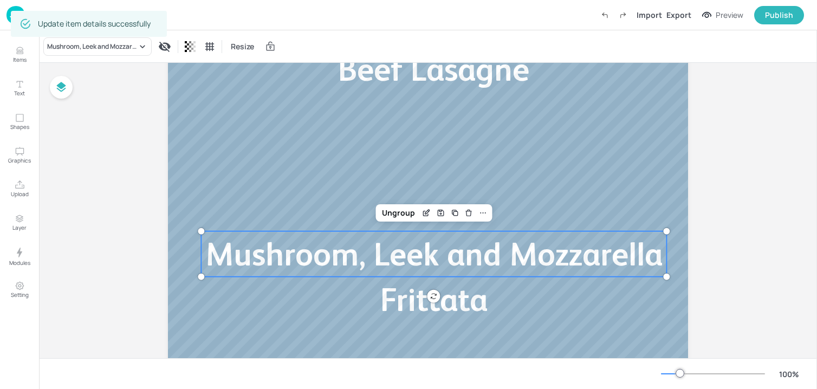
click at [711, 109] on div "Board Cafe Portrait - Mains Beef Lasagne Mushroom, Leek and Mozzarella Frittata…" at bounding box center [428, 119] width 581 height 647
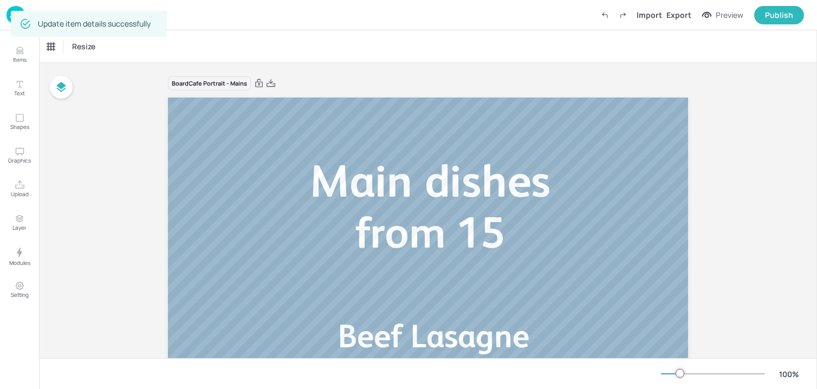
click at [7, 17] on img at bounding box center [16, 15] width 18 height 18
click at [10, 21] on img at bounding box center [16, 15] width 18 height 18
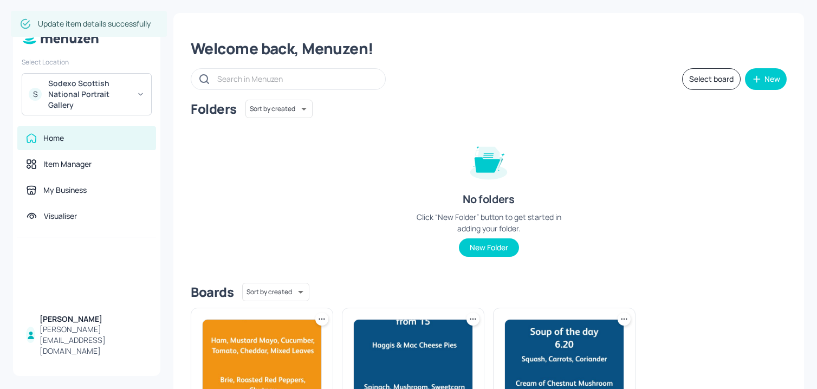
scroll to position [118, 0]
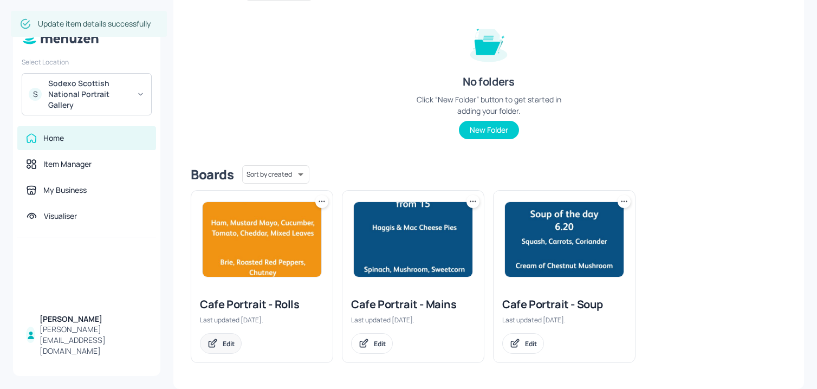
click at [233, 339] on div "Edit" at bounding box center [229, 343] width 12 height 9
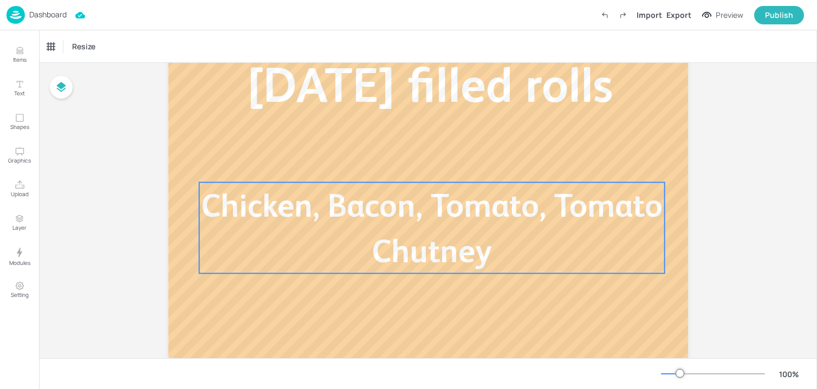
scroll to position [128, 0]
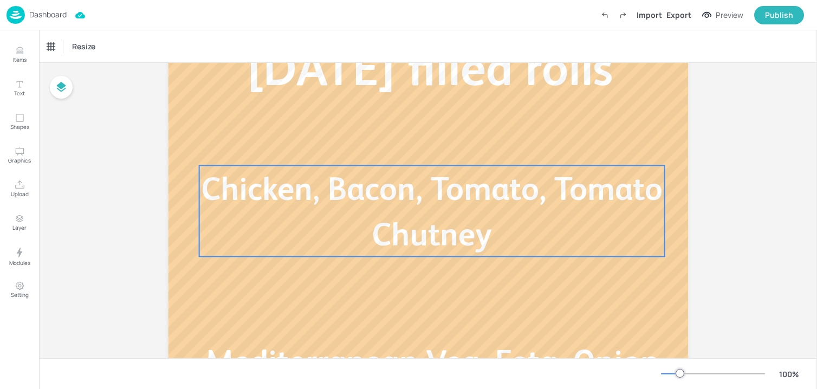
click at [433, 212] on p "Chicken, Bacon, Tomato, Tomato Chutney" at bounding box center [431, 211] width 465 height 91
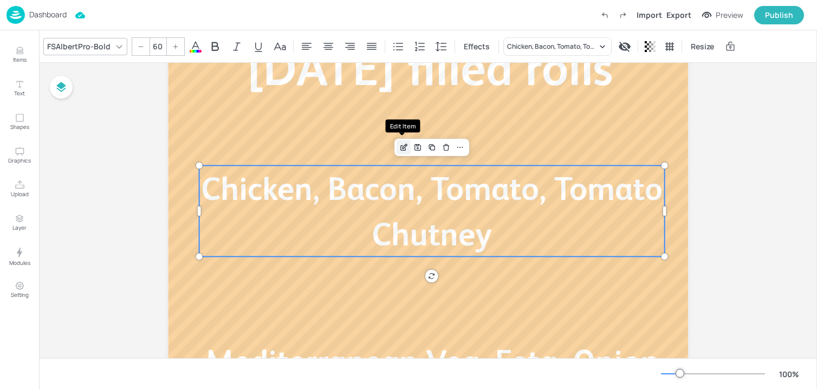
click at [400, 149] on icon "Edit Item" at bounding box center [403, 147] width 9 height 9
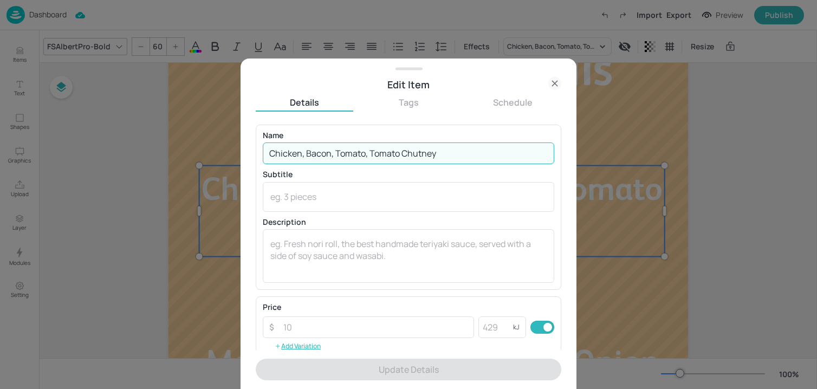
click at [385, 151] on input "Chicken, Bacon, Tomato, Tomato Chutney" at bounding box center [409, 154] width 292 height 22
paste input "Pastrami, Mustard Mayo, Mixed Leaves, Cheddar, Tomato Egg Mayo, Cucumber, and R…"
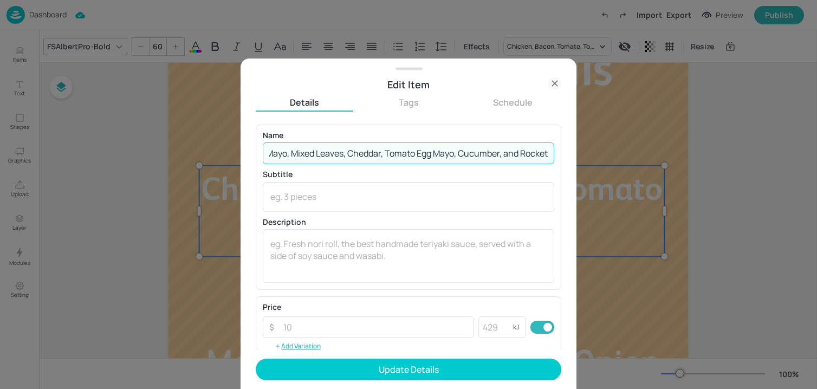
scroll to position [0, 84]
drag, startPoint x: 412, startPoint y: 152, endPoint x: 726, endPoint y: 154, distance: 313.2
click at [726, 154] on div "Edit Item Details Tags Schedule Name Pastrami, Mustard Mayo, Mixed Leaves, Ched…" at bounding box center [408, 194] width 817 height 389
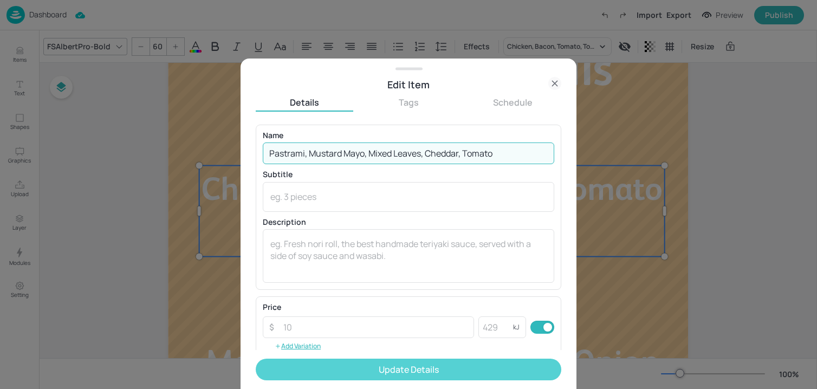
type input "Pastrami, Mustard Mayo, Mixed Leaves, Cheddar, Tomato"
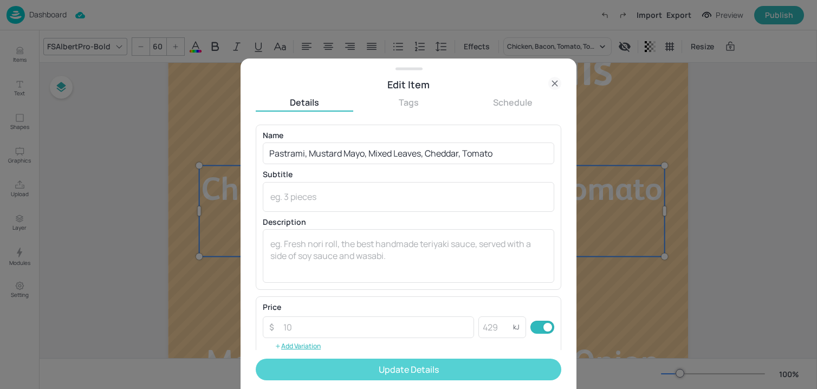
click at [426, 362] on button "Update Details" at bounding box center [409, 370] width 306 height 22
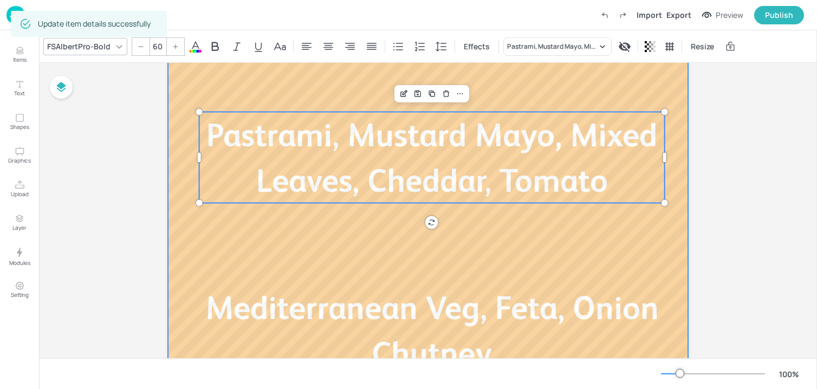
scroll to position [305, 0]
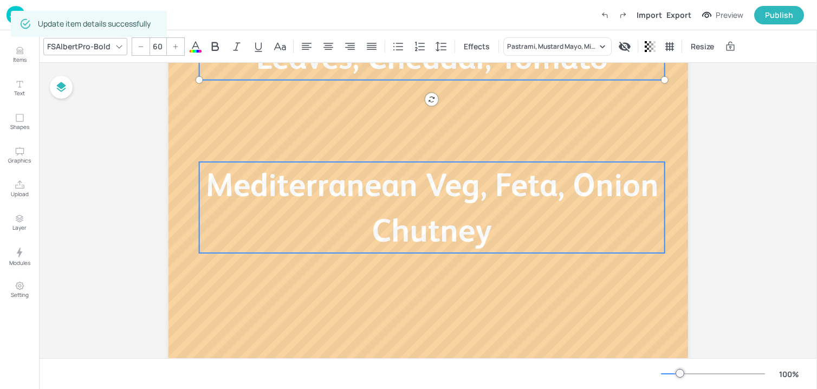
type input "60"
click at [281, 217] on p "Mediterranean Veg, Feta, Onion Chutney" at bounding box center [431, 207] width 465 height 91
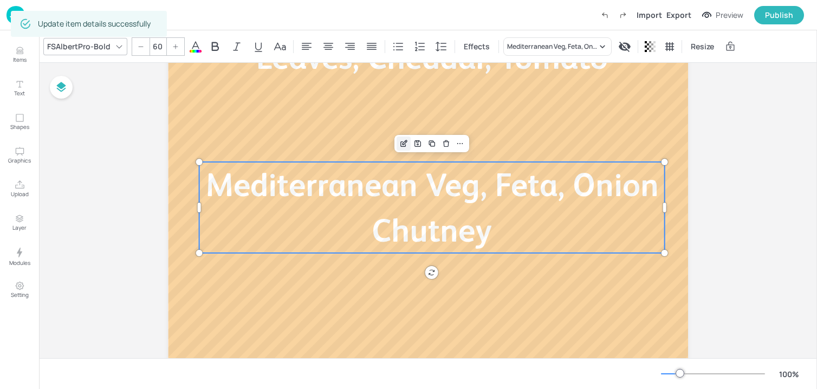
click at [399, 148] on div "Edit Item" at bounding box center [404, 144] width 14 height 14
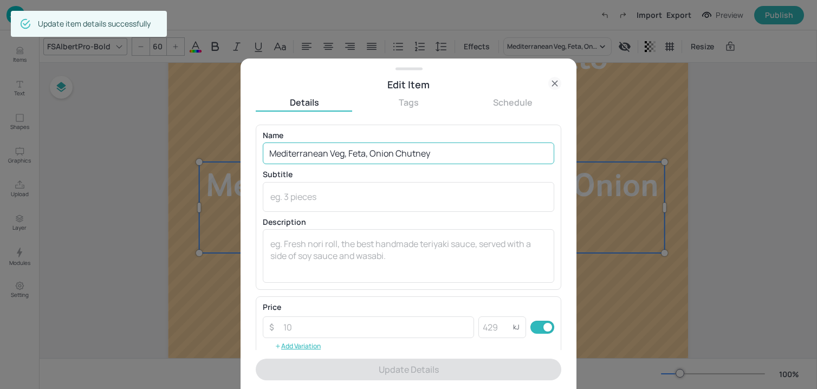
click at [372, 155] on input "Mediterranean Veg, Feta, Onion Chutney" at bounding box center [409, 154] width 292 height 22
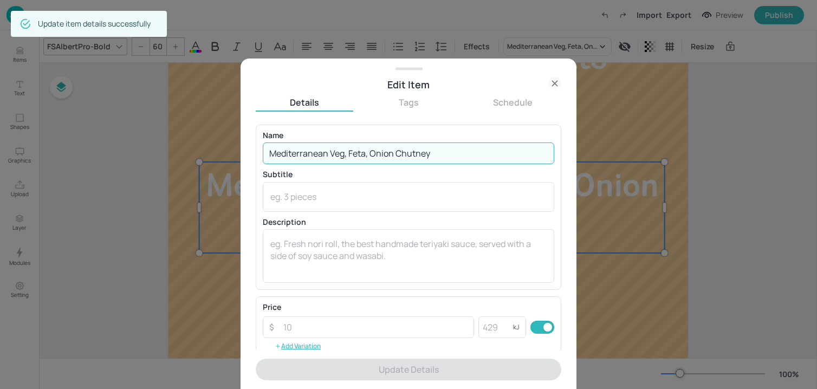
click at [372, 155] on input "Mediterranean Veg, Feta, Onion Chutney" at bounding box center [409, 154] width 292 height 22
paste input "Egg Mayo, Cucumber, and Rocket"
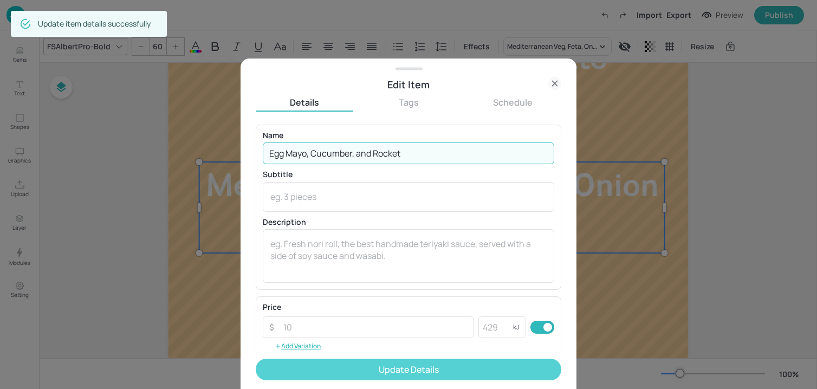
type input "Egg Mayo, Cucumber, and Rocket"
click at [364, 362] on button "Update Details" at bounding box center [409, 370] width 306 height 22
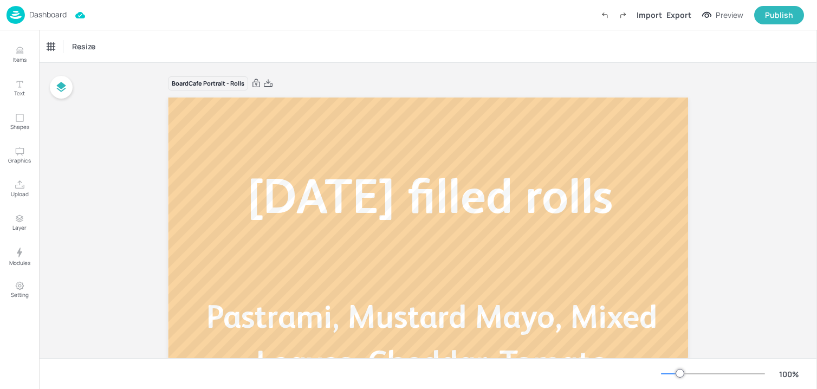
click at [42, 14] on p "Dashboard" at bounding box center [47, 15] width 37 height 8
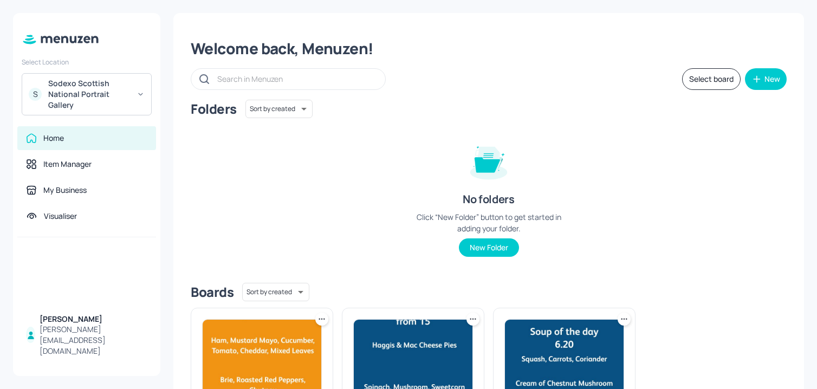
click at [59, 107] on div "Sodexo Scottish National Portrait Gallery" at bounding box center [89, 94] width 82 height 33
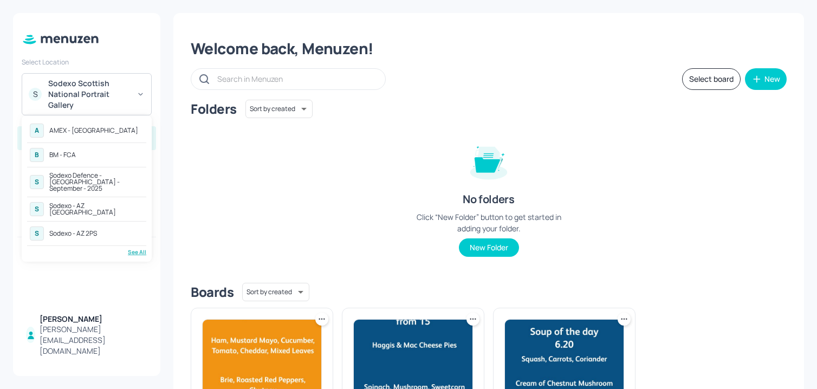
click at [68, 156] on div "BM - FCA" at bounding box center [62, 155] width 27 height 7
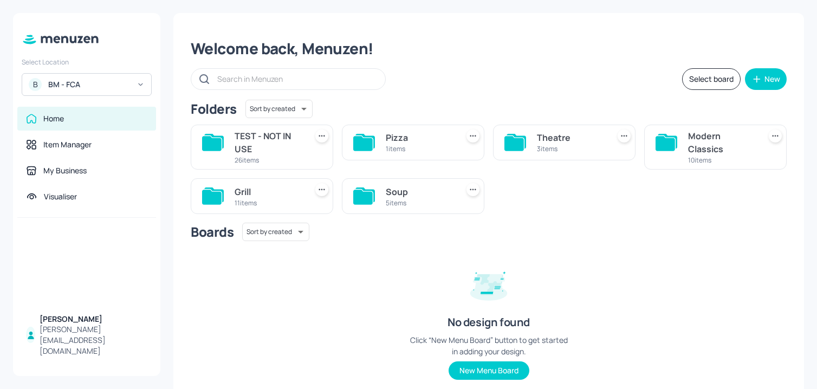
click at [254, 191] on div "Grill" at bounding box center [269, 191] width 68 height 13
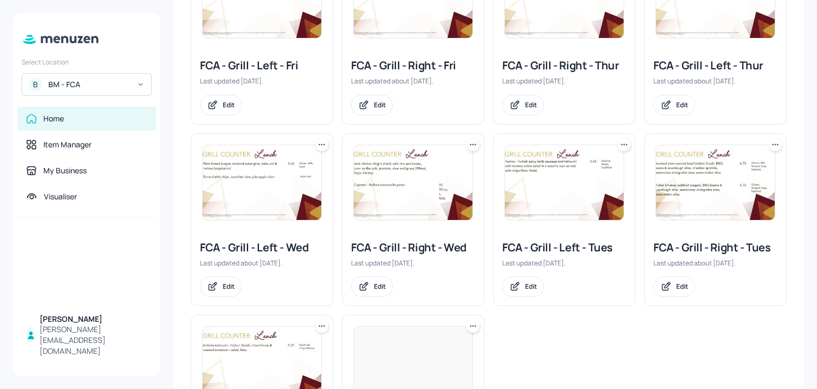
scroll to position [377, 0]
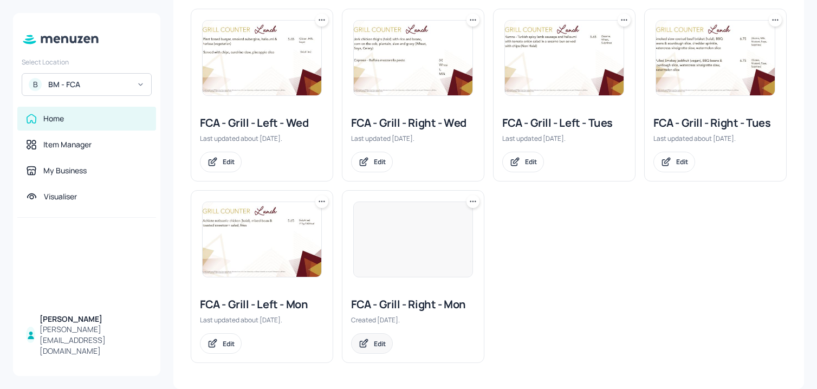
click at [367, 341] on icon at bounding box center [363, 343] width 11 height 11
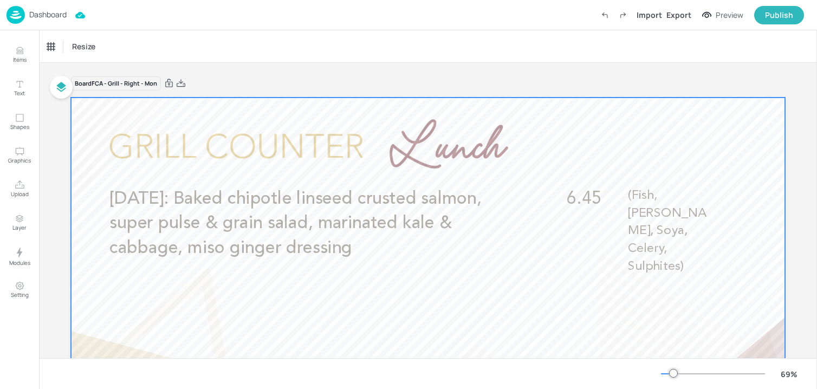
scroll to position [20, 0]
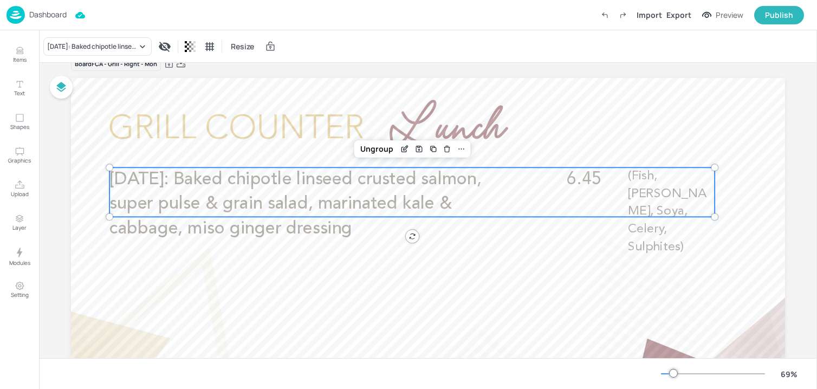
click at [370, 218] on p "[DATE]: Baked chipotle linseed crusted salmon, super pulse & grain salad, marin…" at bounding box center [311, 204] width 404 height 74
click at [407, 148] on icon "Edit Item" at bounding box center [404, 149] width 9 height 9
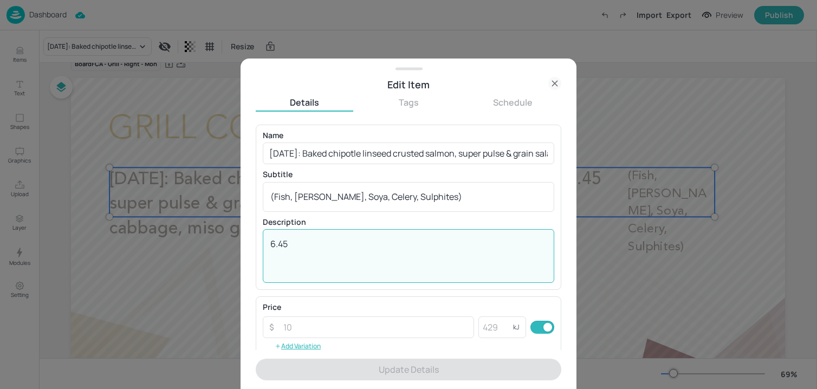
click at [299, 249] on textarea "6.45" at bounding box center [408, 256] width 276 height 36
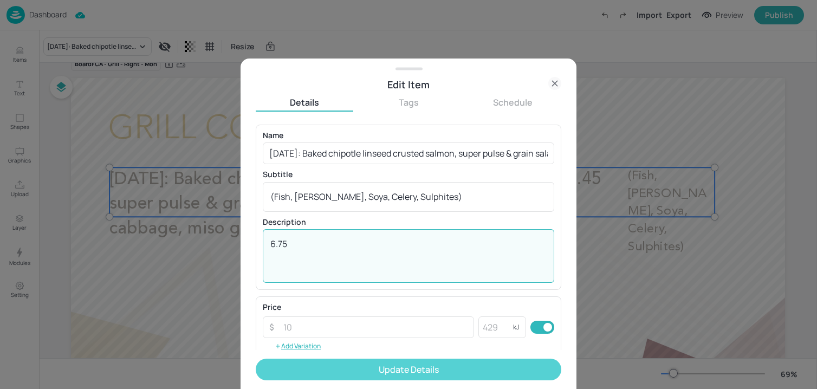
type textarea "6.75"
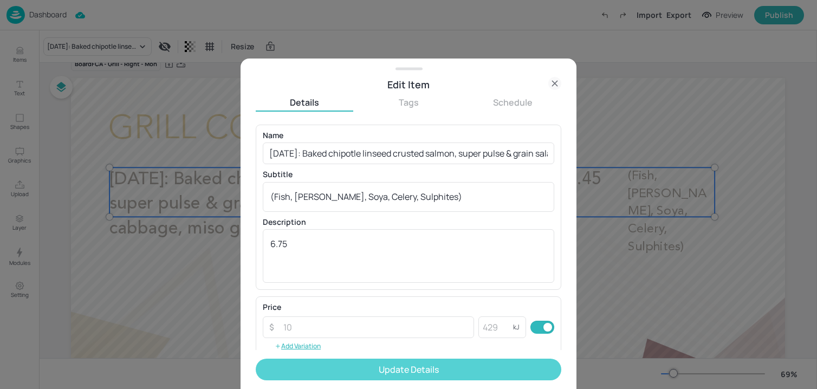
click at [320, 364] on button "Update Details" at bounding box center [409, 370] width 306 height 22
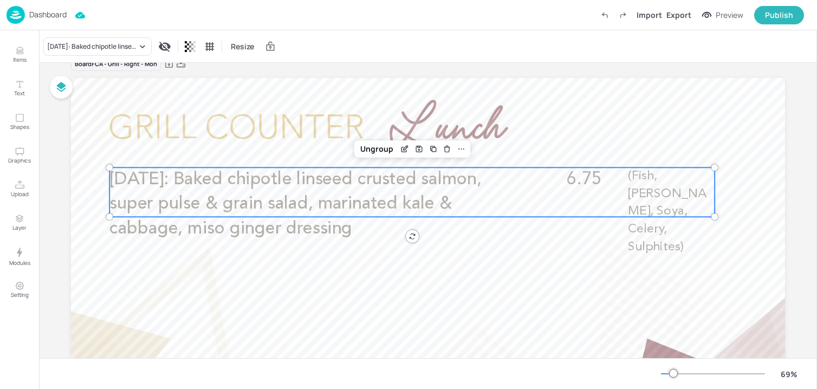
click at [27, 14] on div "Dashboard" at bounding box center [37, 15] width 60 height 18
